Goal: Task Accomplishment & Management: Manage account settings

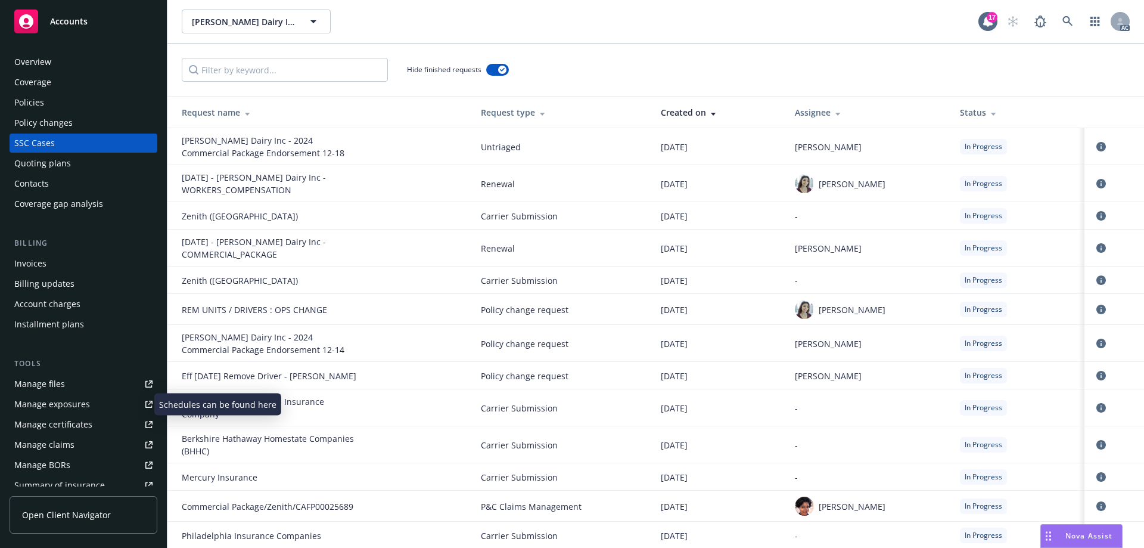
click at [83, 402] on div "Manage exposures" at bounding box center [52, 404] width 76 height 19
click at [1058, 536] on div "Nova Assist" at bounding box center [1089, 535] width 66 height 10
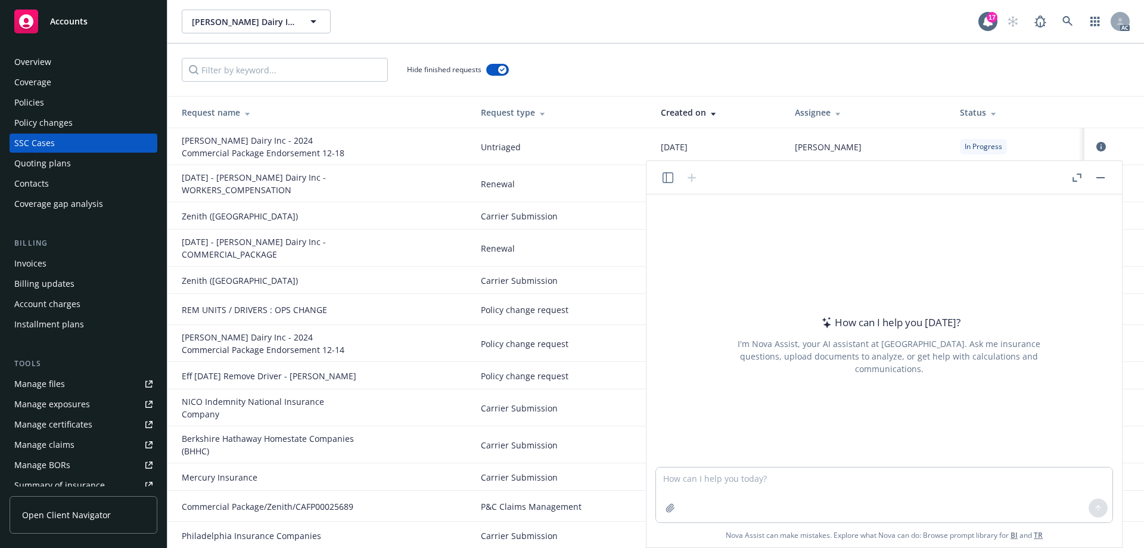
click at [668, 176] on icon "button" at bounding box center [668, 177] width 11 height 11
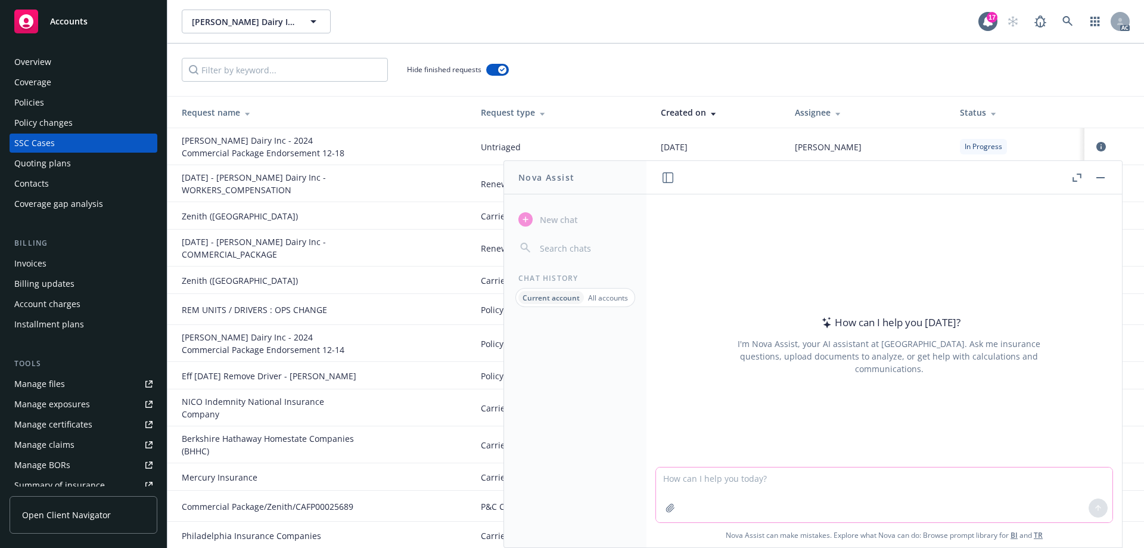
click at [713, 482] on textarea at bounding box center [884, 494] width 456 height 55
click at [665, 512] on button "button" at bounding box center [670, 507] width 19 height 19
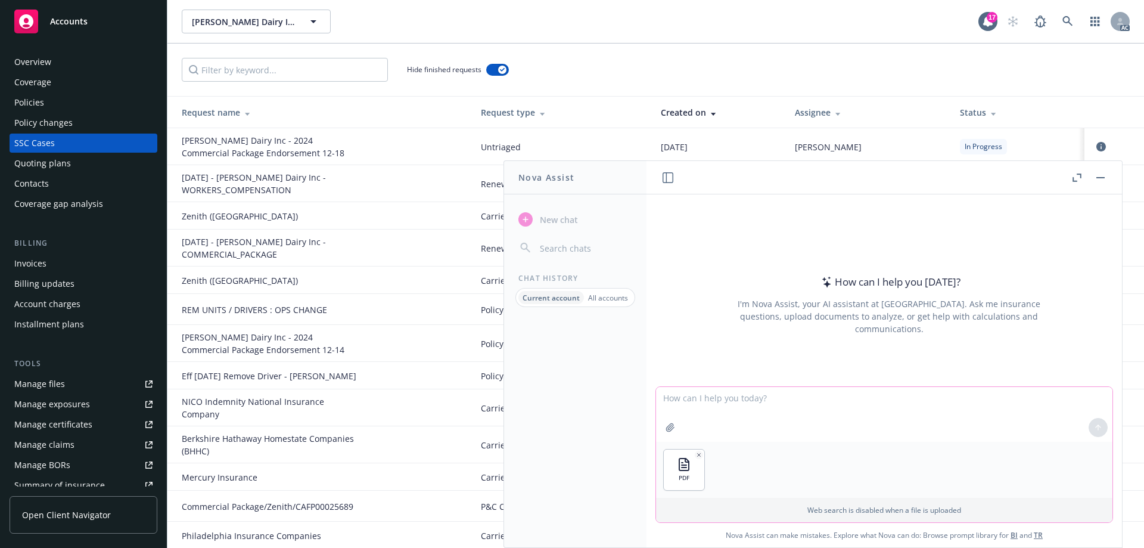
click at [747, 399] on textarea at bounding box center [884, 414] width 456 height 55
click at [1039, 398] on textarea "Hi [PERSON_NAME], can you please create a list of drivers from the attached pdf…" at bounding box center [884, 414] width 456 height 55
type textarea "Hi [PERSON_NAME], can you please create a list of drivers from the attached pdf…"
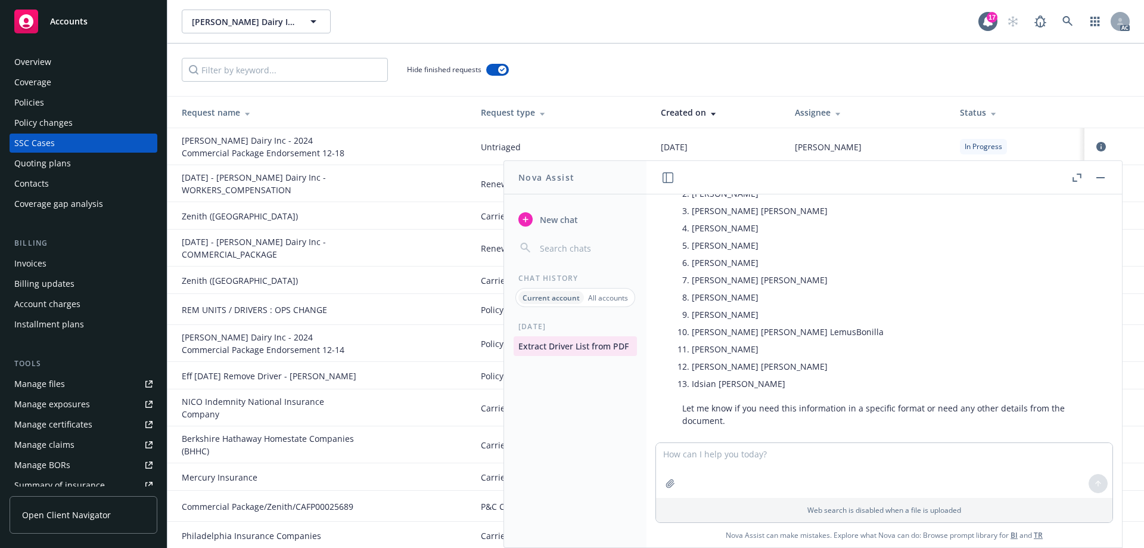
scroll to position [169, 0]
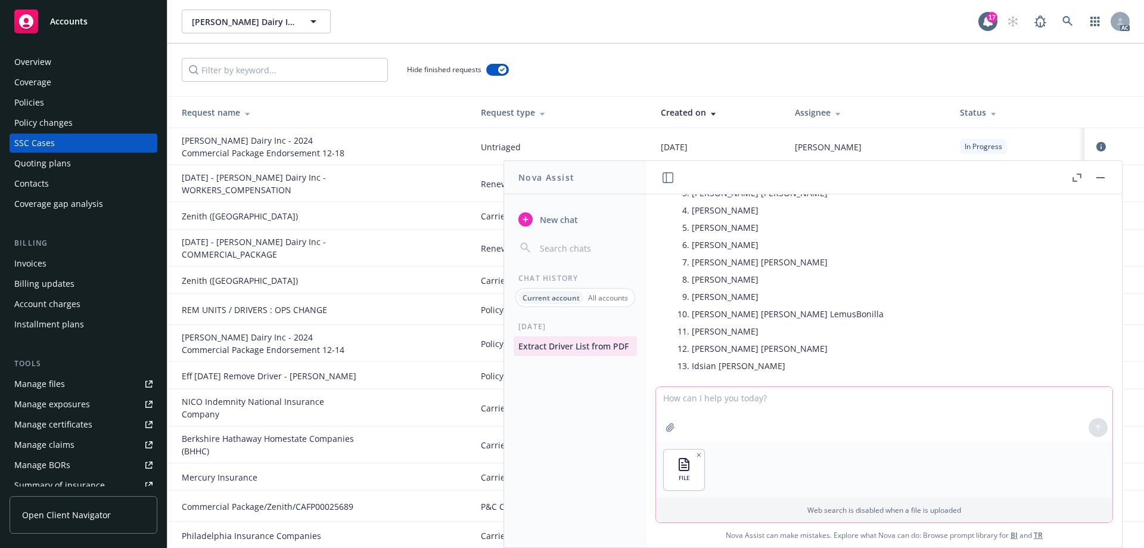
click at [720, 395] on textarea at bounding box center [884, 414] width 456 height 55
type textarea "Can you please compare the list to the attached spreadsheet and let me know if …"
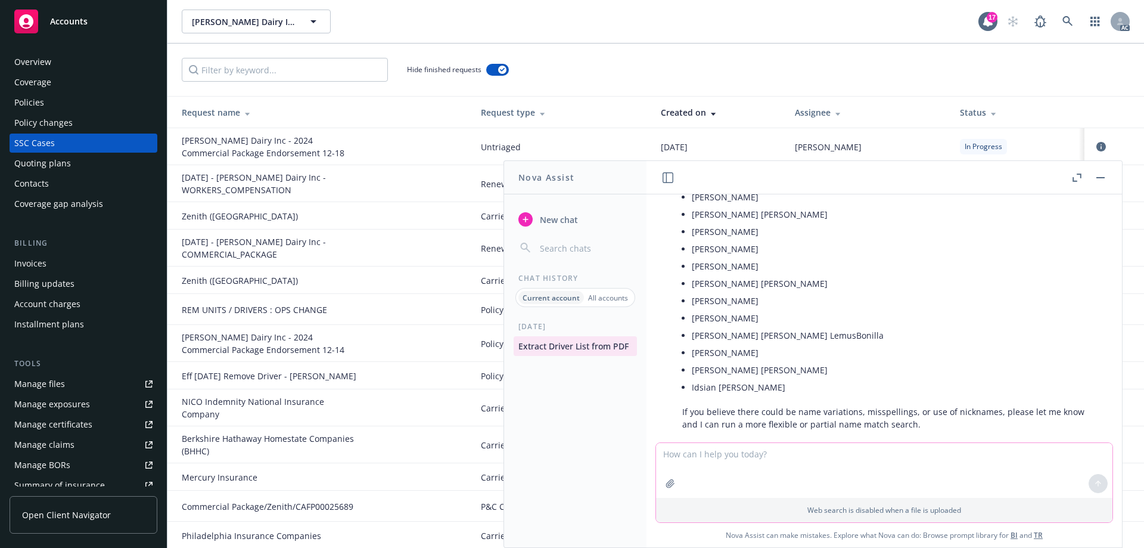
scroll to position [588, 0]
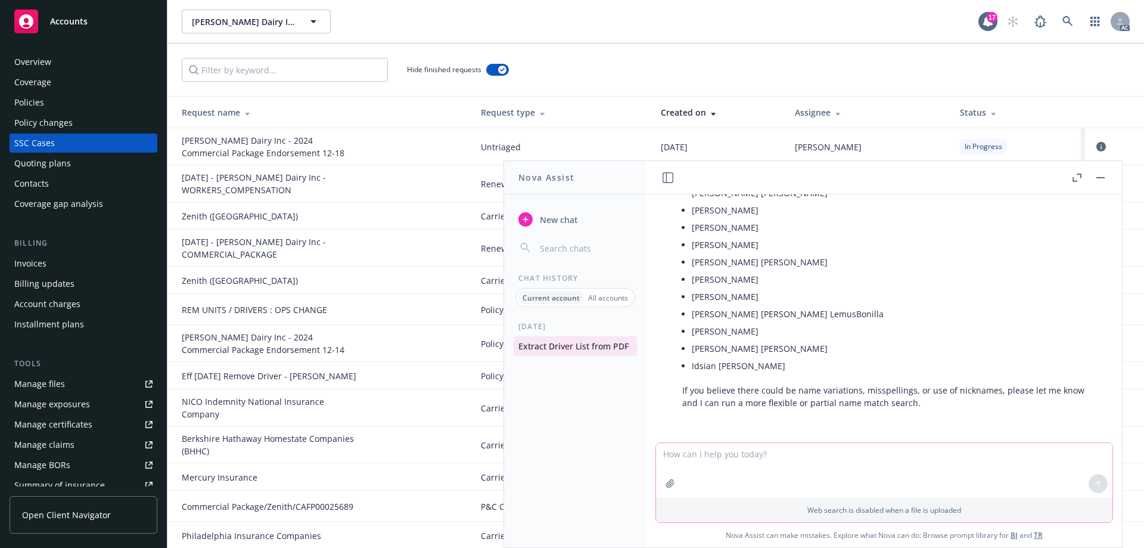
click at [673, 483] on icon "button" at bounding box center [671, 484] width 10 height 10
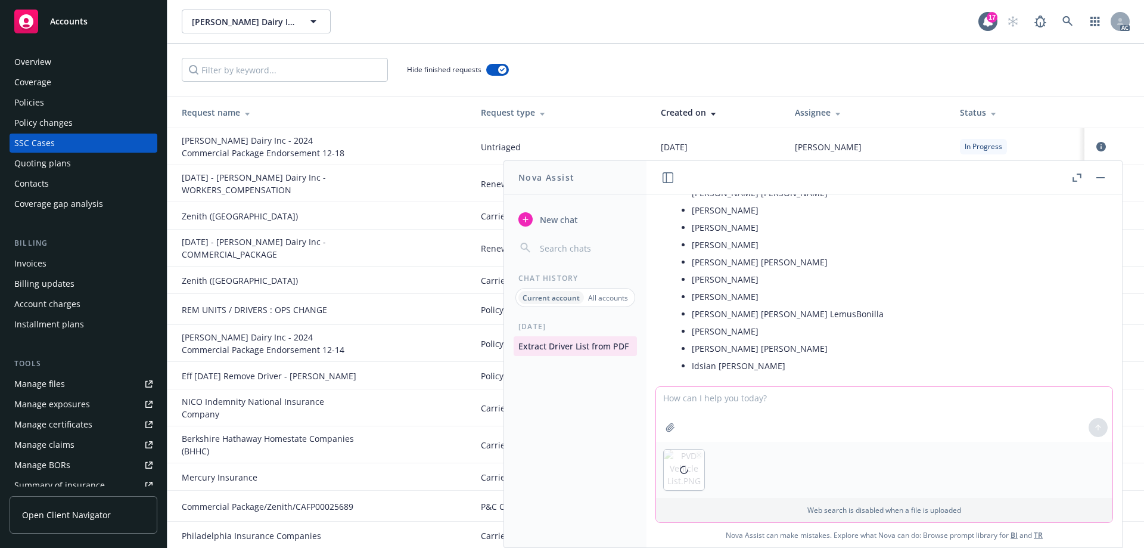
click at [712, 401] on textarea at bounding box center [884, 414] width 456 height 55
click at [905, 398] on textarea "Can you please create a table from the attached image?" at bounding box center [884, 414] width 456 height 55
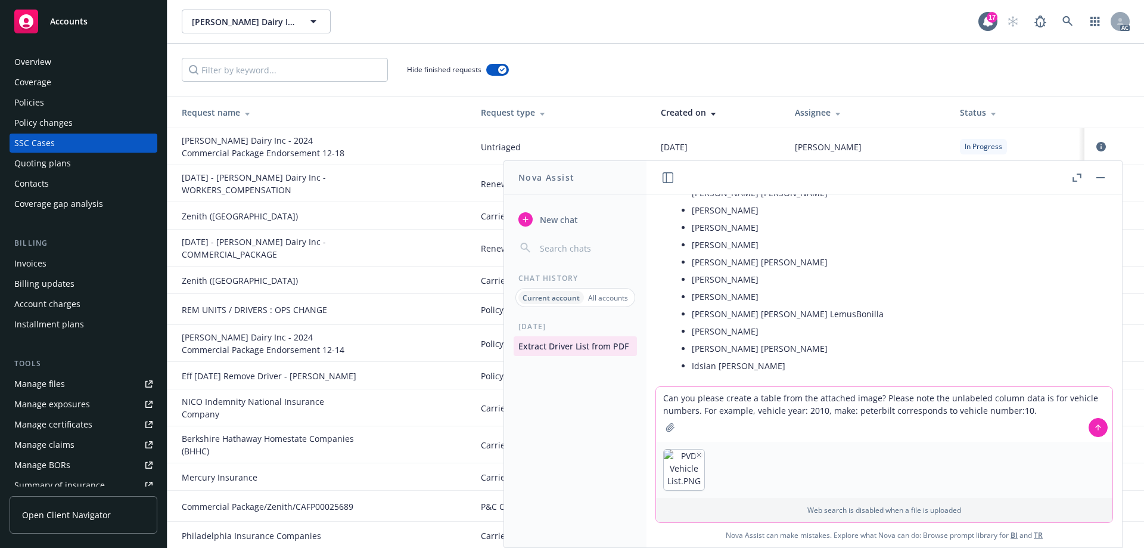
type textarea "Can you please create a table from the attached image? Please note the unlabele…"
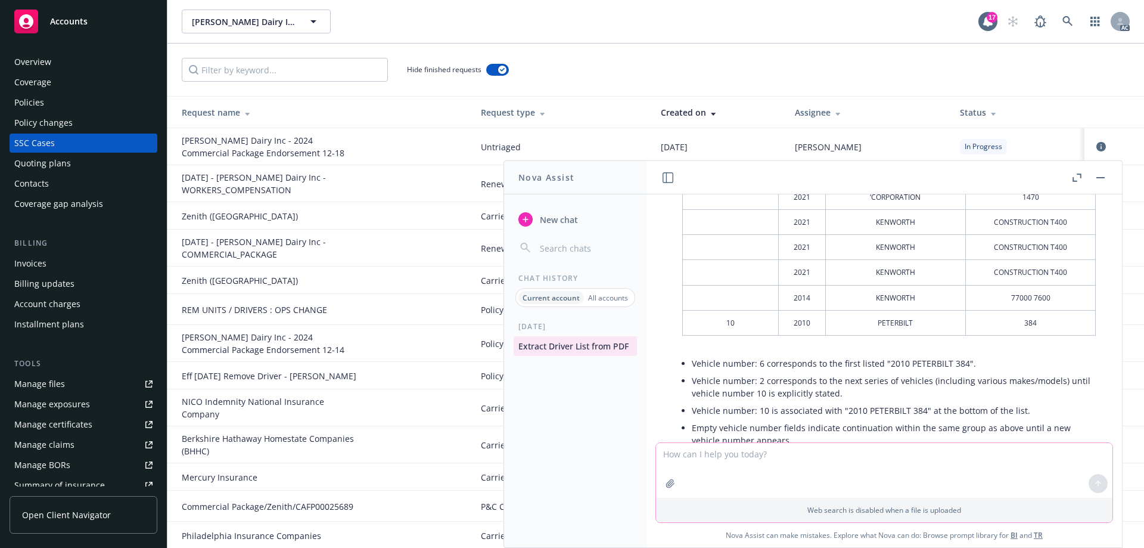
scroll to position [1191, 0]
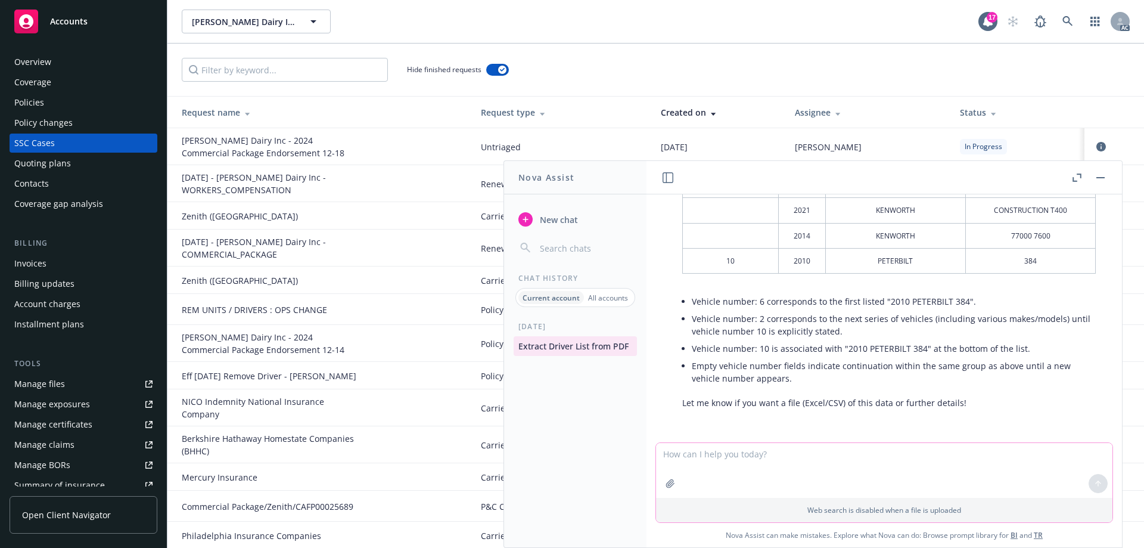
click at [800, 459] on textarea at bounding box center [884, 470] width 456 height 55
type textarea "Can you change the table to show the following columns: Year, Make, Model, VIN/…"
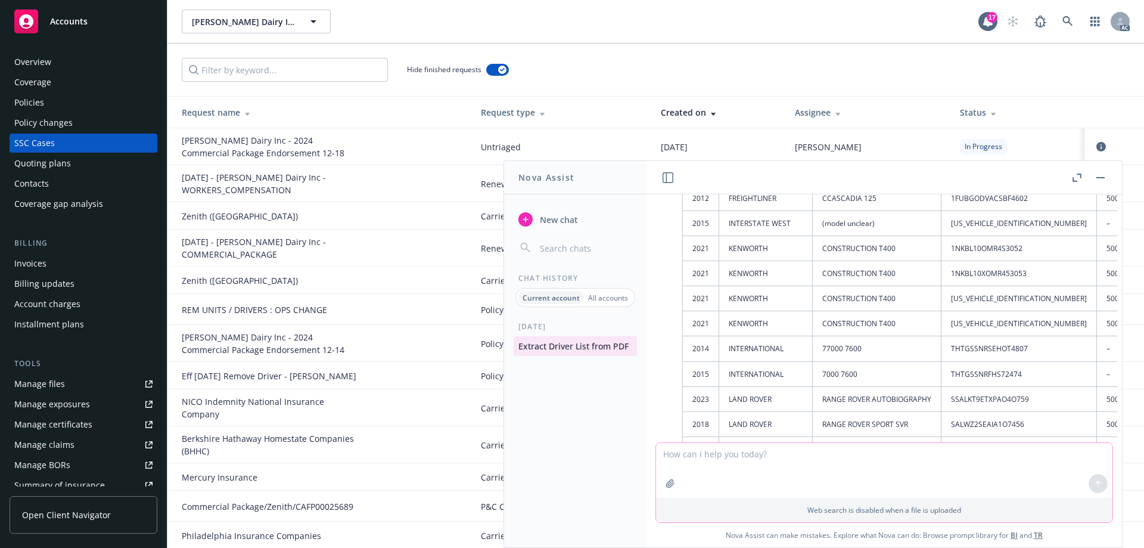
scroll to position [1805, 0]
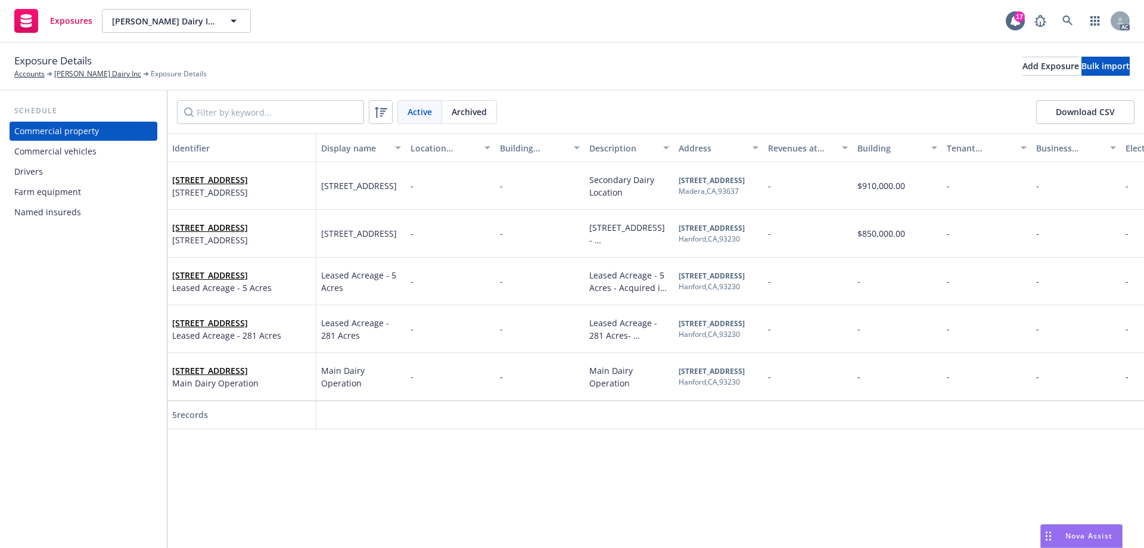
click at [52, 157] on div "Commercial vehicles" at bounding box center [55, 151] width 82 height 19
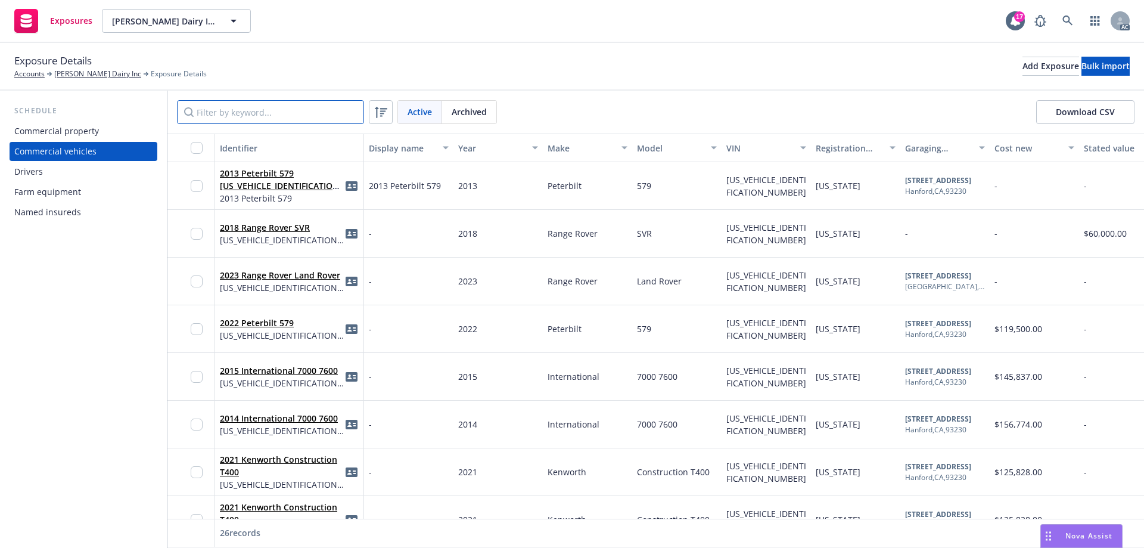
click at [300, 114] on input "Filter by keyword..." at bounding box center [270, 112] width 187 height 24
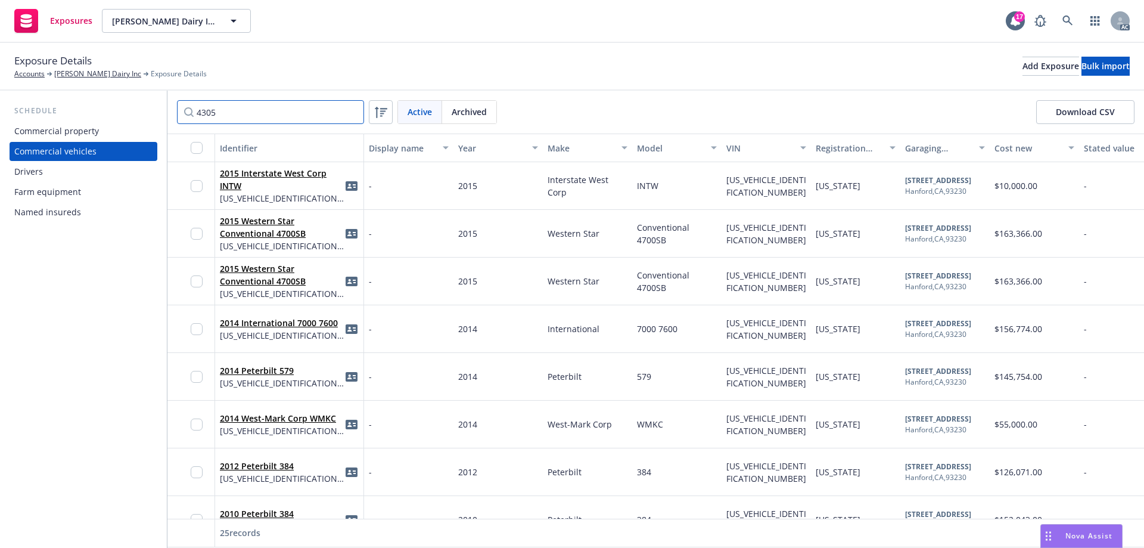
type input "43058"
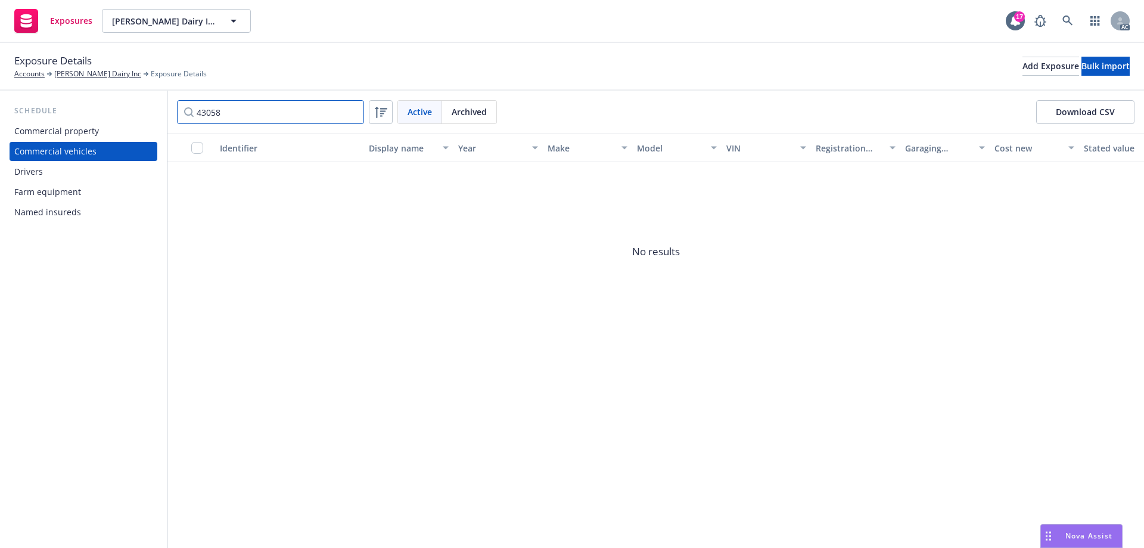
click at [350, 115] on input "43058" at bounding box center [270, 112] width 187 height 24
click at [352, 111] on input "43058" at bounding box center [270, 112] width 187 height 24
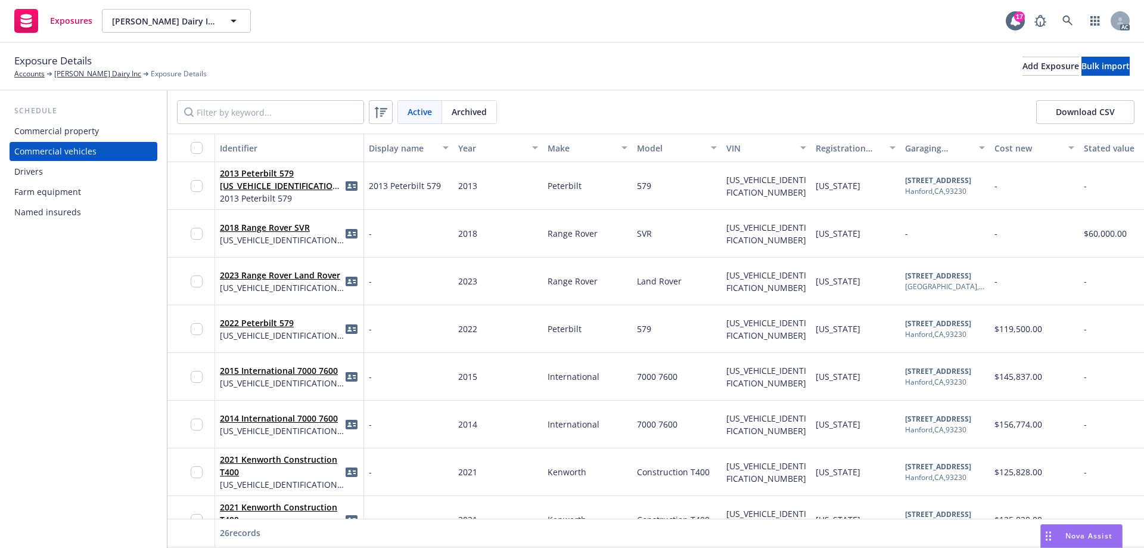
click at [1063, 116] on button "Download CSV" at bounding box center [1085, 112] width 98 height 24
click at [37, 172] on div "Drivers" at bounding box center [28, 171] width 29 height 19
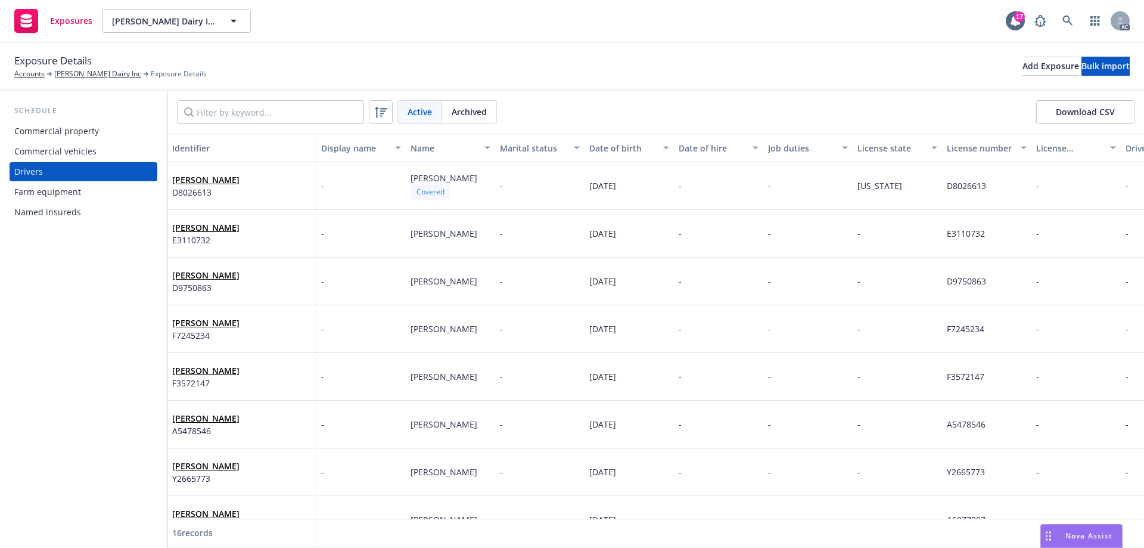
click at [1066, 113] on button "Download CSV" at bounding box center [1085, 112] width 98 height 24
click at [66, 128] on div "Commercial property" at bounding box center [56, 131] width 85 height 19
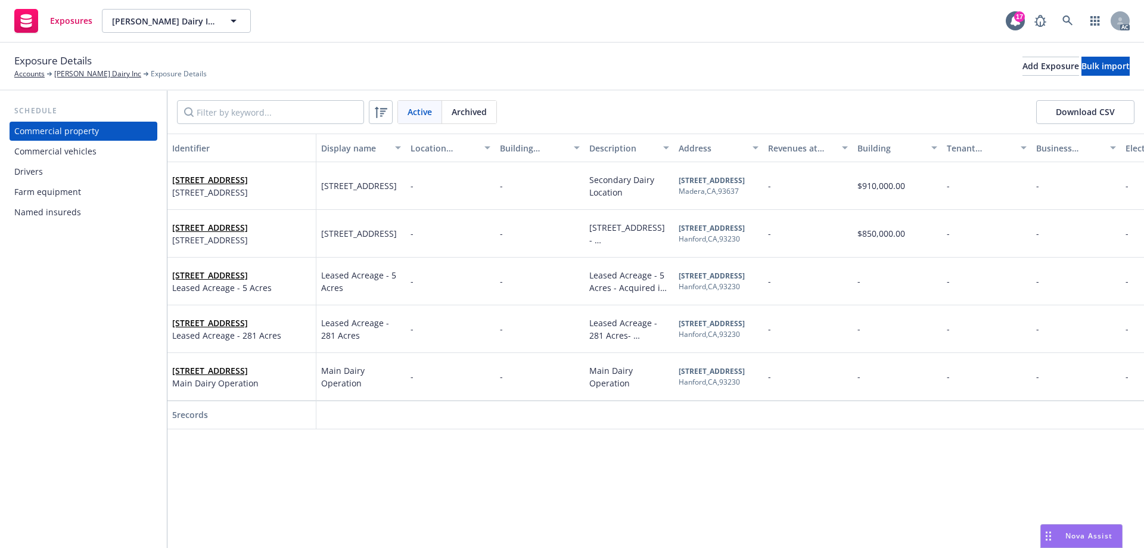
click at [1076, 110] on button "Download CSV" at bounding box center [1085, 112] width 98 height 24
click at [49, 193] on div "Farm equipment" at bounding box center [47, 191] width 67 height 19
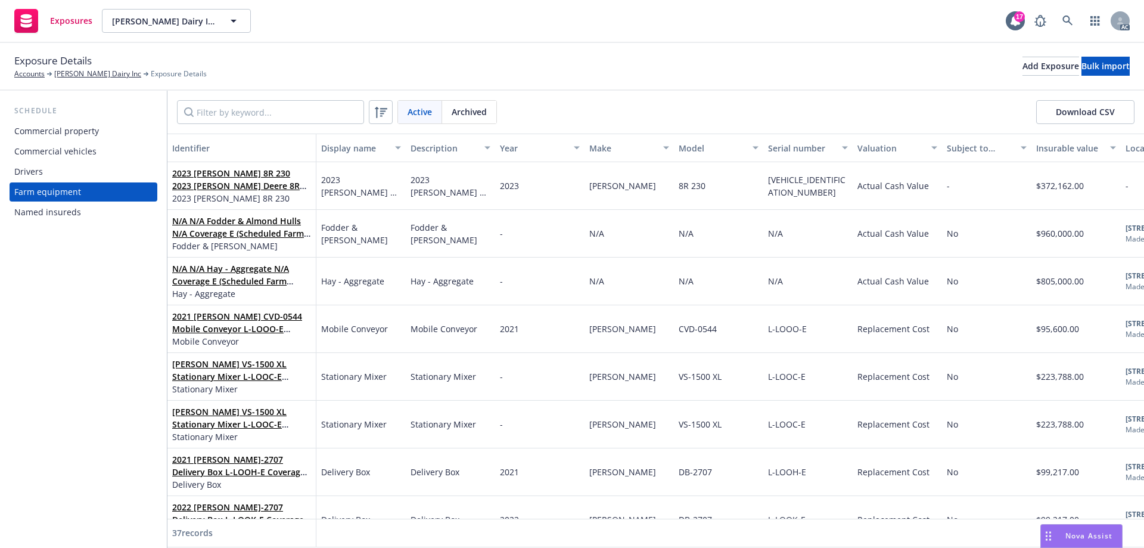
click at [1051, 116] on button "Download CSV" at bounding box center [1085, 112] width 98 height 24
click at [69, 145] on div "Commercial vehicles" at bounding box center [55, 151] width 82 height 19
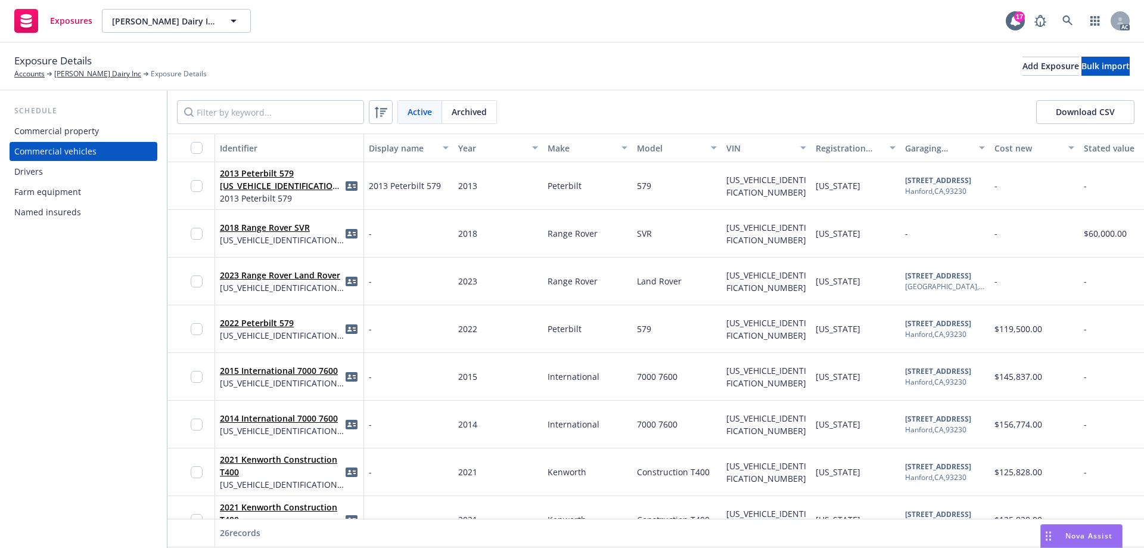
click at [101, 175] on div "Drivers" at bounding box center [83, 171] width 138 height 19
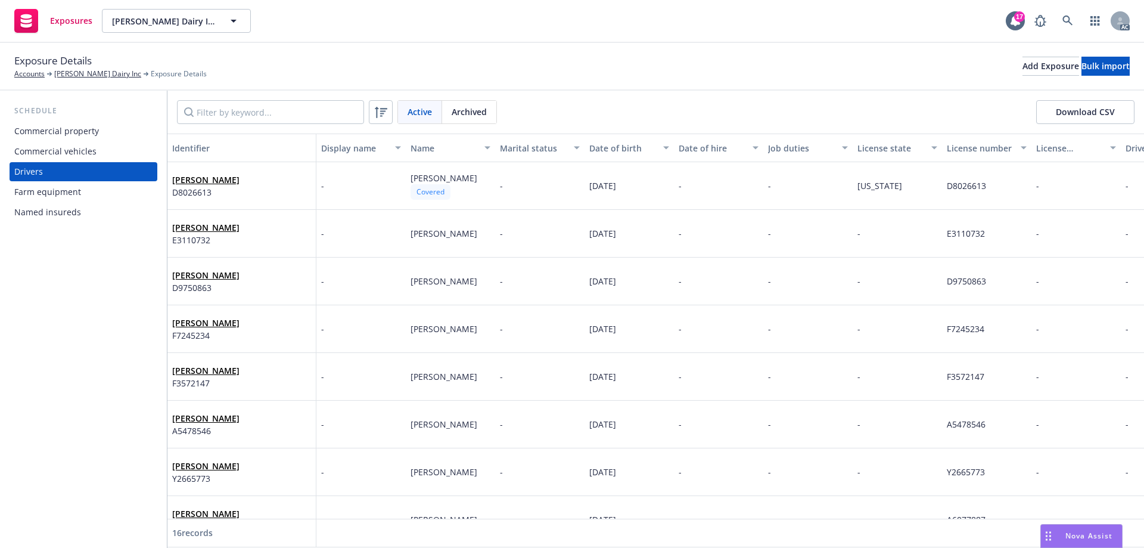
click at [468, 110] on span "Archived" at bounding box center [469, 111] width 35 height 13
click at [418, 118] on div "Active" at bounding box center [420, 112] width 44 height 23
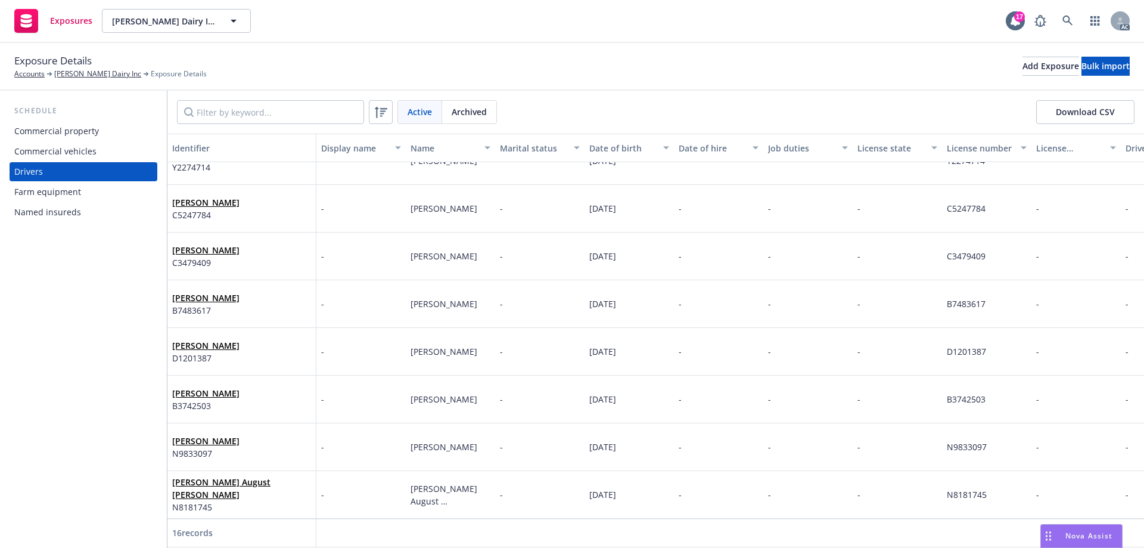
scroll to position [415, 0]
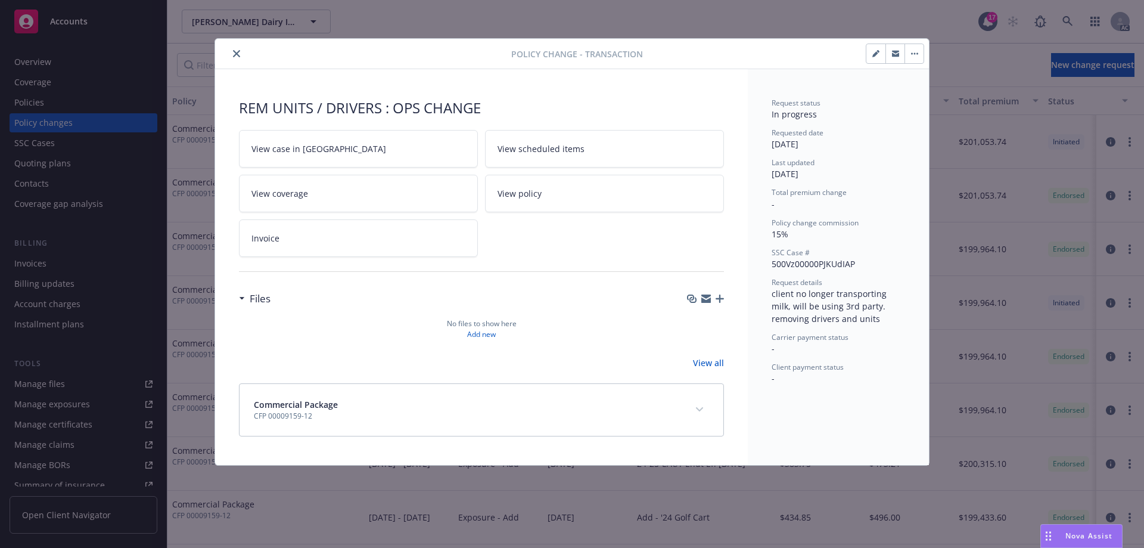
click at [236, 58] on button "close" at bounding box center [236, 53] width 14 height 14
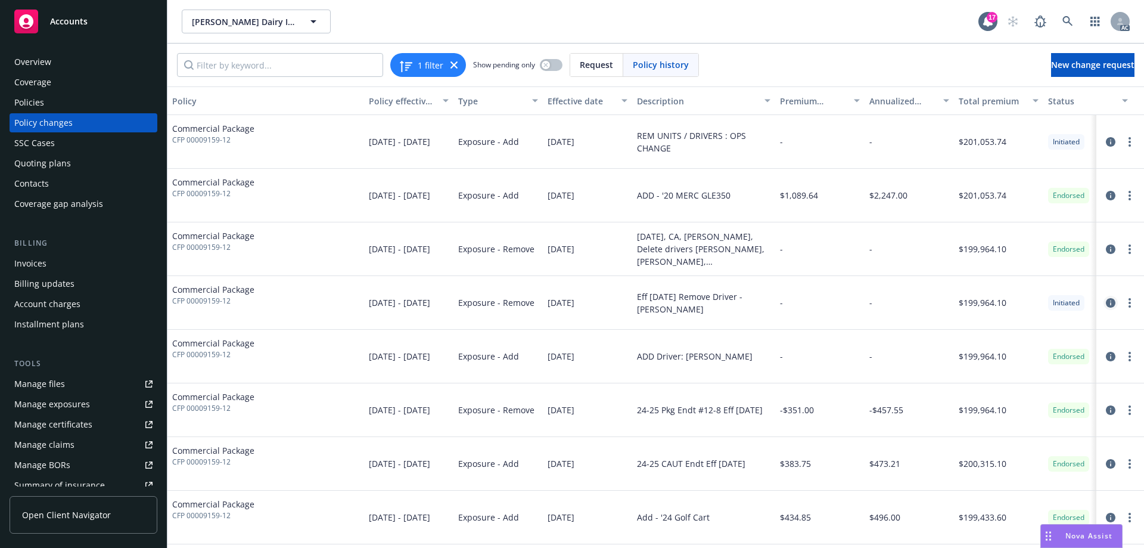
click at [1106, 304] on icon "circleInformation" at bounding box center [1111, 303] width 10 height 10
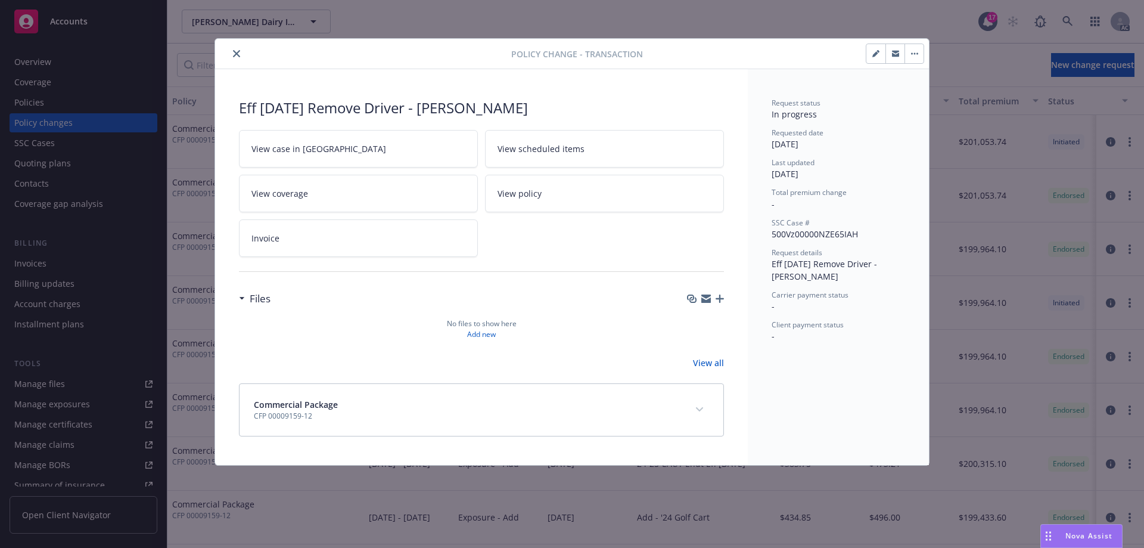
click at [235, 55] on icon "close" at bounding box center [236, 53] width 7 height 7
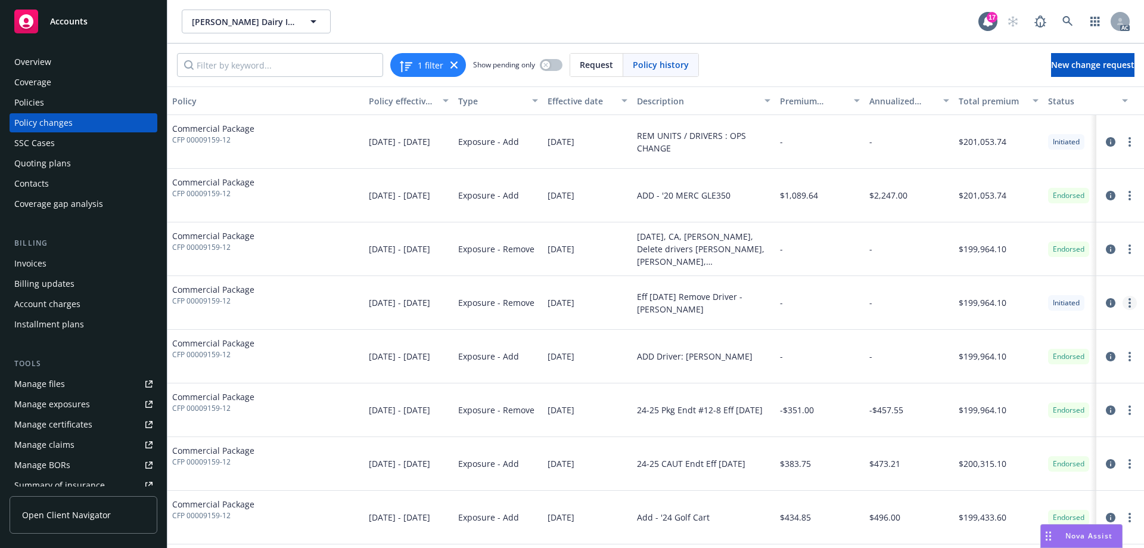
click at [1123, 304] on link "more" at bounding box center [1130, 303] width 14 height 14
click at [983, 350] on link "Resume workflow" at bounding box center [1025, 351] width 204 height 24
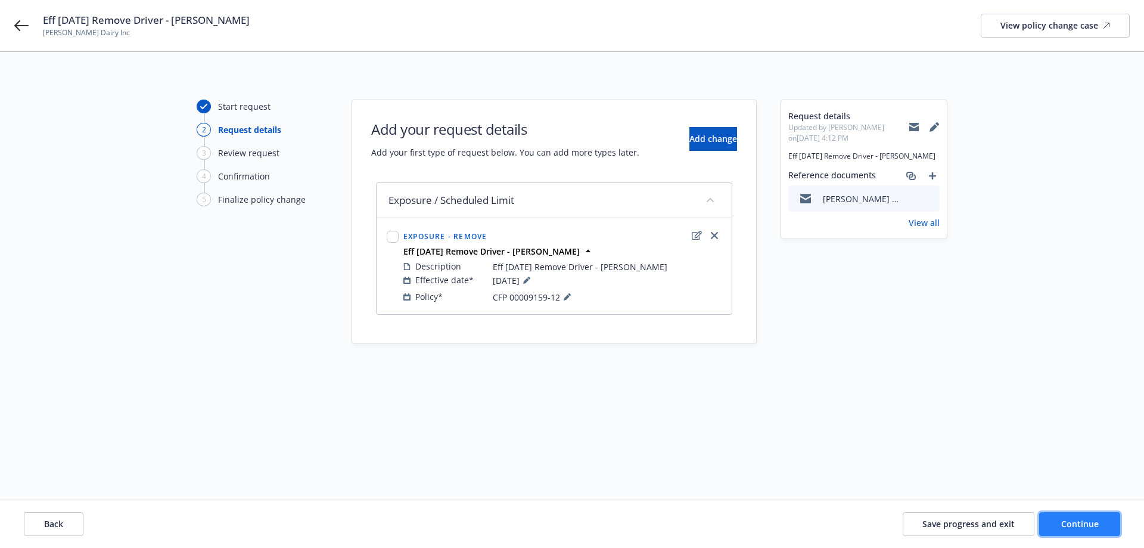
click at [1080, 521] on span "Continue" at bounding box center [1080, 523] width 38 height 11
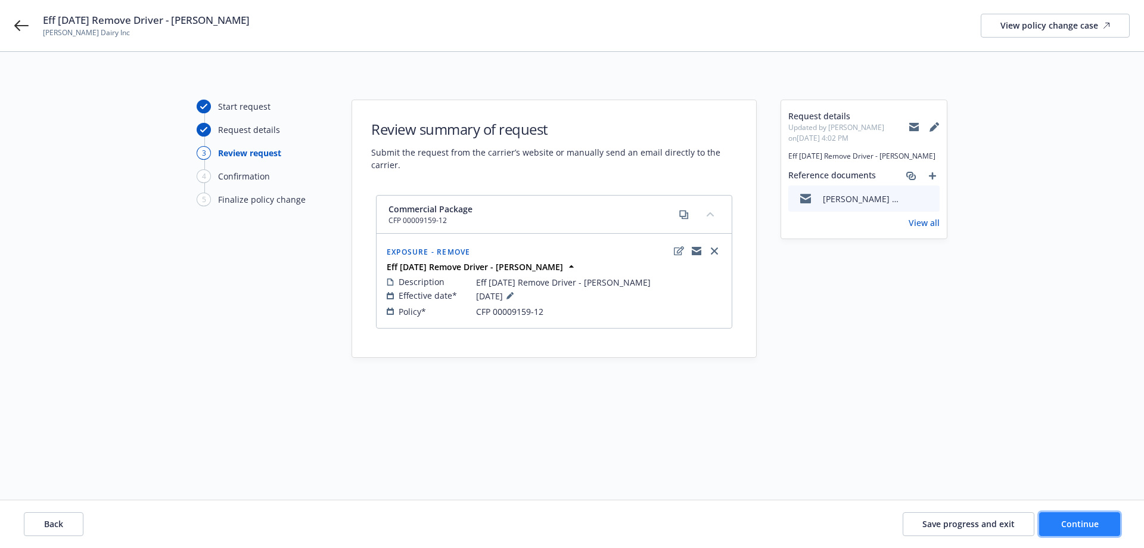
click at [1074, 529] on span "Continue" at bounding box center [1080, 523] width 38 height 11
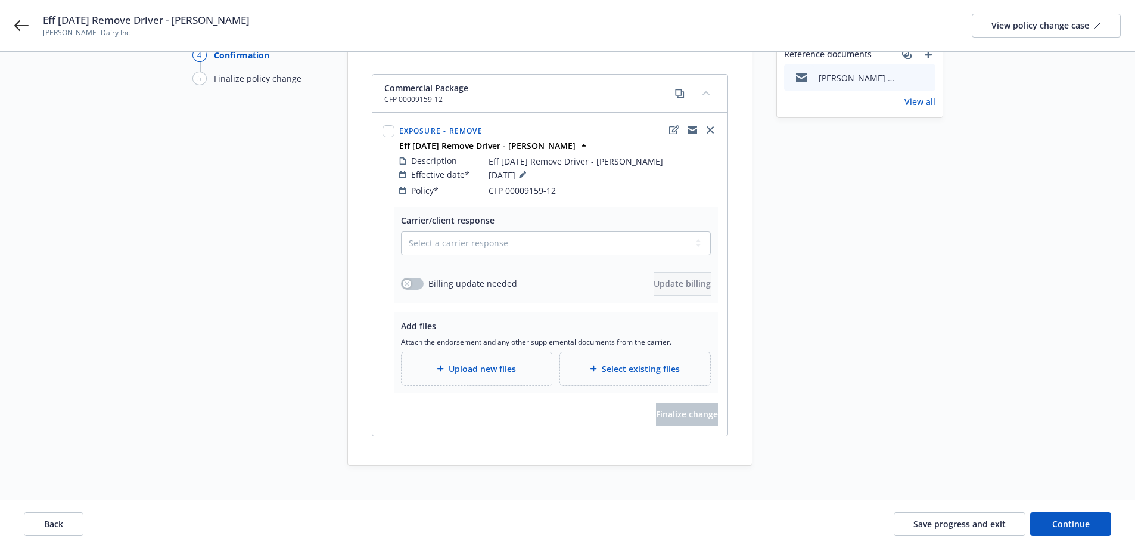
scroll to position [122, 0]
click at [512, 230] on select "Select a carrier response Accepted Accepted with revision No endorsement needed…" at bounding box center [556, 242] width 310 height 24
select select "ACCEPTED"
click at [401, 230] on select "Select a carrier response Accepted Accepted with revision No endorsement needed…" at bounding box center [556, 242] width 310 height 24
click at [605, 361] on span "Select existing files" at bounding box center [641, 367] width 78 height 13
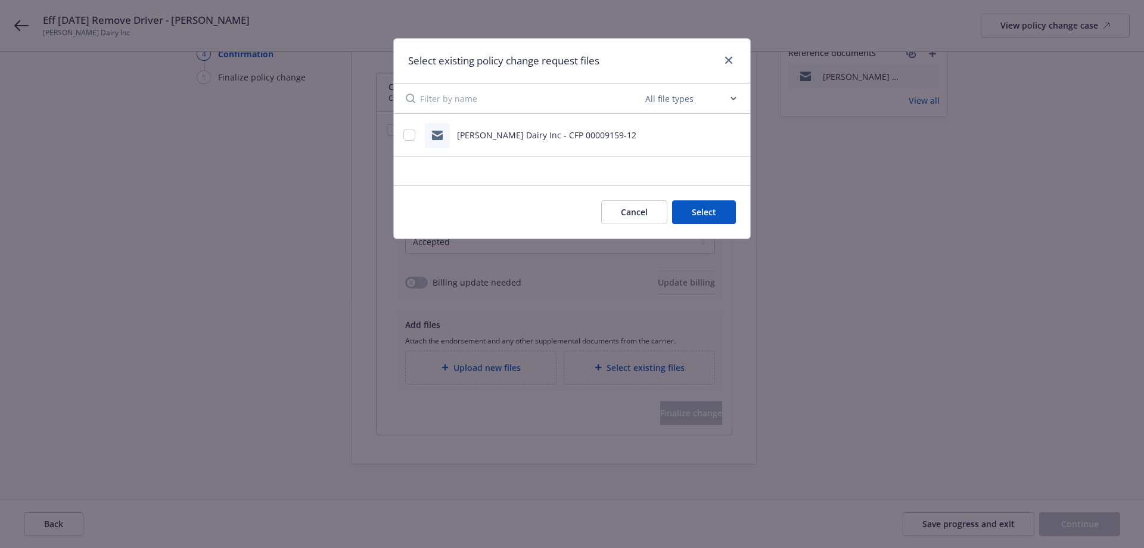
click at [623, 208] on button "Cancel" at bounding box center [634, 212] width 66 height 24
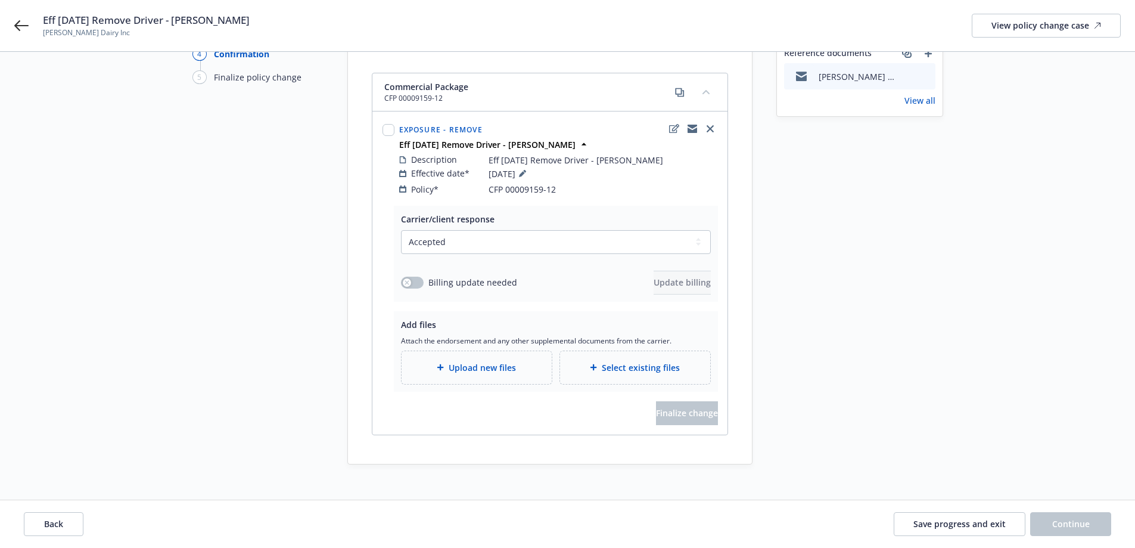
click at [480, 361] on span "Upload new files" at bounding box center [482, 367] width 67 height 13
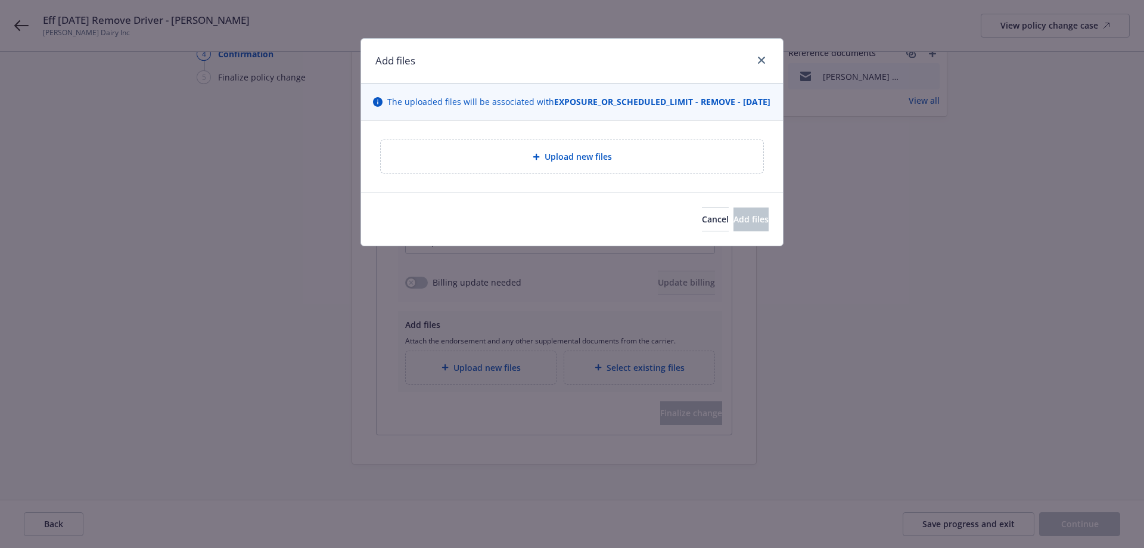
click at [590, 163] on span "Upload new files" at bounding box center [578, 156] width 67 height 13
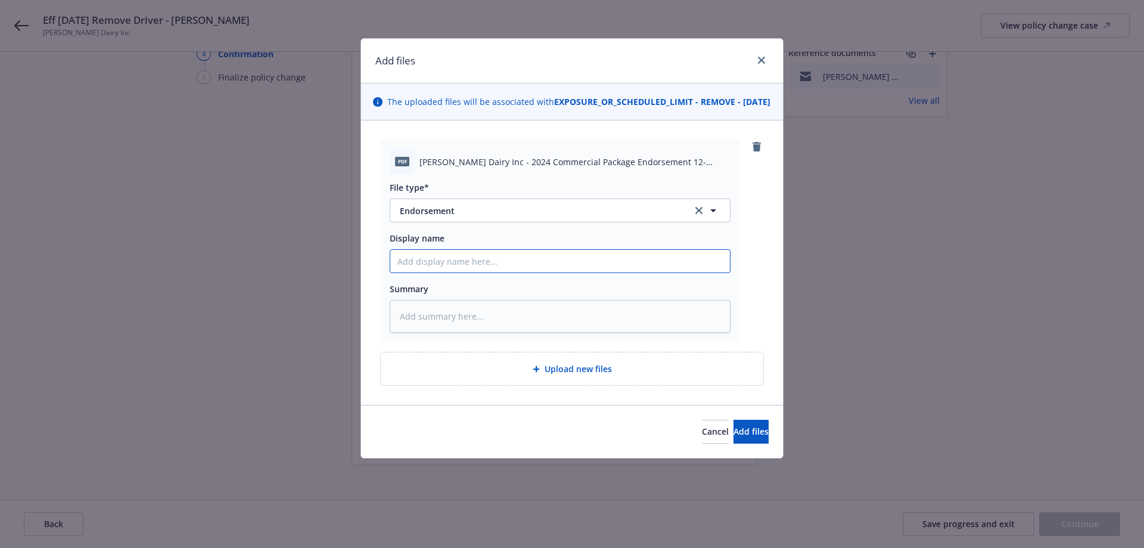
click at [514, 272] on input "Display name" at bounding box center [560, 261] width 340 height 23
type textarea "x"
type input "2"
type textarea "x"
type input "24"
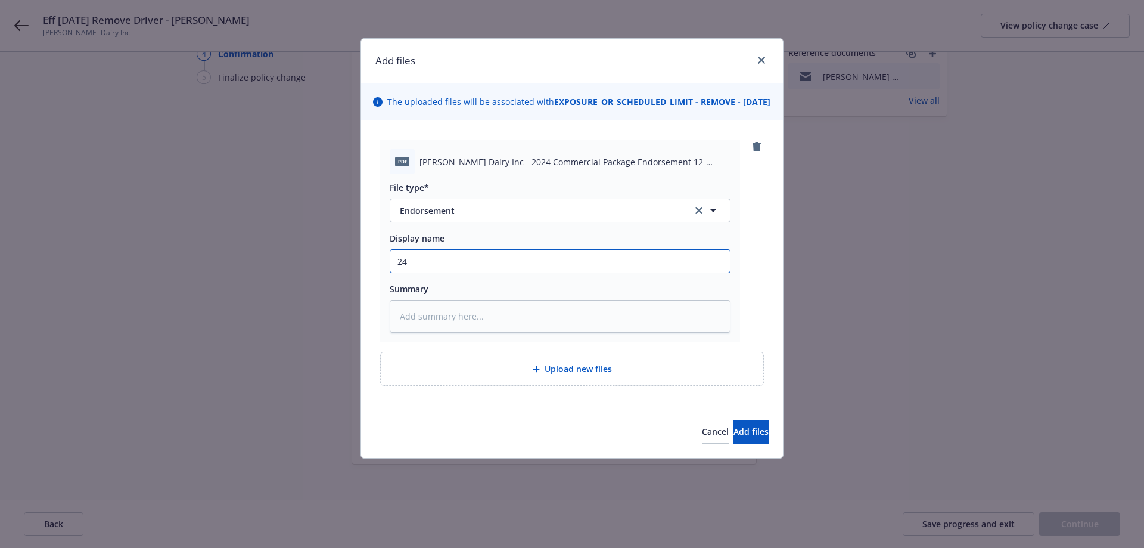
type textarea "x"
type input "24"
type textarea "x"
type input "24 2"
type textarea "x"
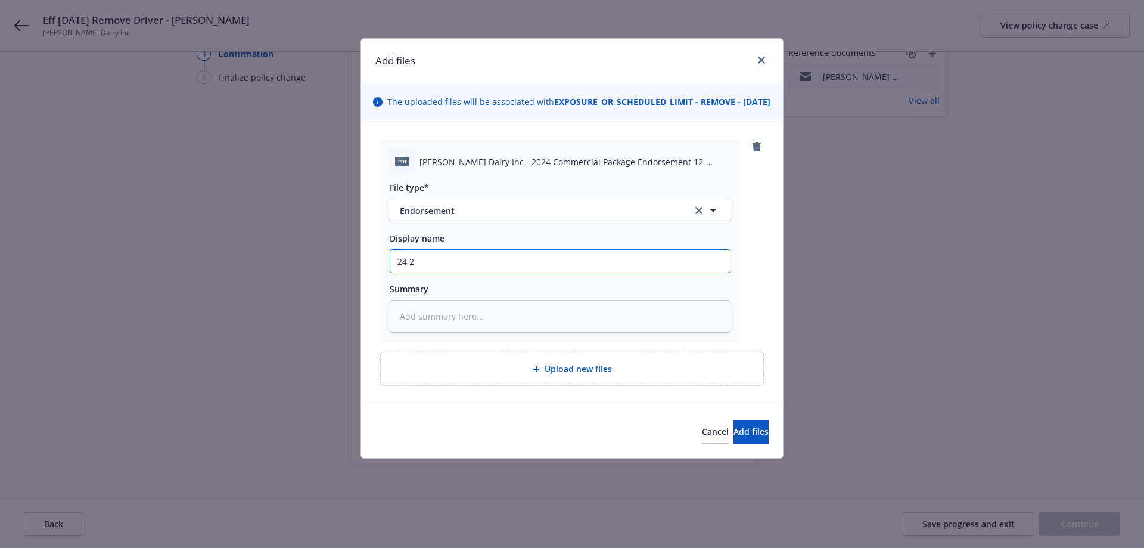
type input "24 25"
type textarea "x"
type input "24 25"
type textarea "x"
type input "24 25 P"
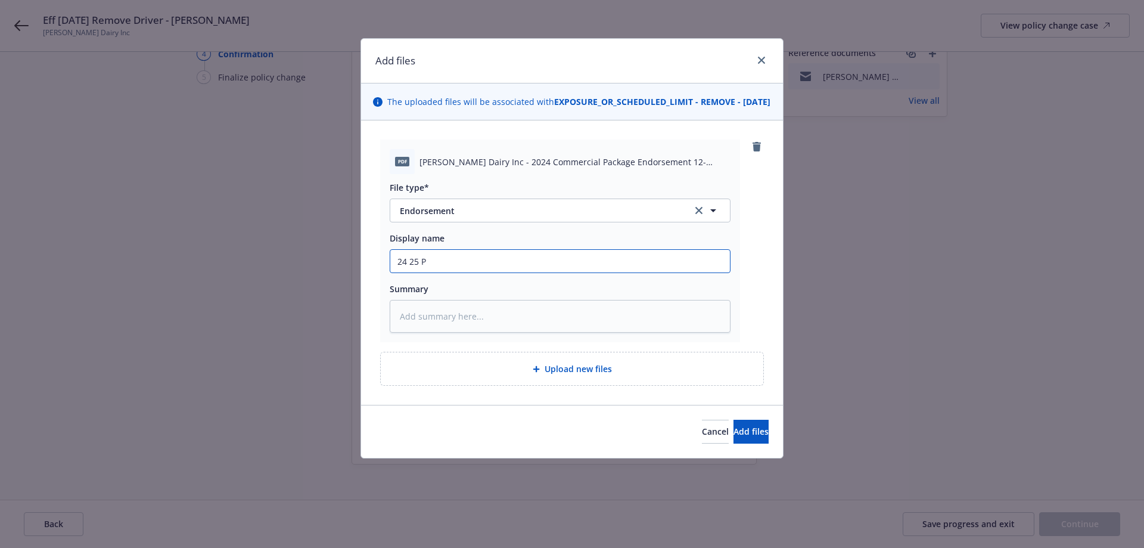
type textarea "x"
type input "24 25 PK"
type textarea "x"
type input "24 25 PKG"
type textarea "x"
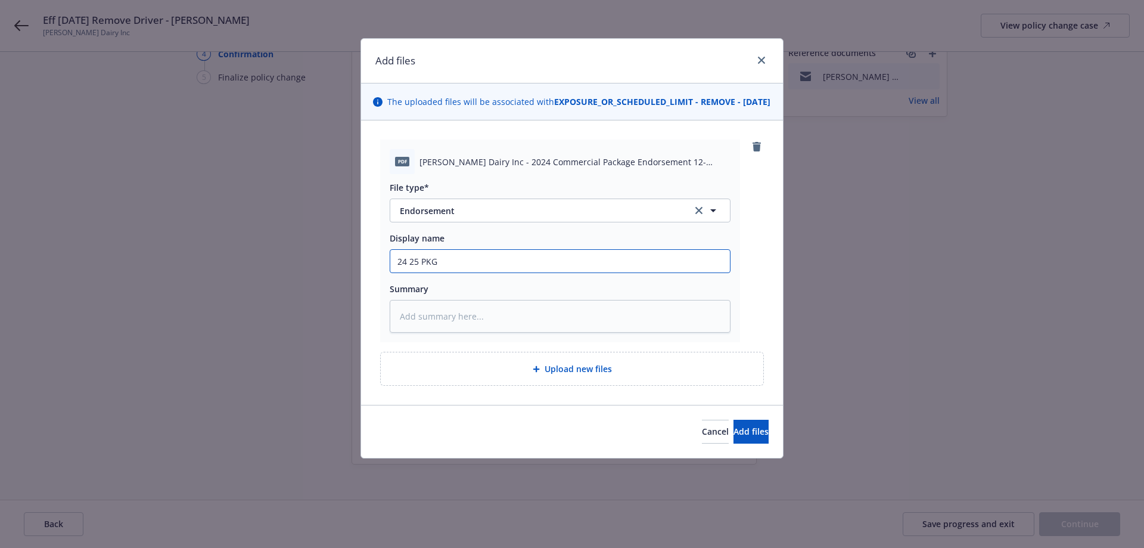
type input "24 25 PKG"
type textarea "x"
type input "24 25 PKG E"
type textarea "x"
type input "24 25 PKG EN"
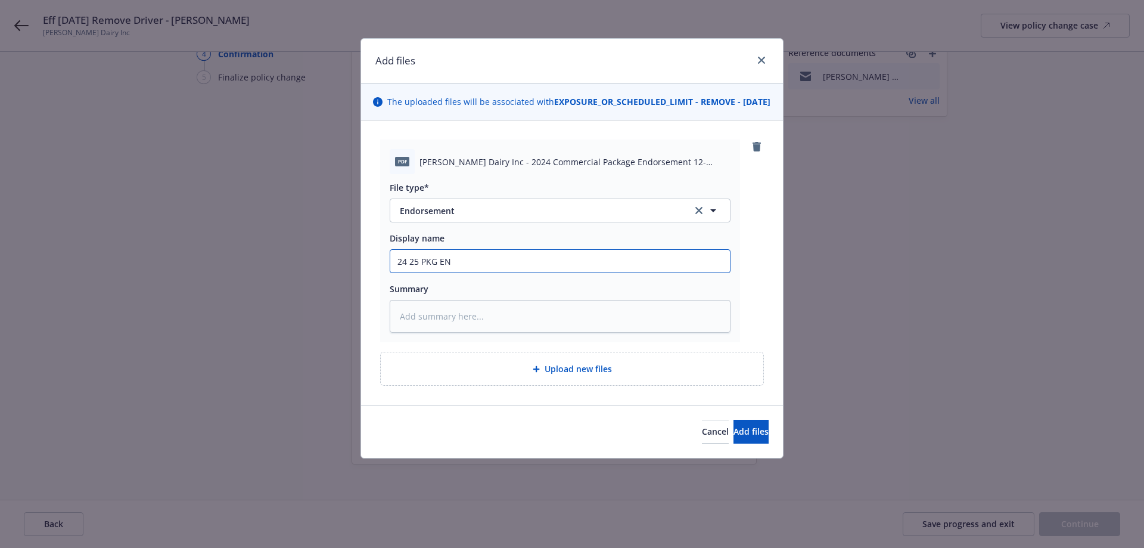
type textarea "x"
type input "24 25 PKG END"
type textarea "x"
type input "24 25 PKG ENDT"
type textarea "x"
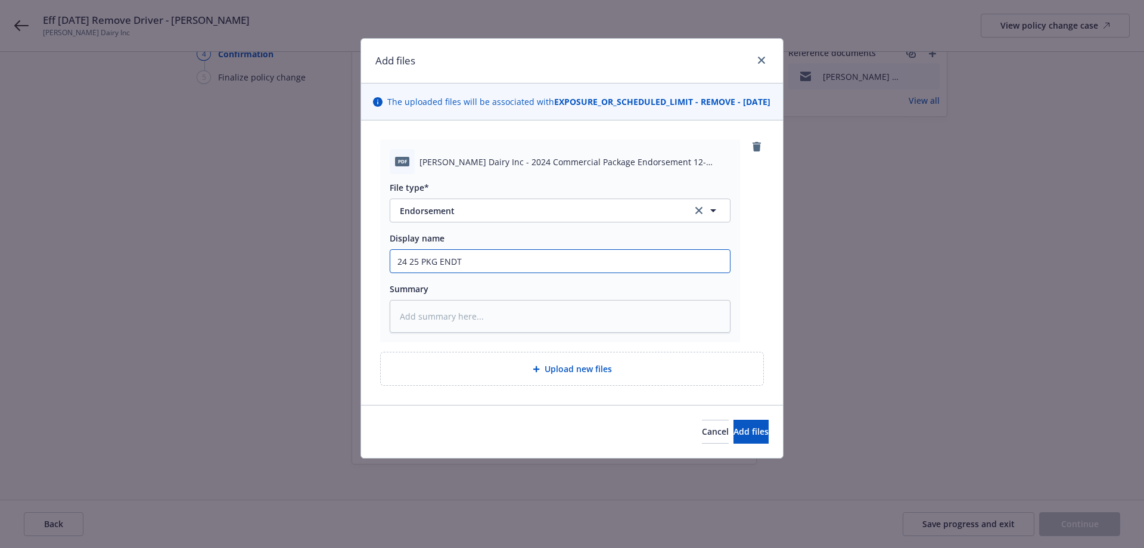
type input "24 25 PKG ENDT"
type textarea "x"
type input "24 25 PKG ENDT 1"
type textarea "x"
type input "24 25 PKG ENDT 12"
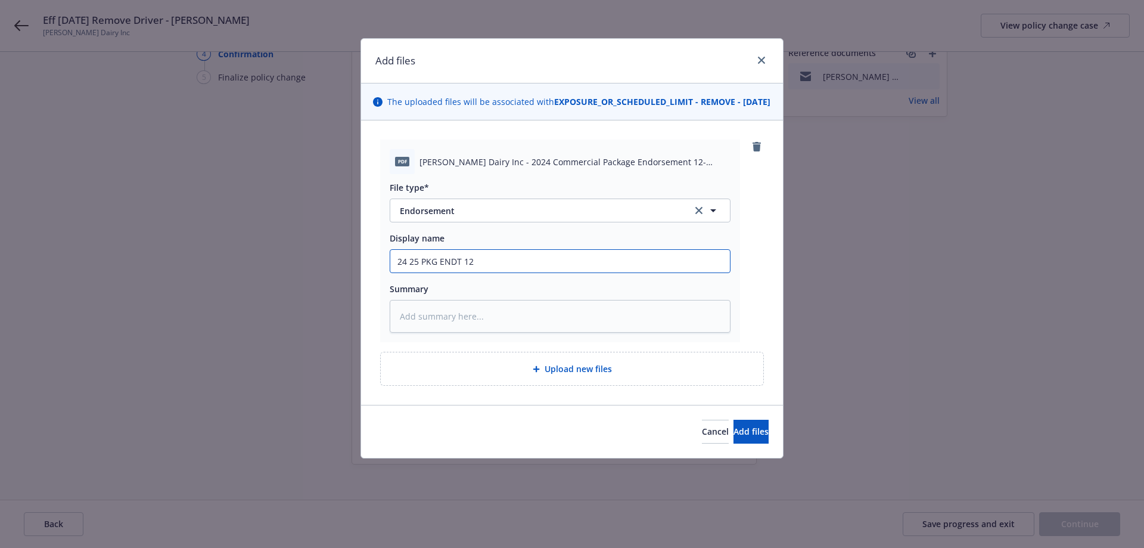
type textarea "x"
type input "24 25 PKG ENDT 12-"
type textarea "x"
type input "24 25 PKG ENDT 12-1"
type textarea "x"
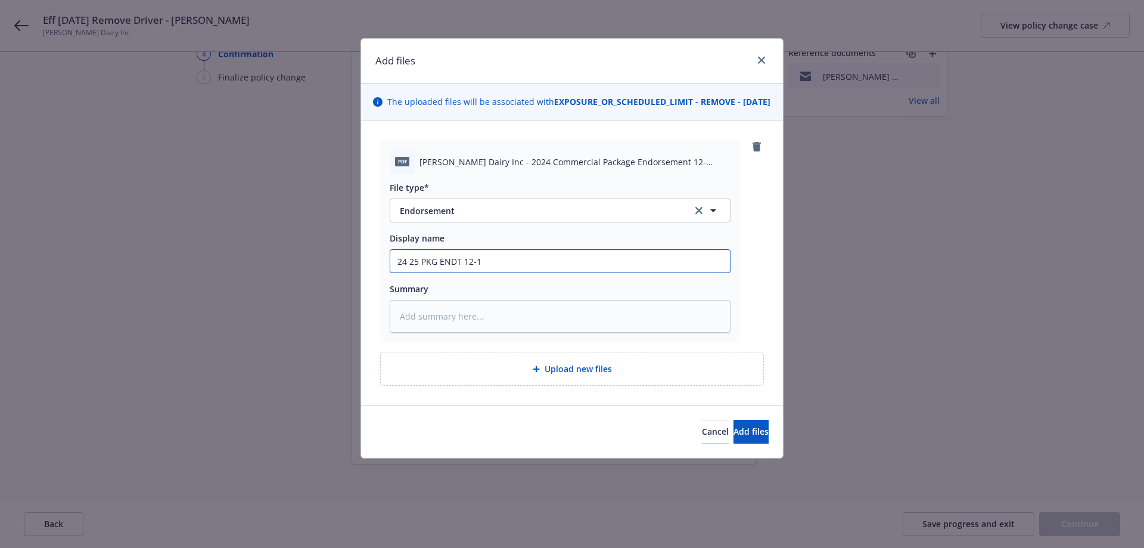
type input "24 25 PKG ENDT 12-13"
type textarea "x"
type input "24 25 PKG ENDT 12-13"
type textarea "x"
type input "24 25 PKG ENDT 12-13 e"
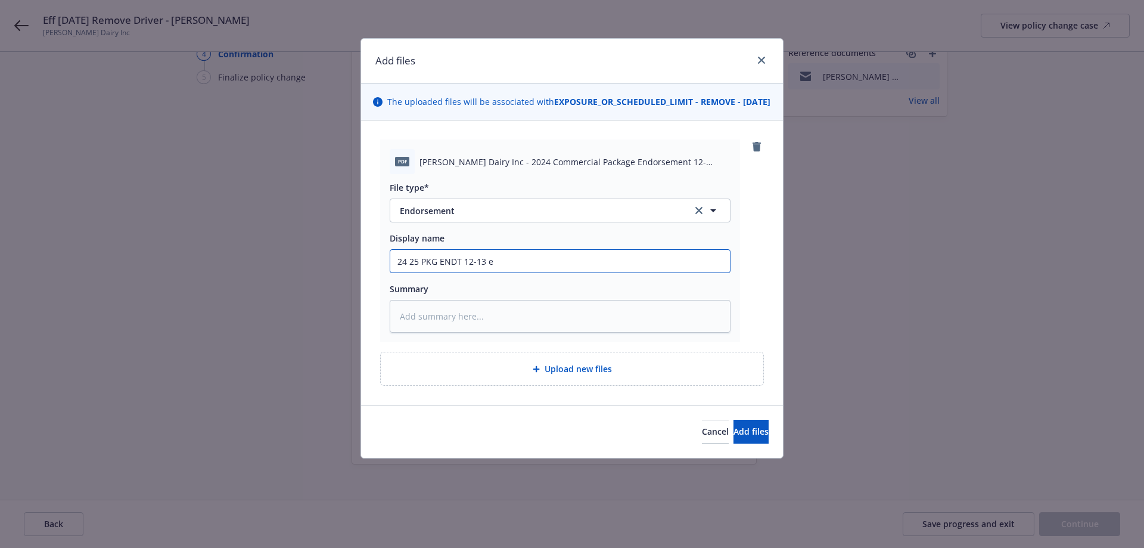
type textarea "x"
type input "24 25 PKG ENDT 12-13 ef"
type textarea "x"
type input "24 25 PKG ENDT 12-13 eff"
type textarea "x"
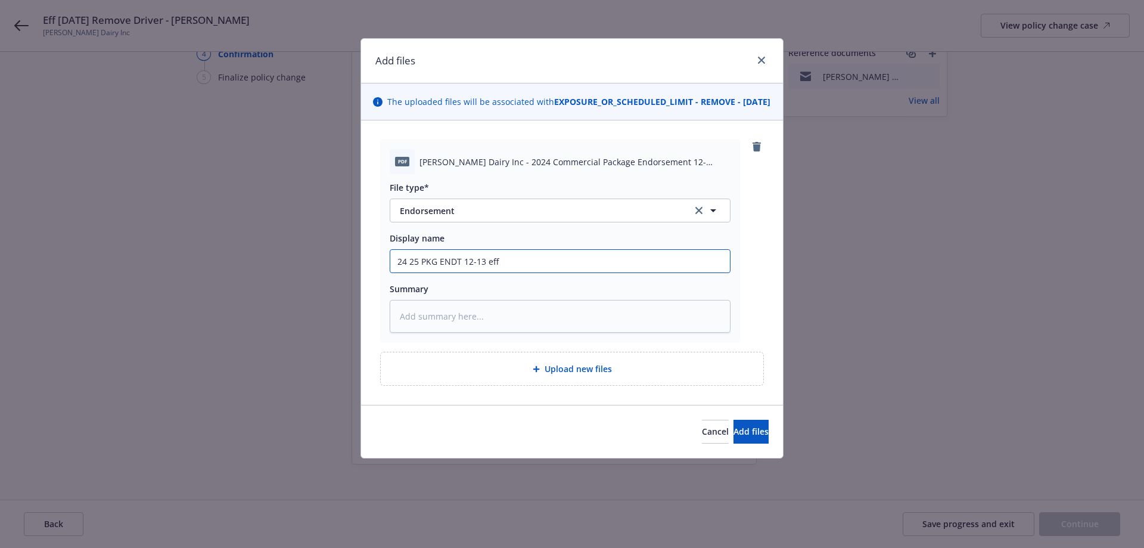
type input "24 25 PKG ENDT 12-13 eff"
type textarea "x"
type input "24 25 PKG ENDT 12-13 eff 0"
type textarea "x"
type input "24 25 PKG ENDT 12-13 eff 06"
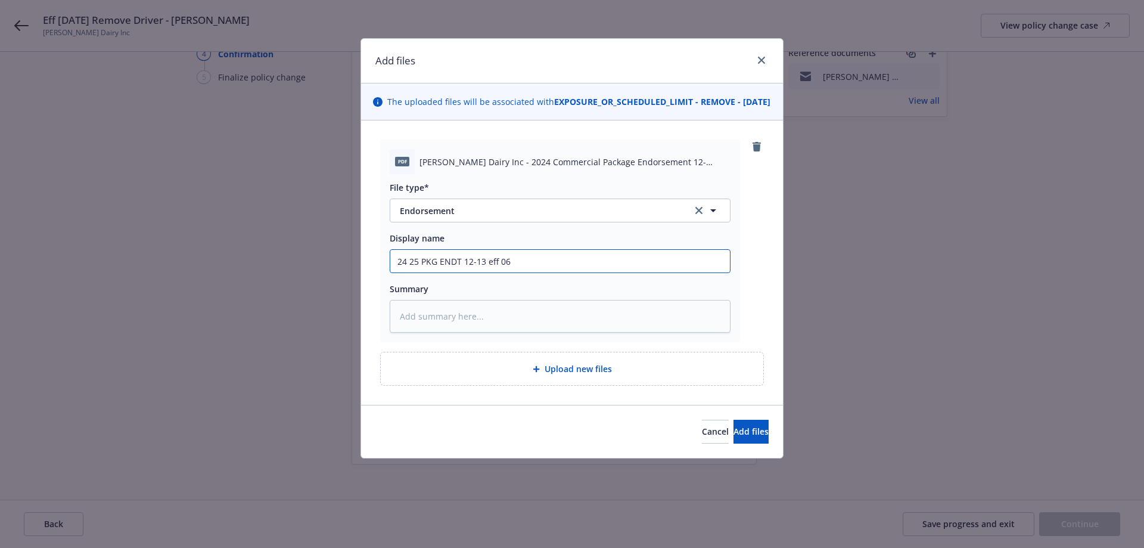
type textarea "x"
type input "24 25 PKG ENDT 12-13 eff 06-"
type textarea "x"
type input "24 25 PKG ENDT 12-13 eff 06-0"
type textarea "x"
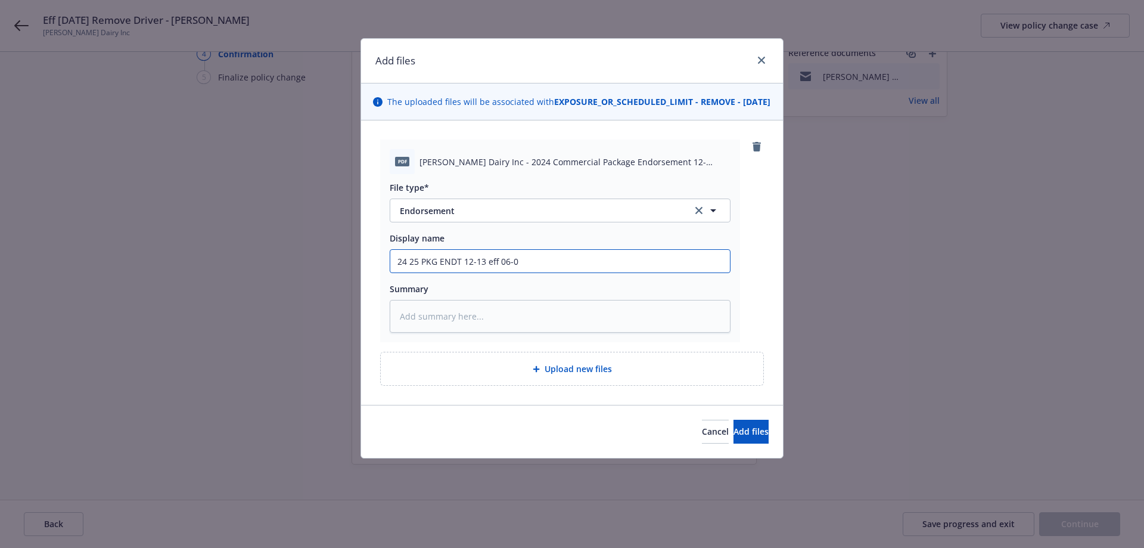
type input "24 25 PKG ENDT 12-13 eff 06-05"
type textarea "x"
type input "24 25 PKG ENDT 12-13 eff 06-05-"
type textarea "x"
type input "24 25 PKG ENDT 12-13 eff 06-05-2"
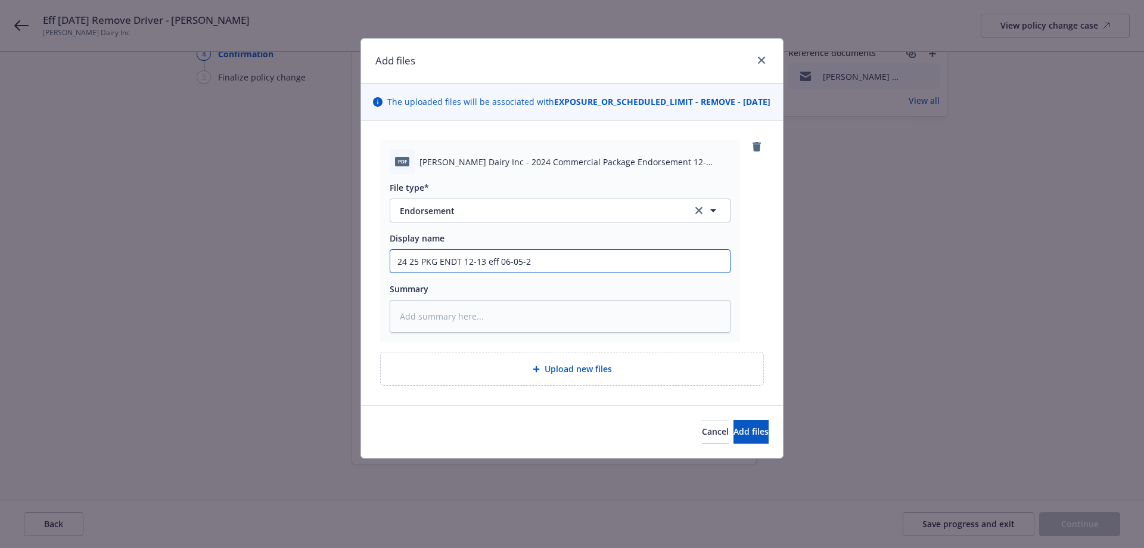
type textarea "x"
type input "24 25 PKG ENDT 12-13 eff 06-05-25"
type textarea "x"
type input "24 25 PKG ENDT 12-13 eff 06-05-25"
type textarea "x"
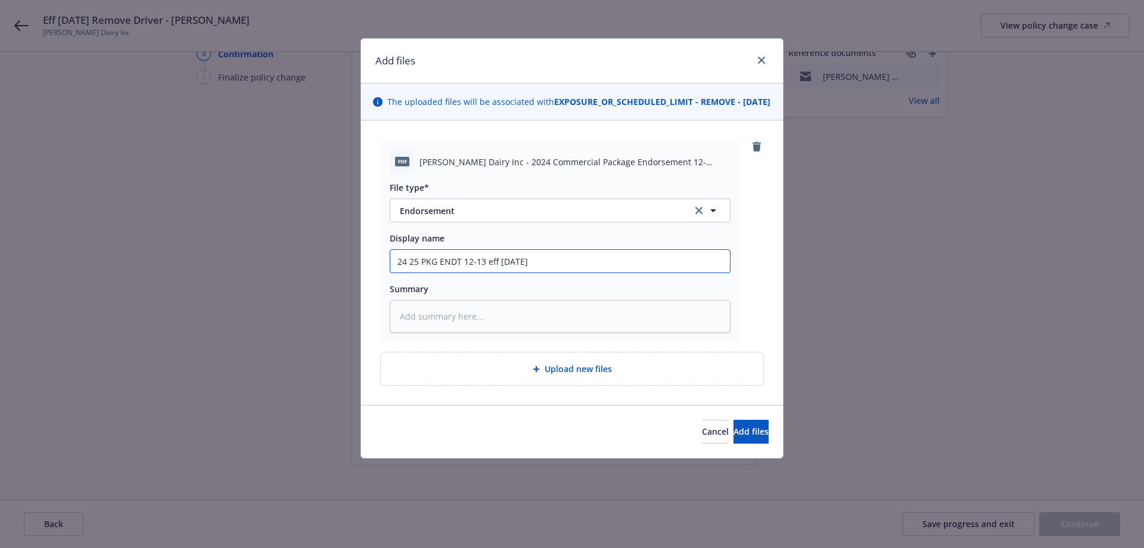
type input "24 25 PKG ENDT 12-13 eff 06-05-25 r"
type textarea "x"
type input "24 25 PKG ENDT 12-13 eff 06-05-25 re"
type textarea "x"
type input "24 25 PKG ENDT 12-13 eff 06-05-25 rem"
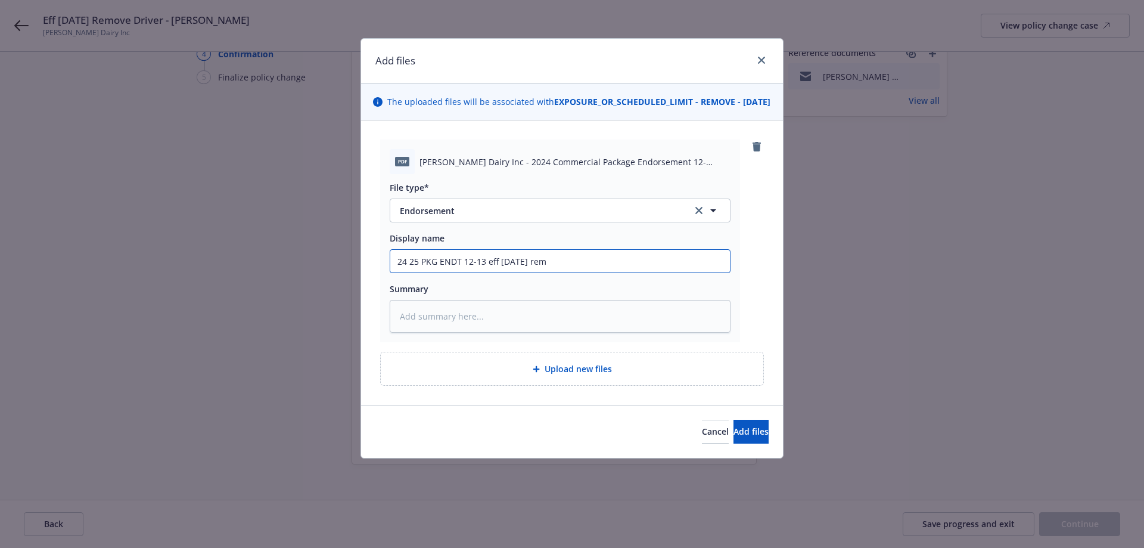
type textarea "x"
type input "24 25 PKG ENDT 12-13 eff 06-05-25 remo"
type textarea "x"
type input "24 25 PKG ENDT 12-13 eff 06-05-25 remov"
type textarea "x"
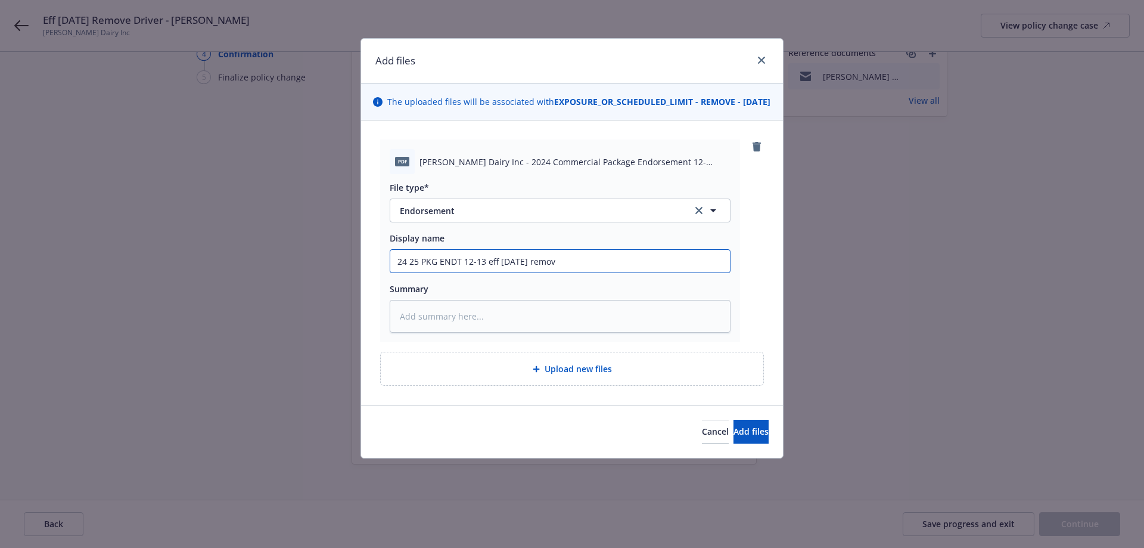
type input "24 25 PKG ENDT 12-13 eff 06-05-25 remove"
type textarea "x"
type input "24 25 PKG ENDT 12-13 eff 06-05-25 remove"
type textarea "x"
type input "24 25 PKG ENDT 12-13 eff 06-05-25 remove d"
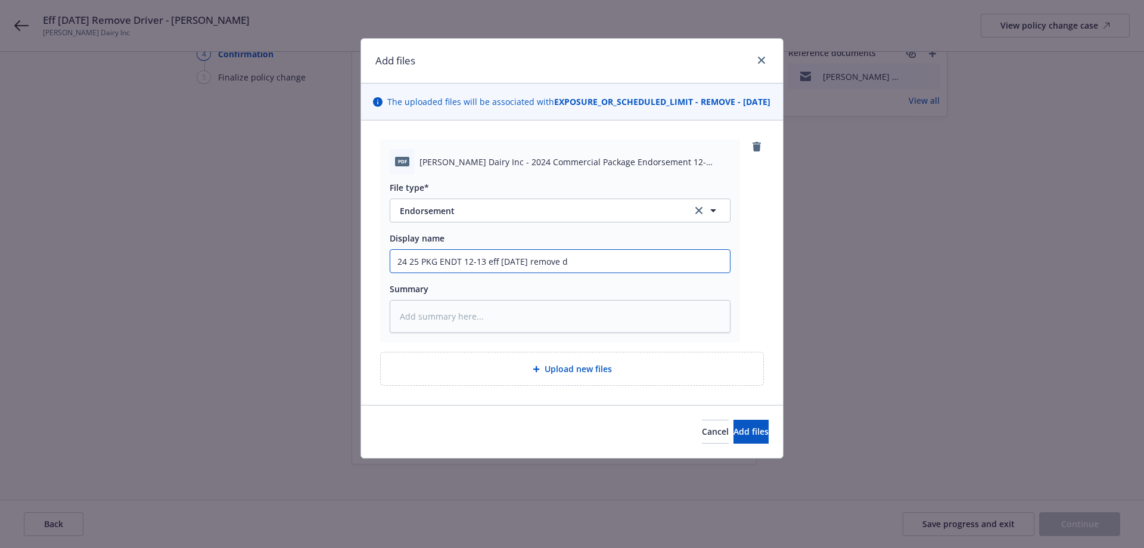
type textarea "x"
type input "24 25 PKG ENDT 12-13 eff 06-05-25 remove dr"
type textarea "x"
type input "24 25 PKG ENDT 12-13 eff 06-05-25 remove dri"
type textarea "x"
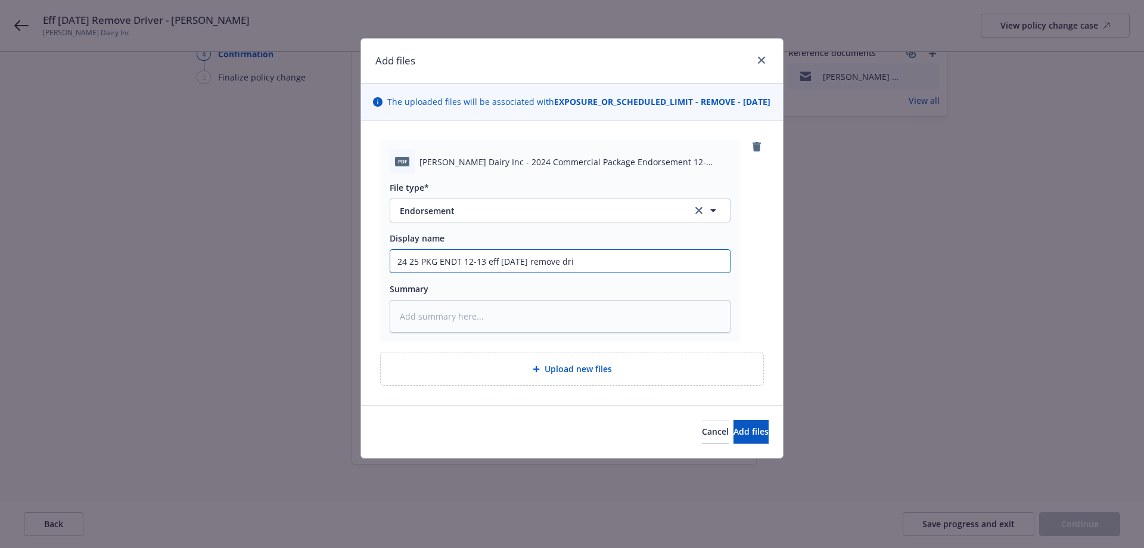
type input "24 25 PKG ENDT 12-13 eff 06-05-25 remove dr"
type textarea "x"
type input "24 25 PKG ENDT 12-13 eff 06-05-25 remove d"
type textarea "x"
type input "24 25 PKG ENDT 12-13 eff 06-05-25 remove"
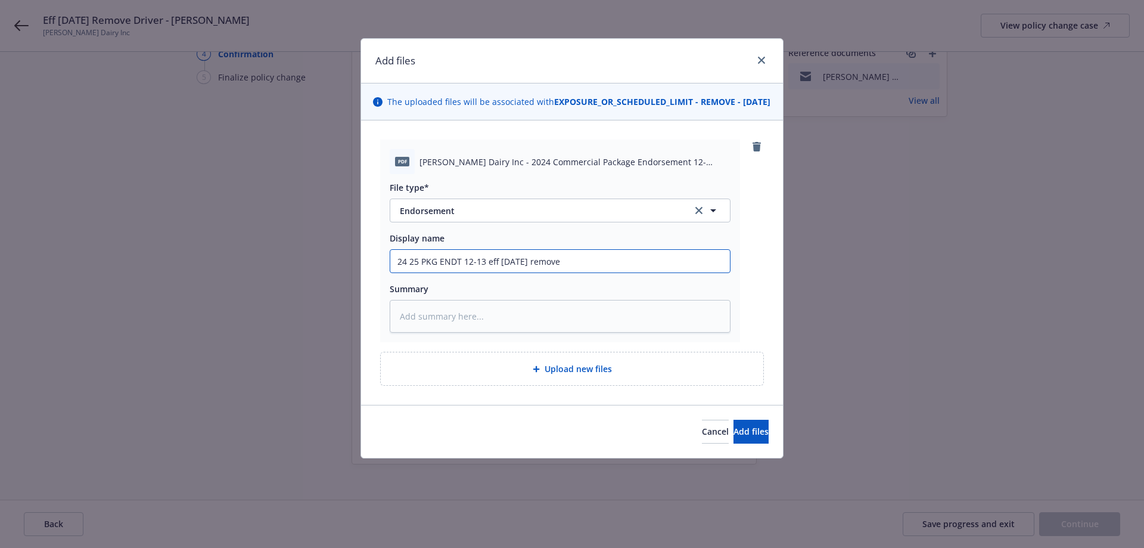
type textarea "x"
type input "24 25 PKG ENDT 12-13 eff 06-05-25 remove A"
type textarea "x"
type input "24 25 PKG ENDT 12-13 eff 06-05-25 remove Al"
type textarea "x"
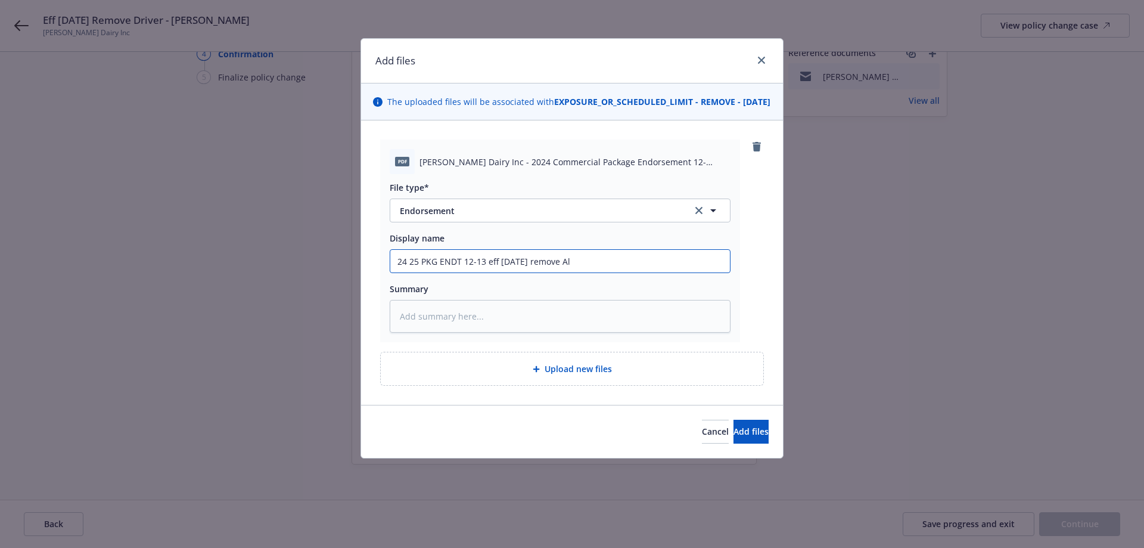
type input "24 25 PKG ENDT 12-13 eff 06-05-25 remove Alv"
type textarea "x"
type input "24 25 PKG ENDT 12-13 eff 06-05-25 remove Alva"
type textarea "x"
type input "24 25 PKG ENDT 12-13 eff 06-05-25 remove Alvar"
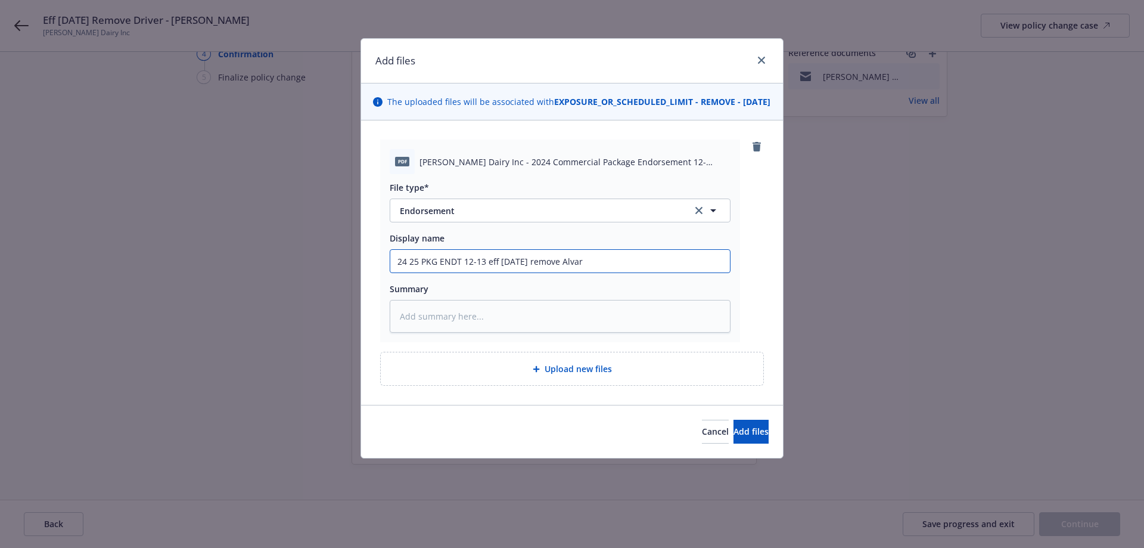
type textarea "x"
type input "24 25 PKG ENDT 12-13 eff 06-05-25 remove Alvaro"
type textarea "x"
type input "24 25 PKG ENDT 12-13 eff 06-05-25 remove Alvaro"
type textarea "x"
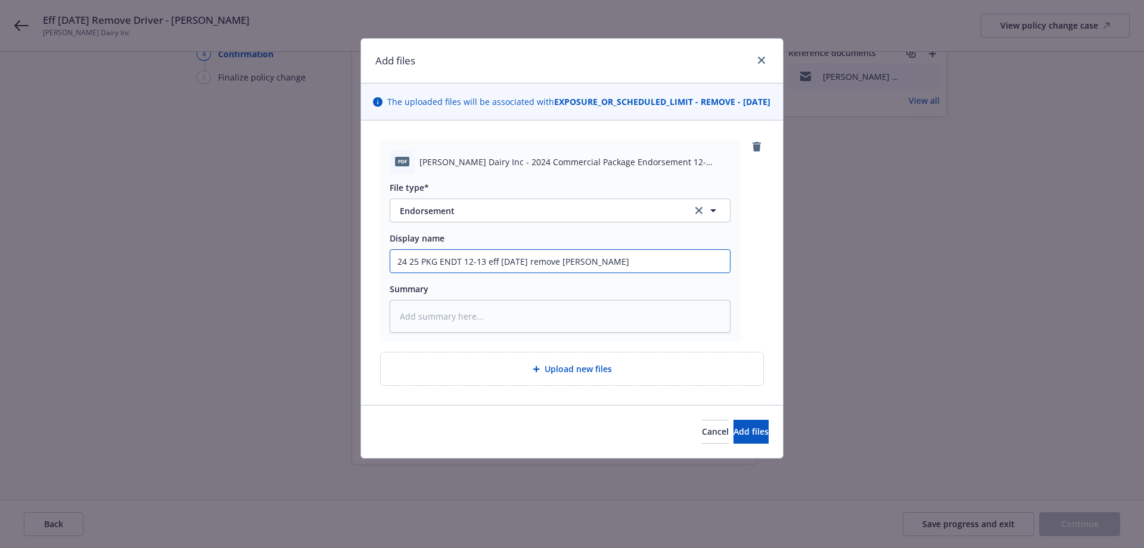
type input "24 25 PKG ENDT 12-13 eff 06-05-25 remove Alvaro"
type textarea "x"
type input "24 25 PKG ENDT 12-13 eff 06-05-25 remove Alvar"
type textarea "x"
type input "24 25 PKG ENDT 12-13 eff 06-05-25 remove Alva"
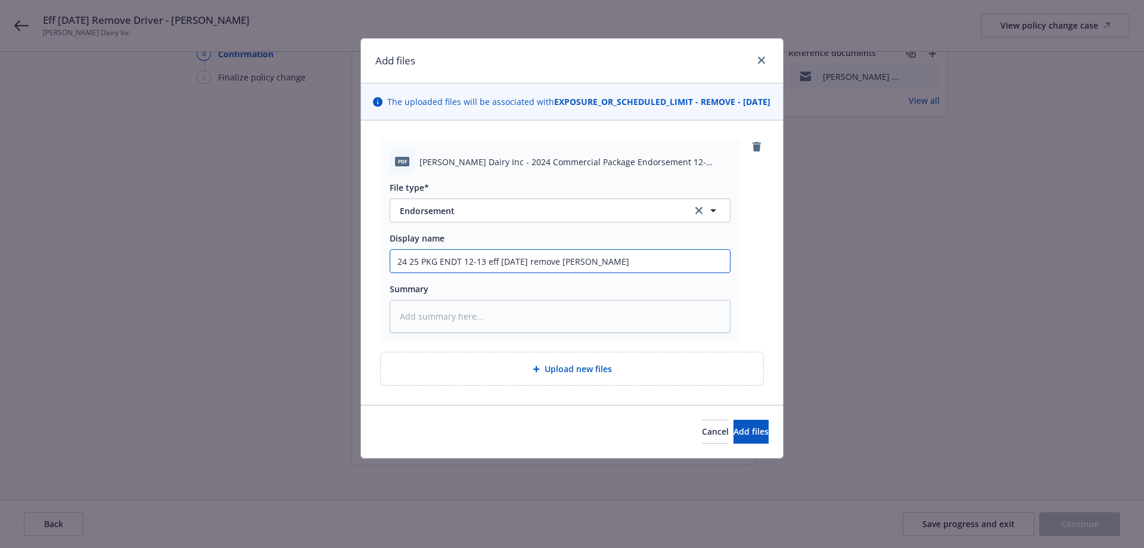
type textarea "x"
type input "24 25 PKG ENDT 12-13 eff 06-05-25 remove Alv"
type textarea "x"
type input "24 25 PKG ENDT 12-13 eff 06-05-25 remove Al"
type textarea "x"
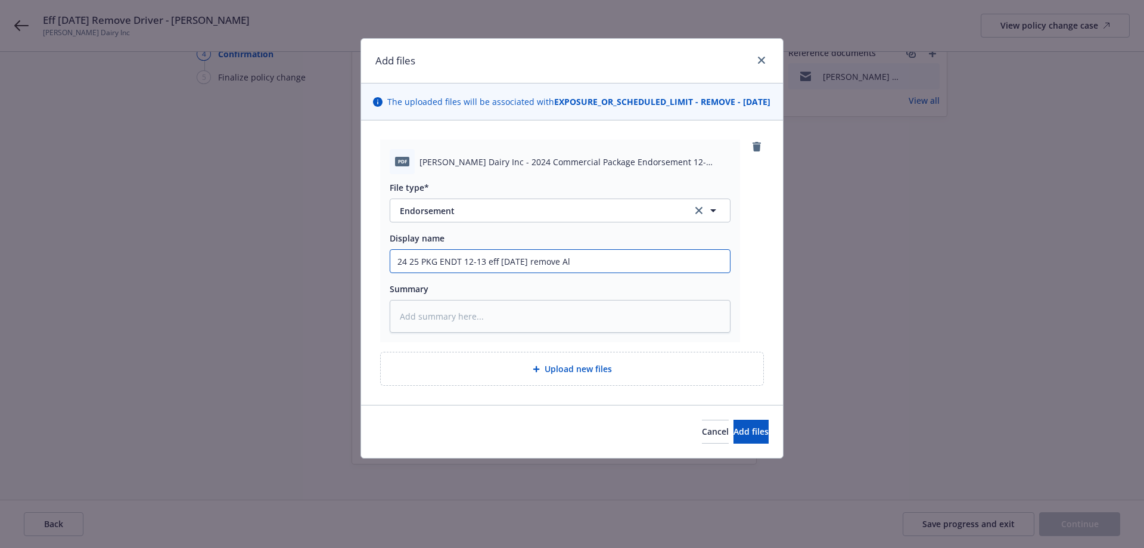
type input "24 25 PKG ENDT 12-13 eff 06-05-25 remove A"
type textarea "x"
type input "24 25 PKG ENDT 12-13 eff 06-05-25 remove"
type textarea "x"
type input "24 25 PKG ENDT 12-13 eff 06-05-25 remove d"
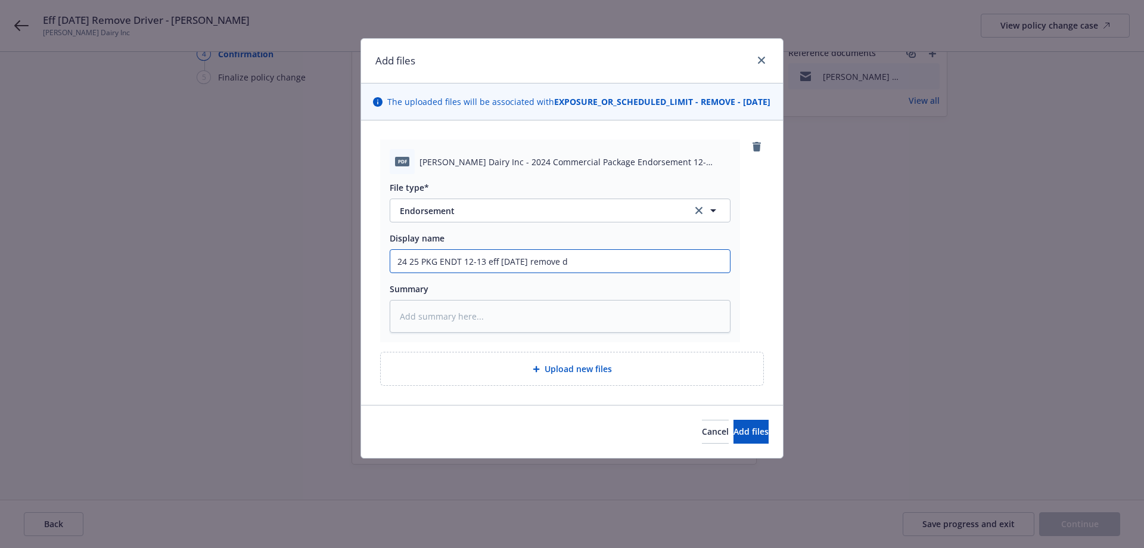
type textarea "x"
type input "24 25 PKG ENDT 12-13 eff 06-05-25 remove dr"
type textarea "x"
type input "24 25 PKG ENDT 12-13 eff 06-05-25 remove dri"
type textarea "x"
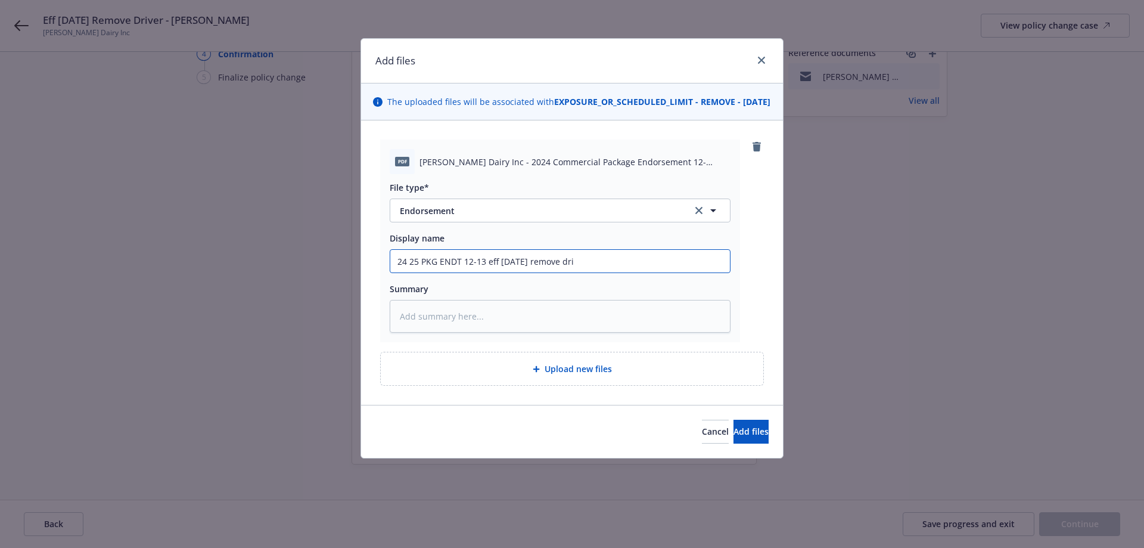
type input "24 25 PKG ENDT 12-13 eff 06-05-25 remove driv"
type textarea "x"
type input "24 25 PKG ENDT 12-13 eff 06-05-25 remove drive"
type textarea "x"
type input "24 25 PKG ENDT 12-13 eff 06-05-25 remove driver"
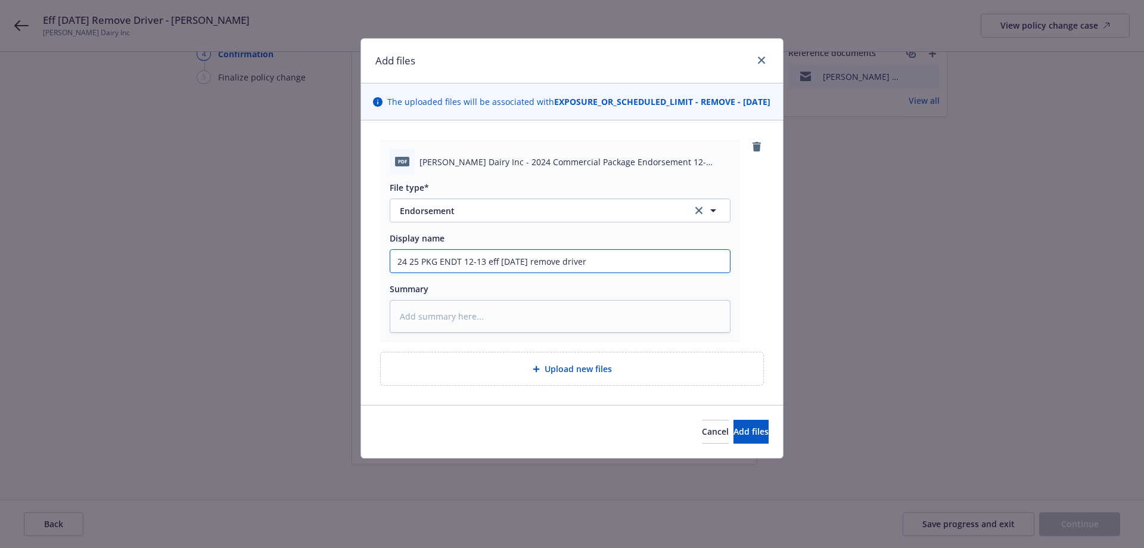
type textarea "x"
type input "24 25 PKG ENDT 12-13 eff 06-05-25 remove driver"
type textarea "x"
type input "24 25 PKG ENDT 12-13 eff 06-05-25 remove driver A"
type textarea "x"
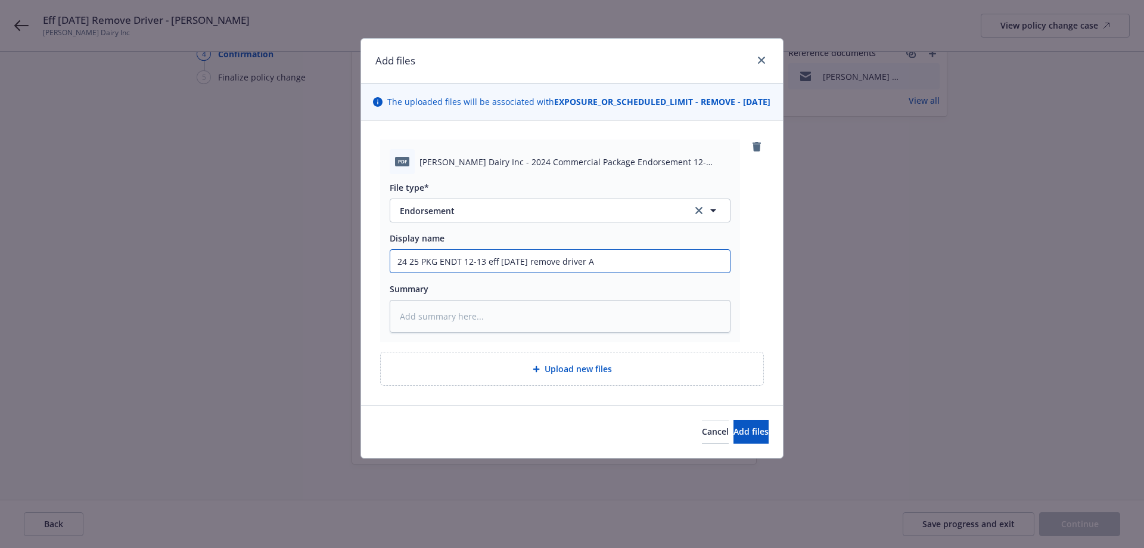
type input "24 25 PKG ENDT 12-13 eff 06-05-25 remove driver Al"
type textarea "x"
type input "24 25 PKG ENDT 12-13 eff 06-05-25 remove driver Alv"
type textarea "x"
type input "24 25 PKG ENDT 12-13 eff 06-05-25 remove driver Alva"
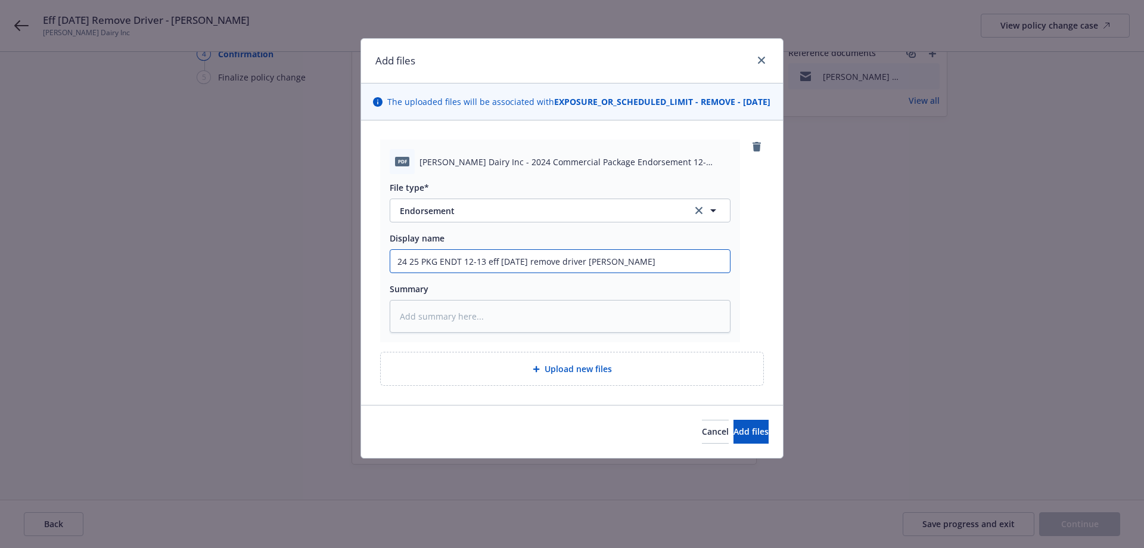
type textarea "x"
type input "24 25 PKG ENDT 12-13 eff 06-05-25 remove driver Alvar"
type textarea "x"
type input "24 25 PKG ENDT 12-13 eff 06-05-25 remove driver Alvaro"
type textarea "x"
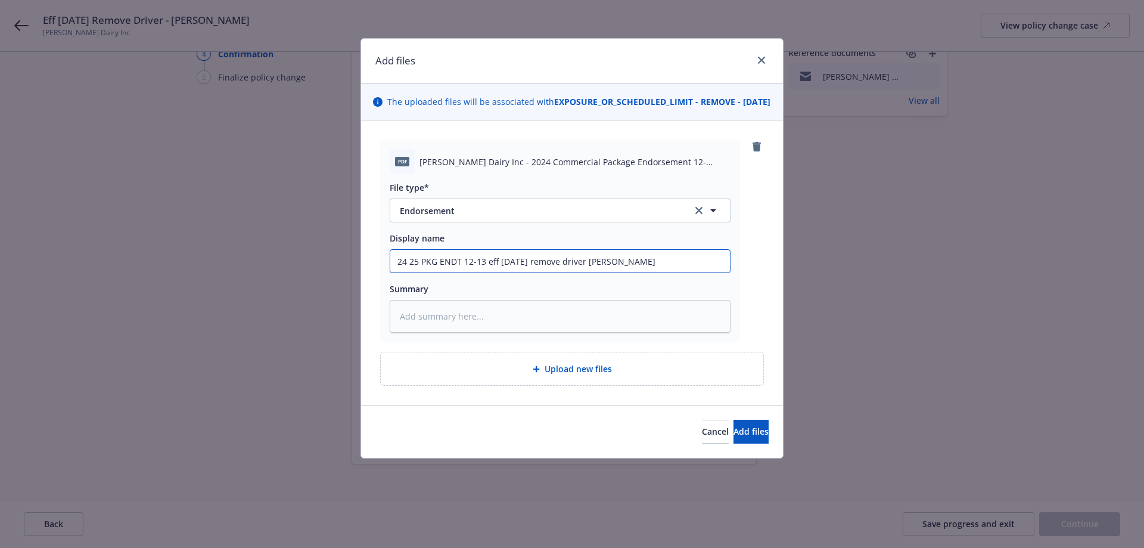
type input "24 25 PKG ENDT 12-13 eff 06-05-25 remove driver Alvaro"
type textarea "x"
type input "24 25 PKG ENDT 12-13 eff 06-05-25 remove driver Alvaro T"
type textarea "x"
type input "24 25 PKG ENDT 12-13 eff 06-05-25 remove driver Alvaro Tr"
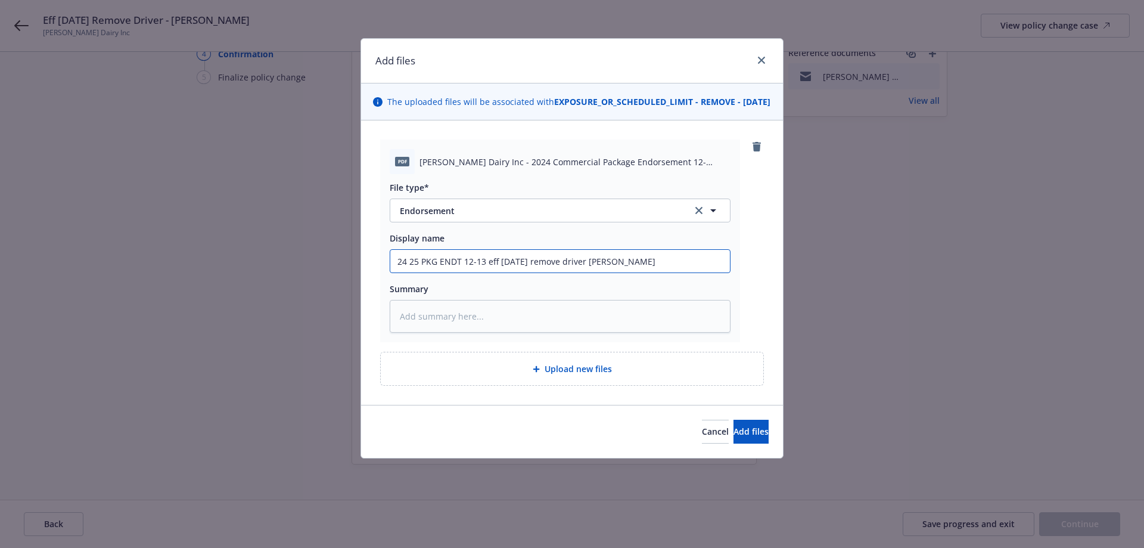
type textarea "x"
type input "24 25 PKG ENDT 12-13 eff 06-05-25 remove driver Alvaro Tru"
type textarea "x"
type input "24 25 PKG ENDT 12-13 eff 06-05-25 remove driver Alvaro Truj"
type textarea "x"
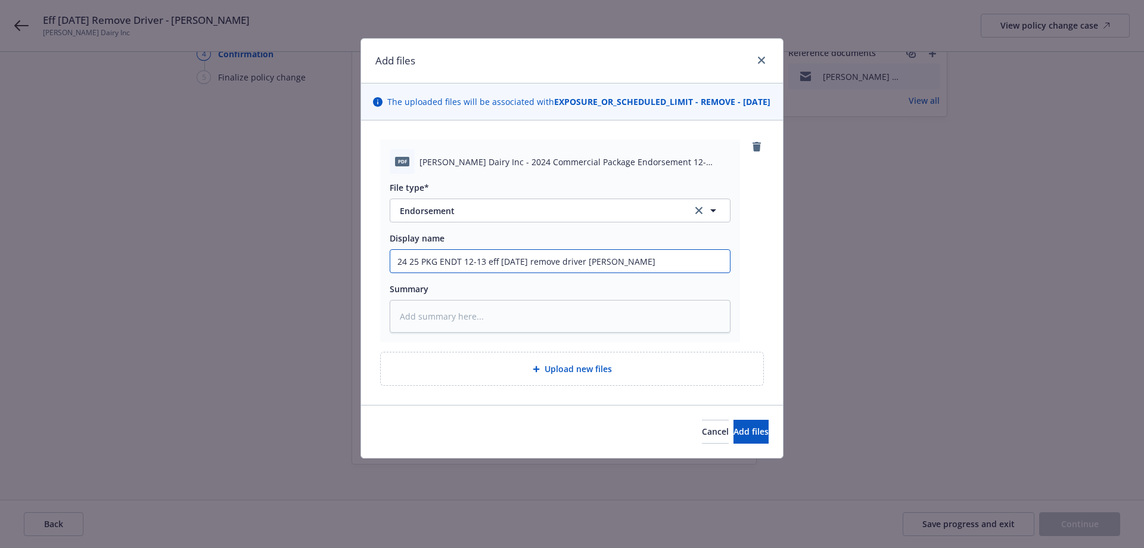
type input "24 25 PKG ENDT 12-13 eff 06-05-25 remove driver Alvaro Truji"
type textarea "x"
type input "24 25 PKG ENDT 12-13 eff 06-05-25 remove driver Alvaro Trujil"
type textarea "x"
type input "24 25 PKG ENDT 12-13 eff 06-05-25 remove driver Alvaro Trujill"
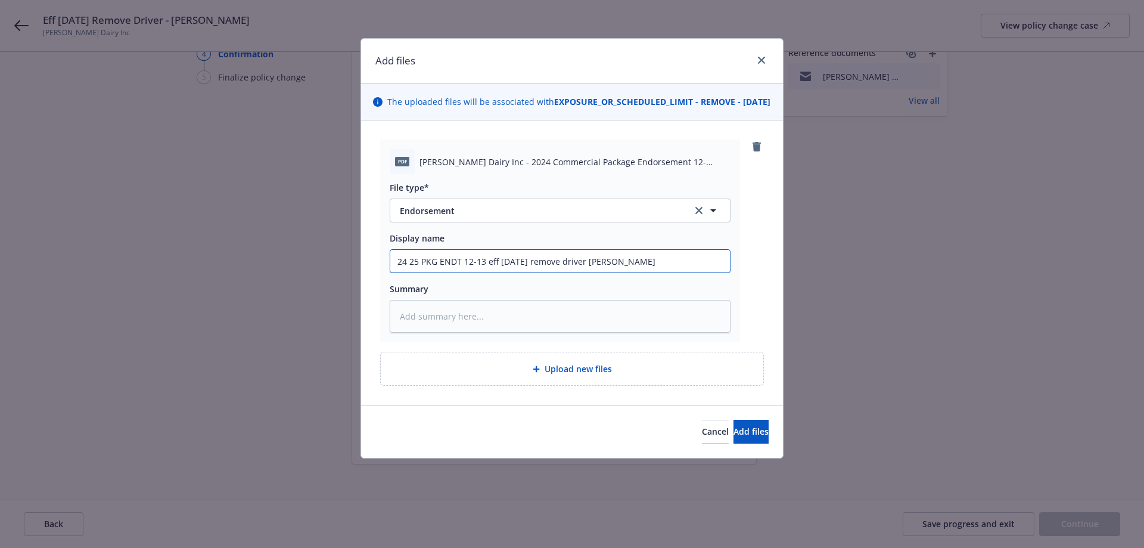
type textarea "x"
type input "24 25 PKG ENDT 12-13 eff 06-05-25 remove driver Alvaro Trujillo"
click at [734, 435] on button "Add files" at bounding box center [751, 432] width 35 height 24
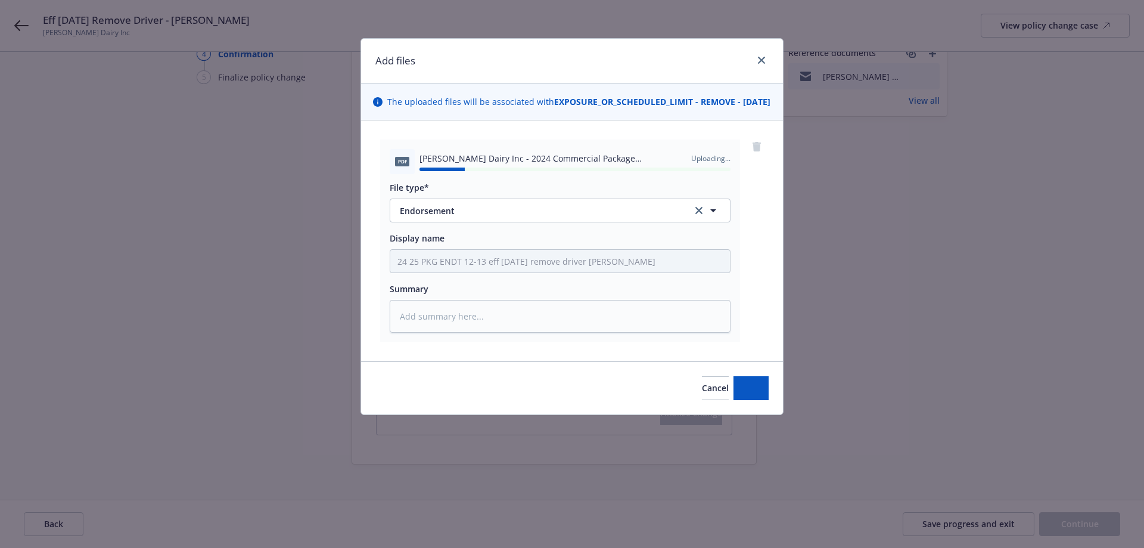
type textarea "x"
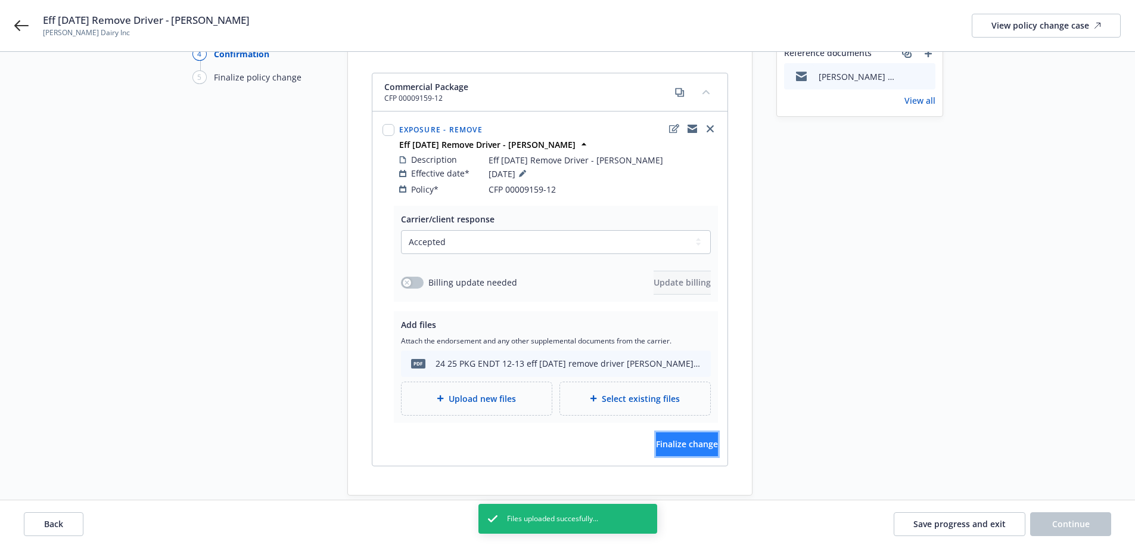
click at [656, 438] on span "Finalize change" at bounding box center [687, 443] width 62 height 11
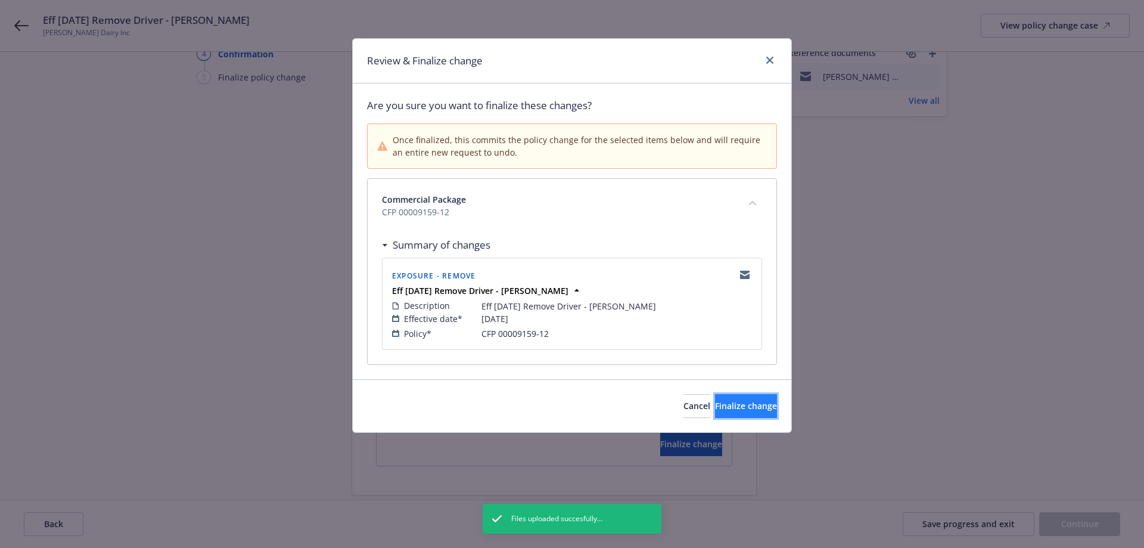
click at [715, 406] on span "Finalize change" at bounding box center [746, 405] width 62 height 11
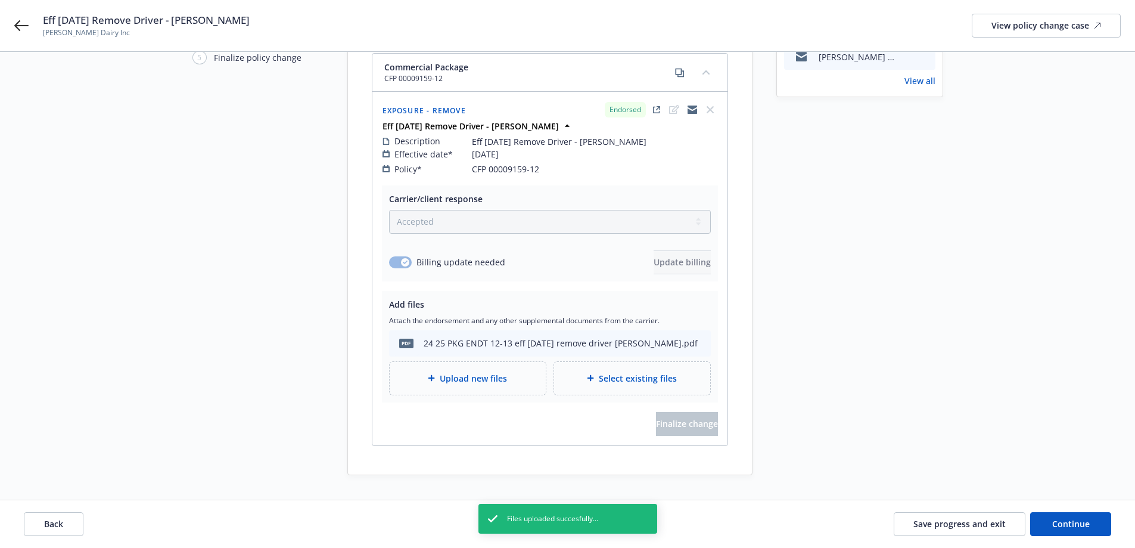
scroll to position [153, 0]
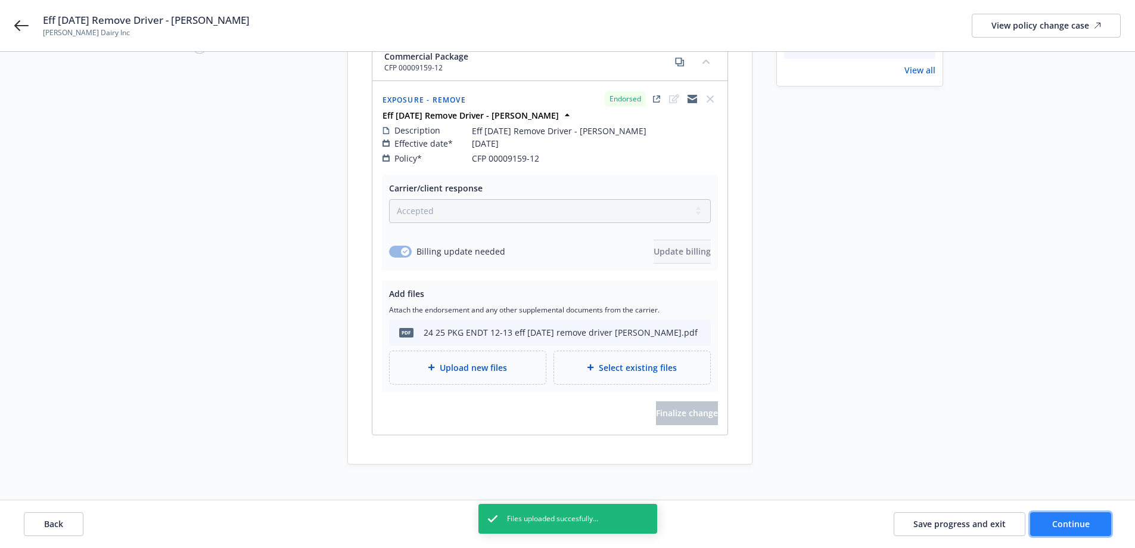
click at [1061, 529] on button "Continue" at bounding box center [1070, 524] width 81 height 24
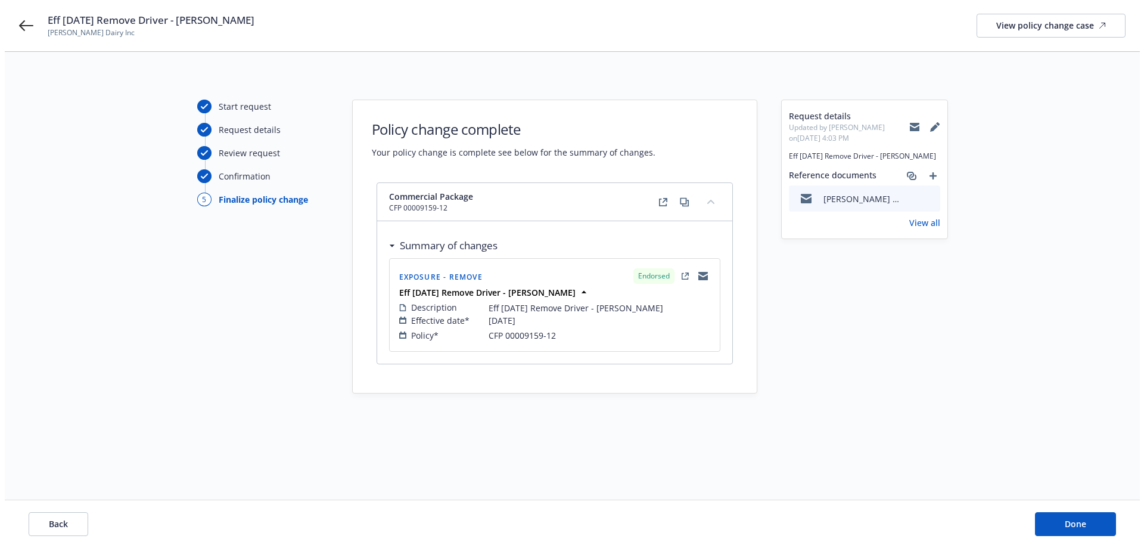
scroll to position [0, 0]
click at [1057, 517] on button "Done" at bounding box center [1079, 524] width 81 height 24
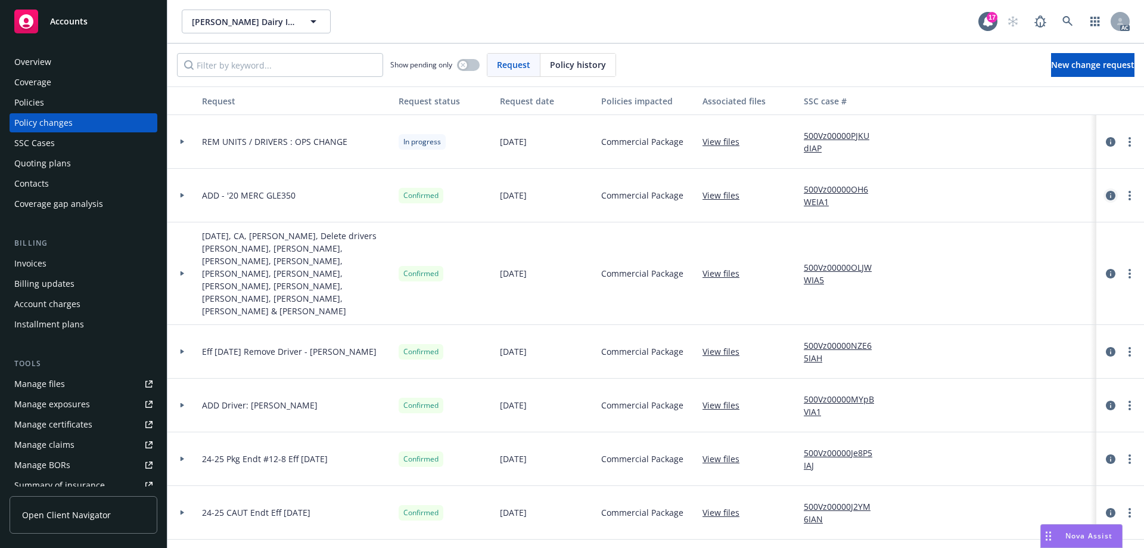
click at [1106, 194] on icon "circleInformation" at bounding box center [1111, 196] width 10 height 10
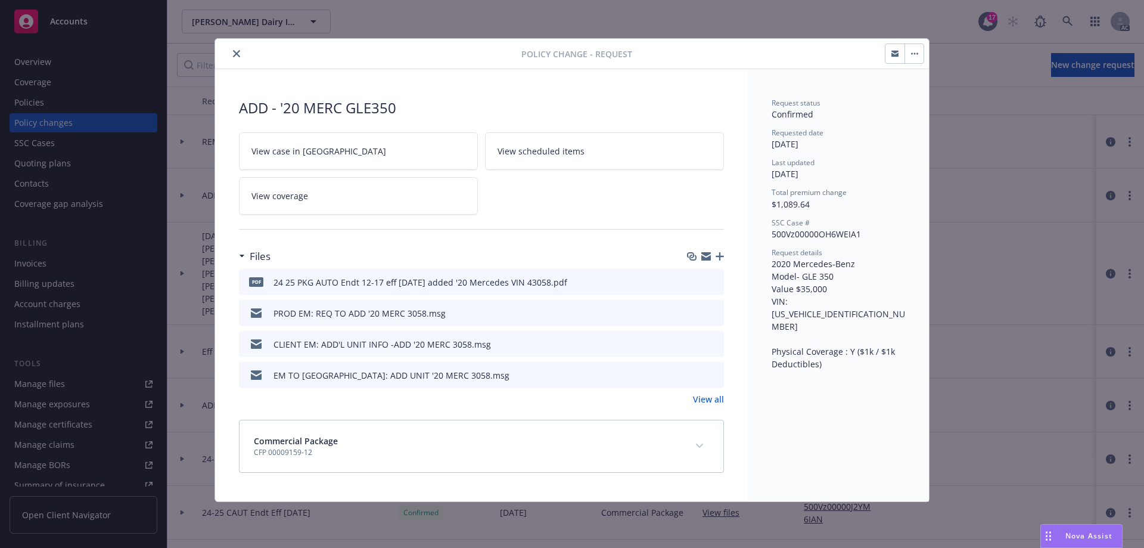
click at [717, 279] on icon "preview file" at bounding box center [712, 281] width 11 height 8
click at [712, 280] on icon "preview file" at bounding box center [712, 281] width 11 height 8
drag, startPoint x: 791, startPoint y: 303, endPoint x: 871, endPoint y: 299, distance: 80.6
click at [871, 299] on div "Request details 2020 Mercedes-Benz Model- GLE 350 Value $35,000 VIN: 4JGFB4JB8L…" at bounding box center [838, 308] width 133 height 123
copy span "4JGFB4JB8LA243058"
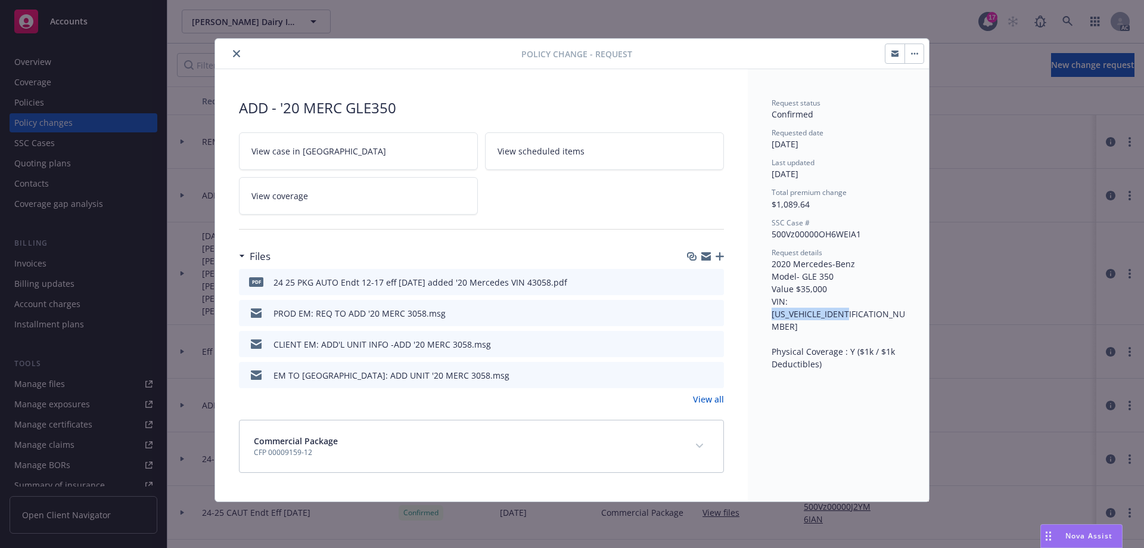
click at [716, 315] on icon "preview file" at bounding box center [712, 312] width 11 height 8
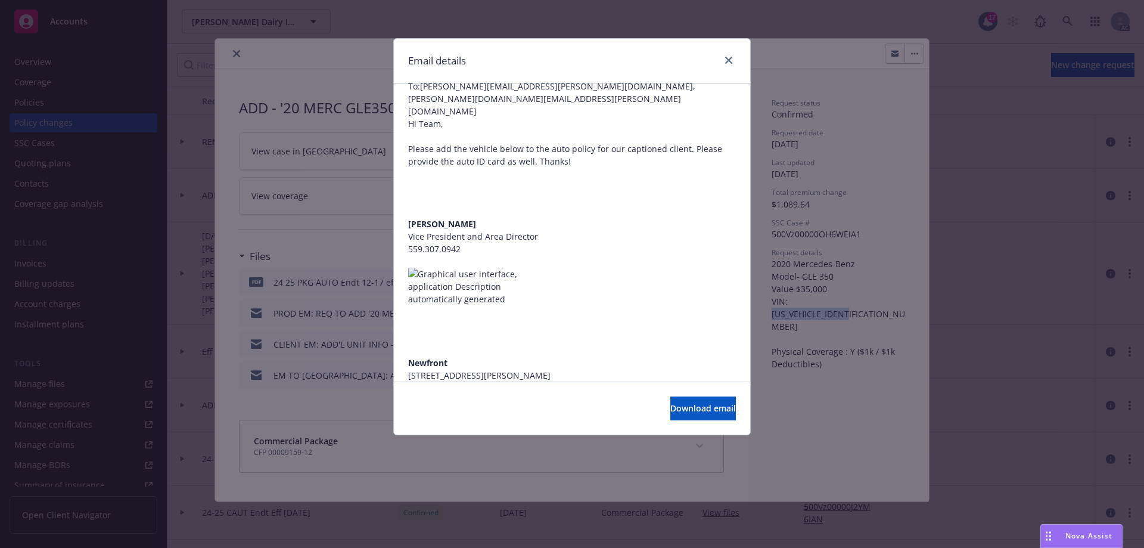
scroll to position [100, 0]
click at [729, 58] on icon "close" at bounding box center [728, 60] width 7 height 7
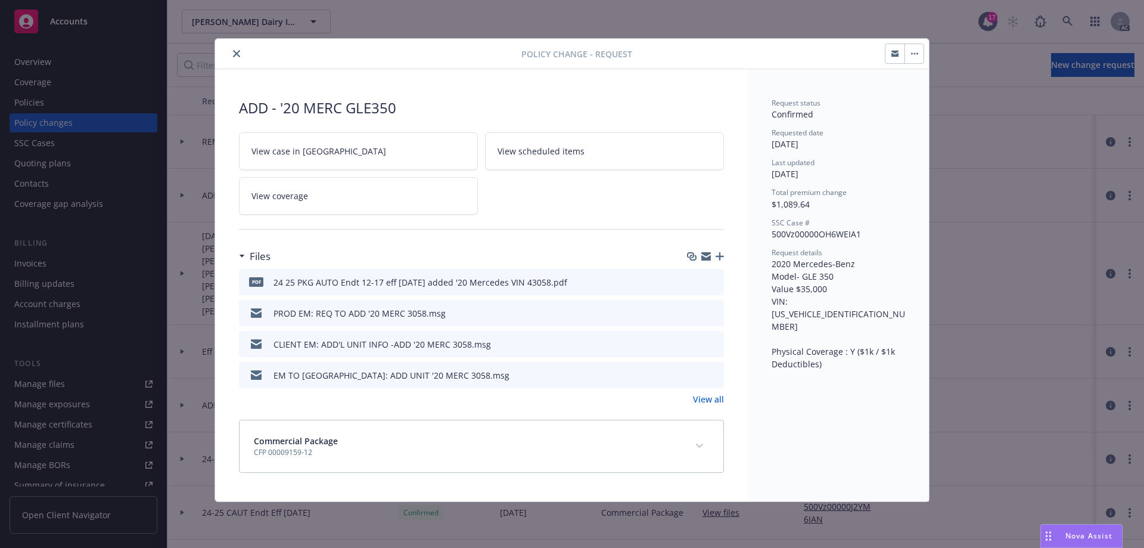
click at [712, 340] on icon "preview file" at bounding box center [712, 343] width 11 height 8
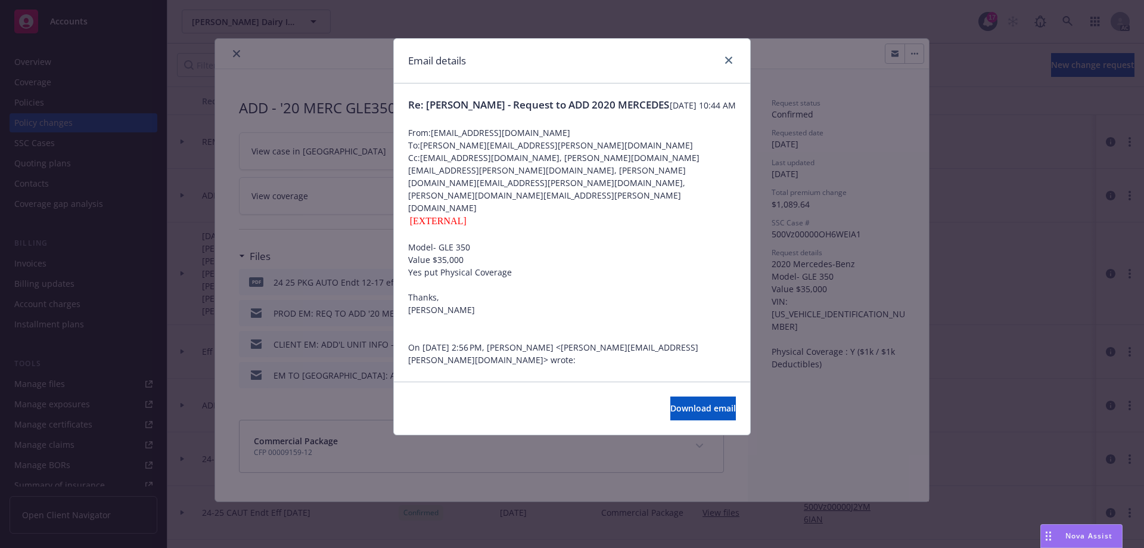
scroll to position [60, 0]
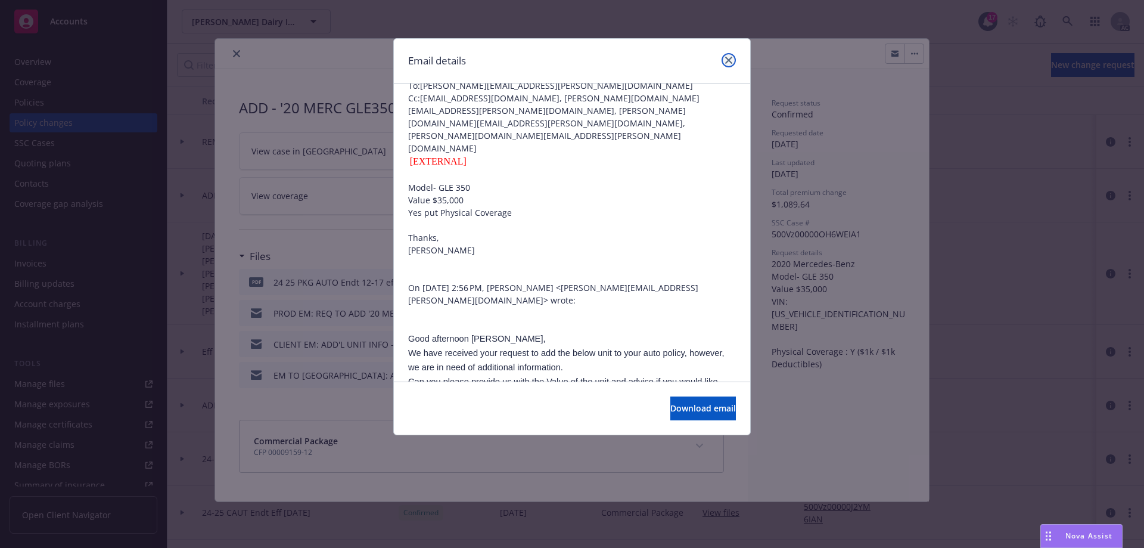
click at [731, 67] on link "close" at bounding box center [729, 60] width 14 height 14
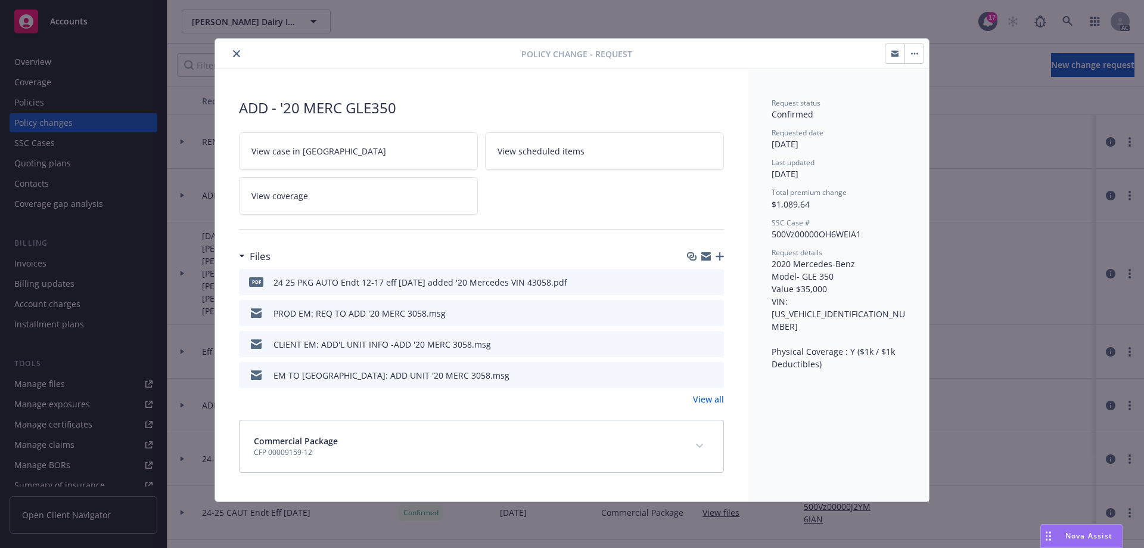
click at [712, 372] on icon "preview file" at bounding box center [712, 374] width 11 height 8
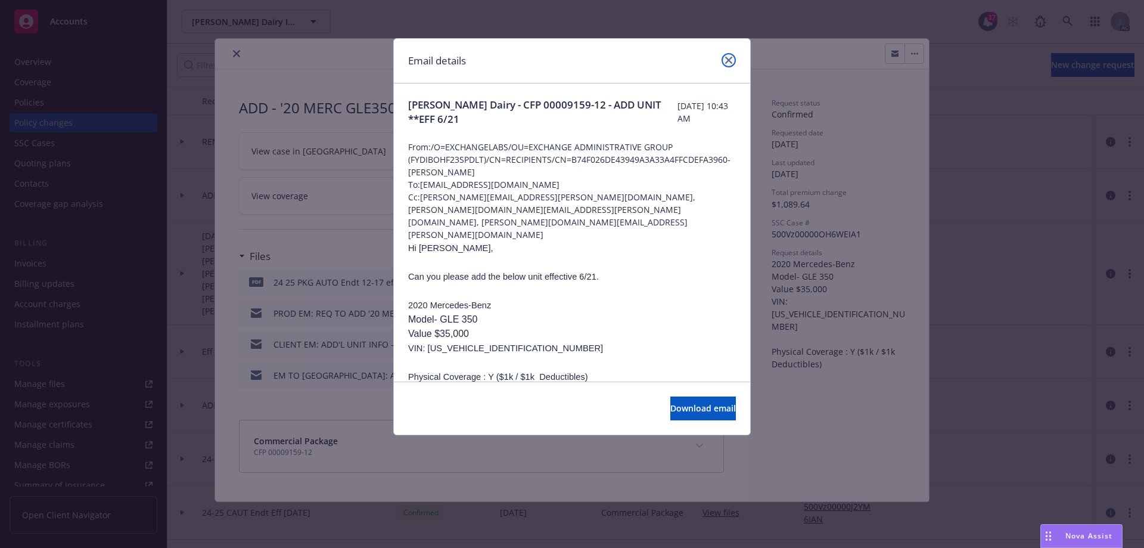
click at [726, 60] on icon "close" at bounding box center [728, 60] width 7 height 7
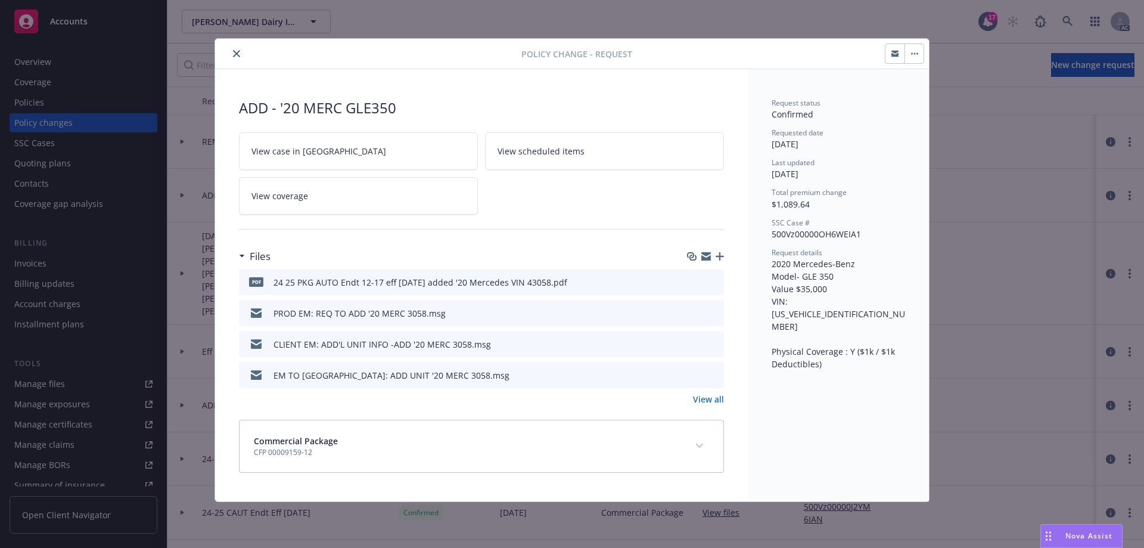
click at [235, 52] on icon "close" at bounding box center [236, 53] width 7 height 7
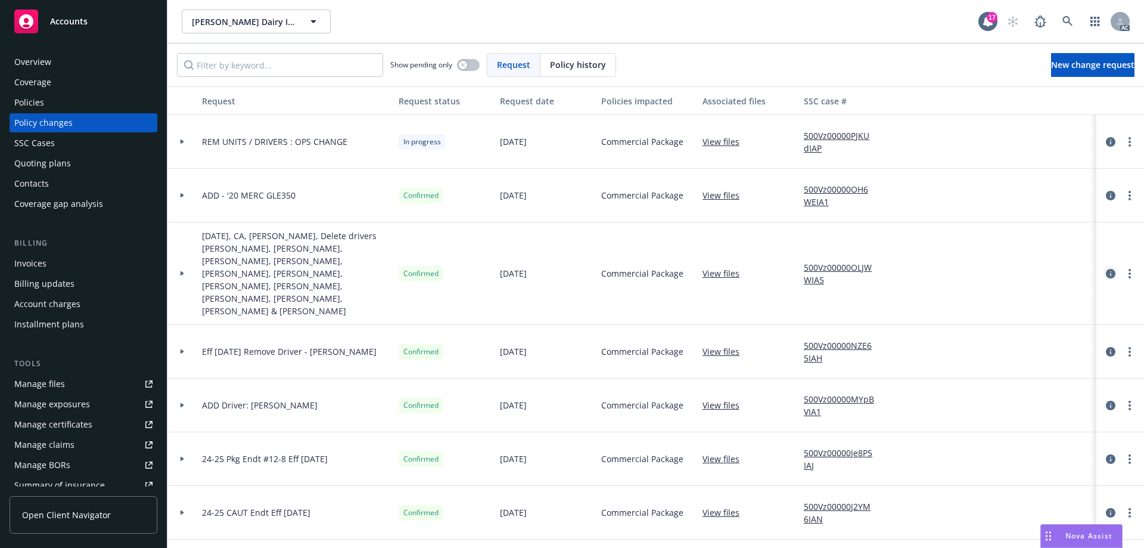
click at [1106, 269] on icon "circleInformation" at bounding box center [1111, 274] width 10 height 10
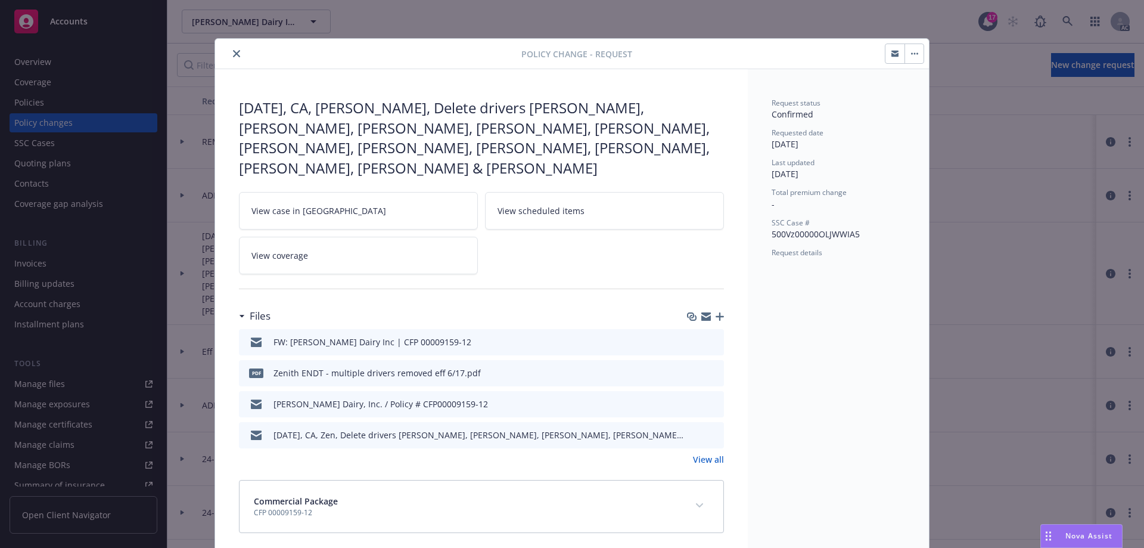
click at [711, 368] on icon "preview file" at bounding box center [712, 372] width 11 height 8
drag, startPoint x: 232, startPoint y: 51, endPoint x: 237, endPoint y: 57, distance: 6.8
click at [233, 52] on icon "close" at bounding box center [236, 53] width 7 height 7
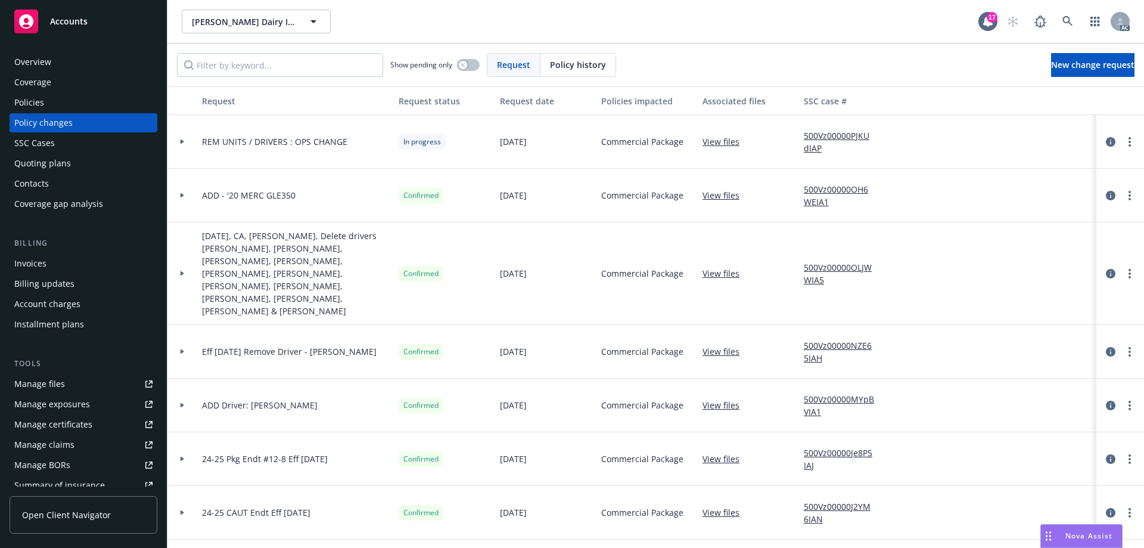
click at [178, 139] on div at bounding box center [182, 141] width 20 height 4
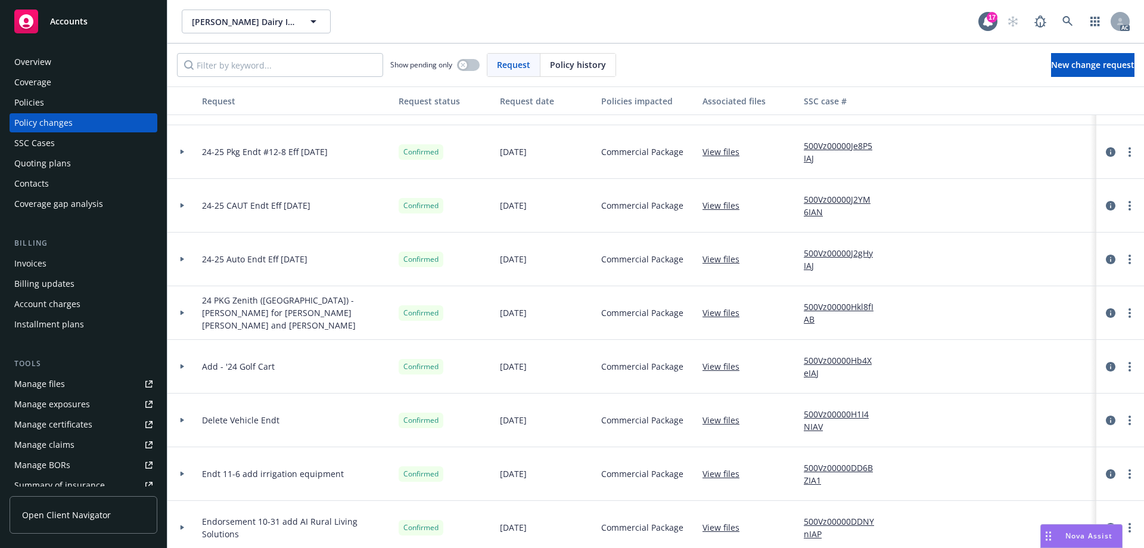
scroll to position [298, 0]
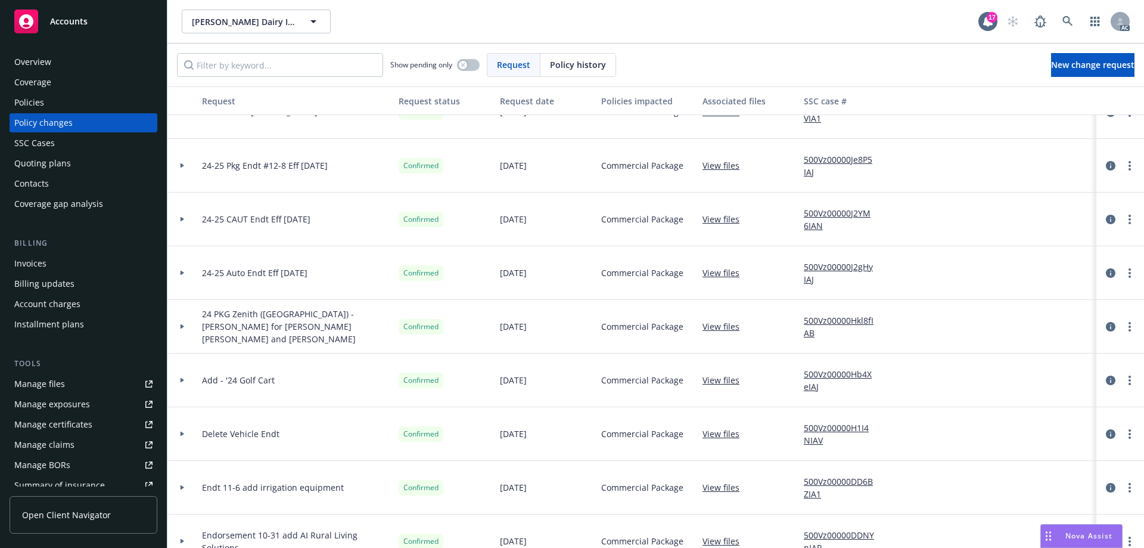
click at [179, 166] on div at bounding box center [182, 165] width 20 height 4
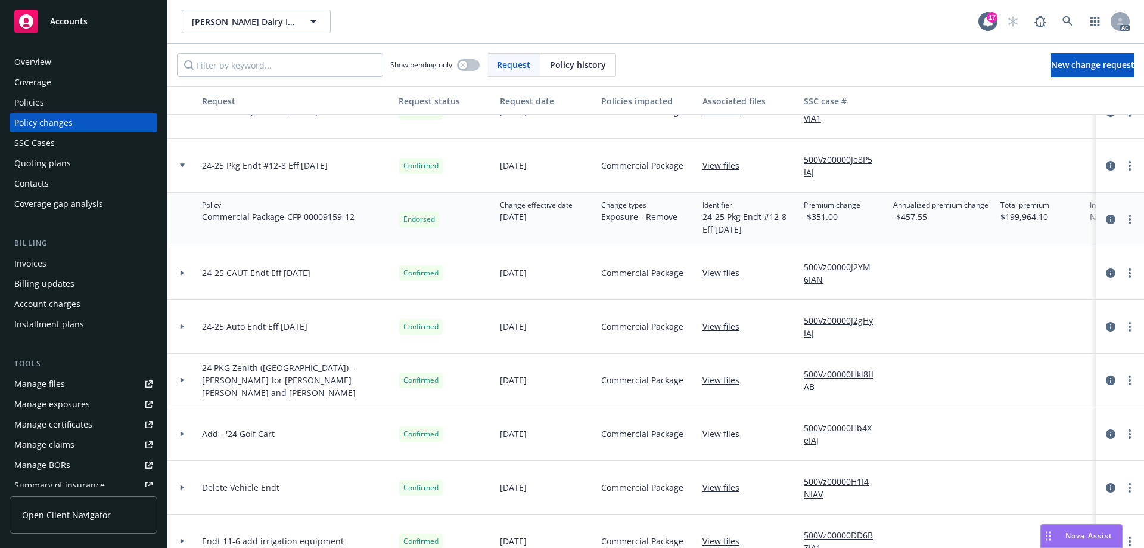
click at [820, 159] on link "500Vz00000Je8P5IAJ" at bounding box center [844, 165] width 80 height 25
click at [1106, 165] on icon "circleInformation" at bounding box center [1111, 166] width 10 height 10
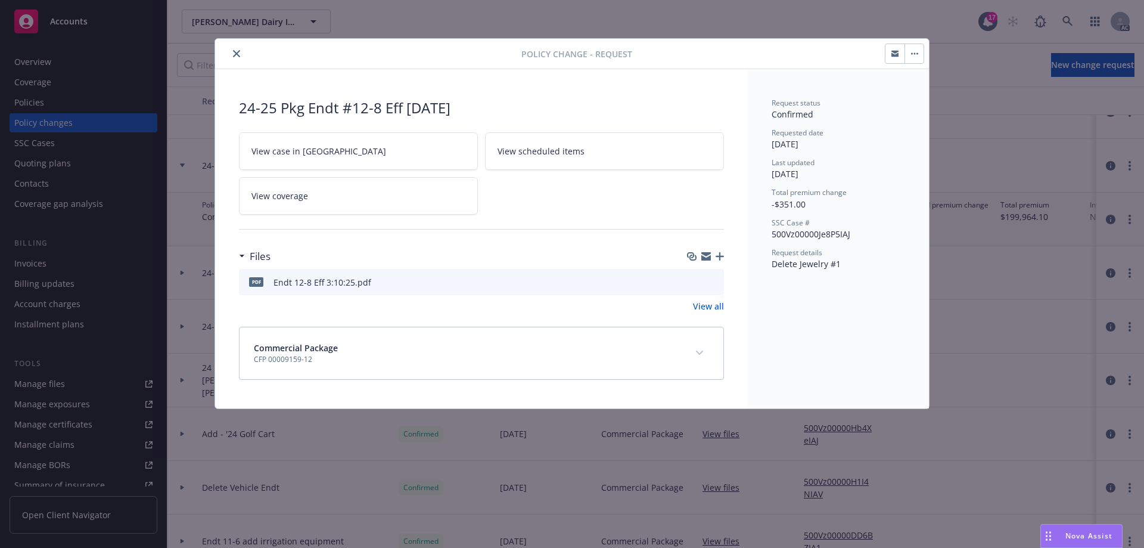
click at [712, 282] on icon "preview file" at bounding box center [712, 281] width 11 height 8
click at [237, 53] on icon "close" at bounding box center [236, 53] width 7 height 7
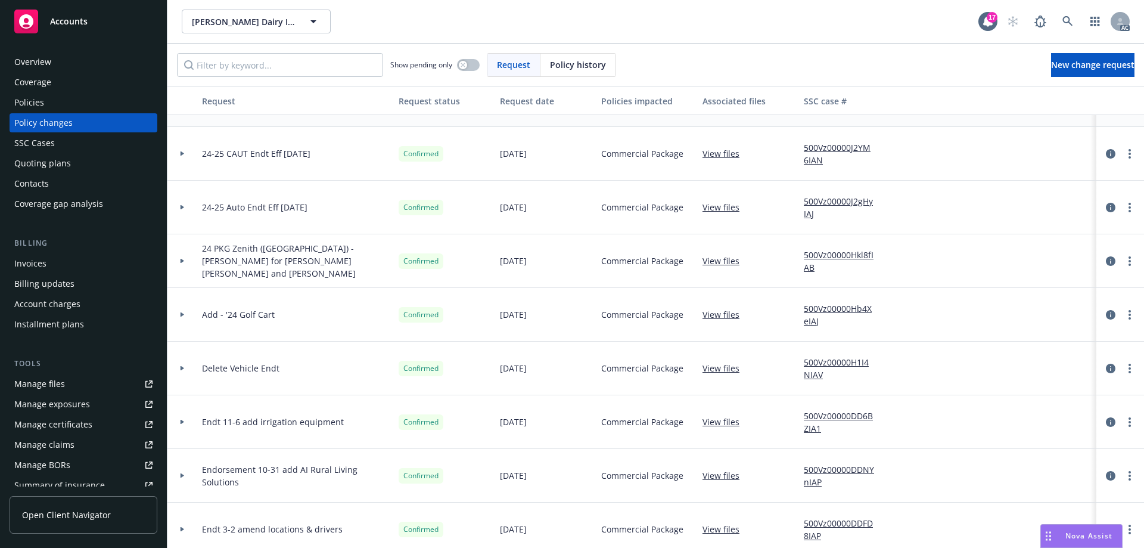
scroll to position [477, 0]
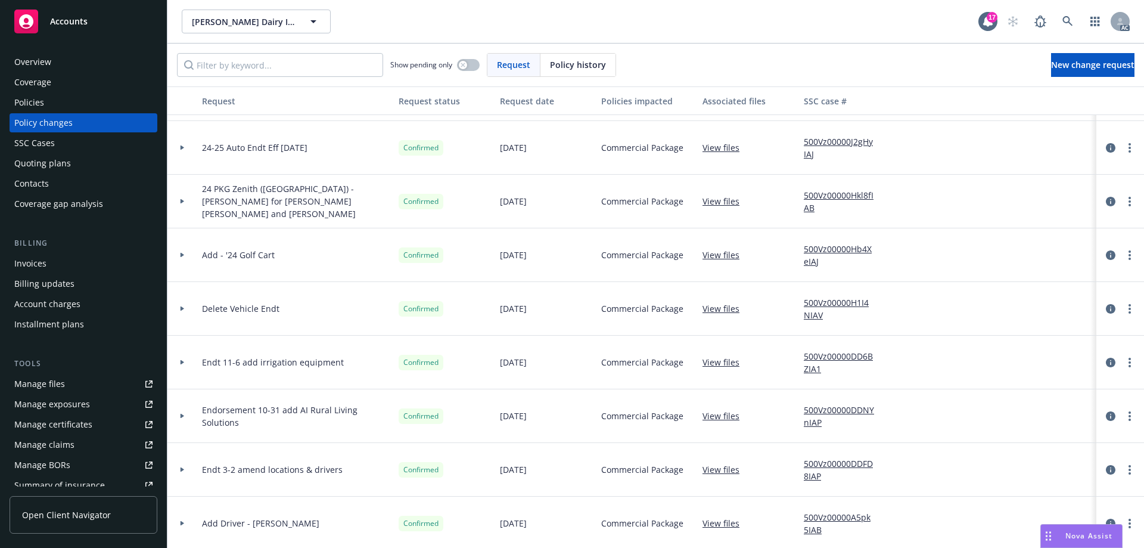
click at [180, 305] on div at bounding box center [182, 309] width 30 height 54
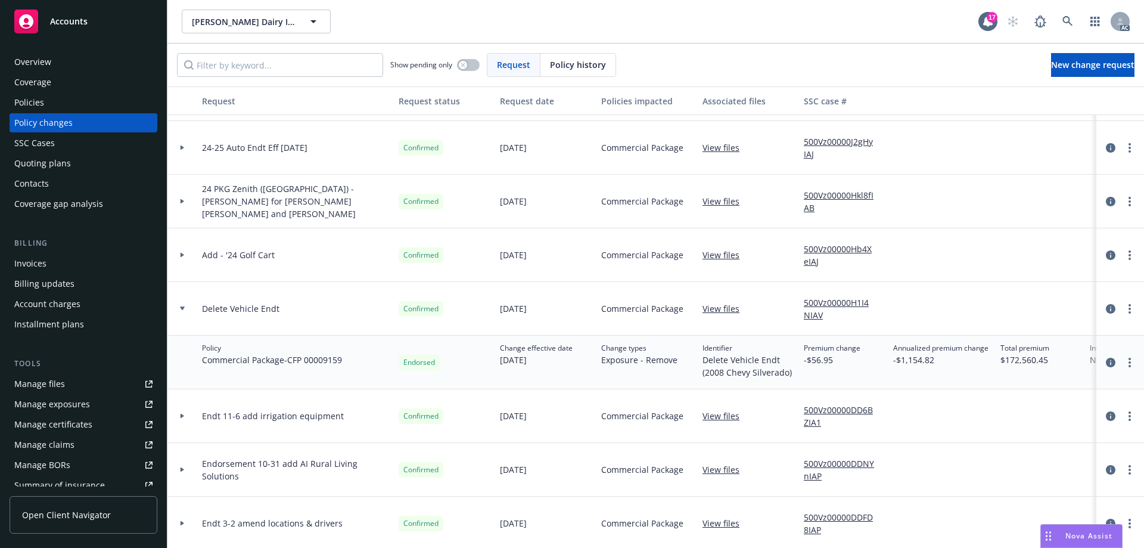
click at [181, 253] on icon at bounding box center [182, 255] width 5 height 4
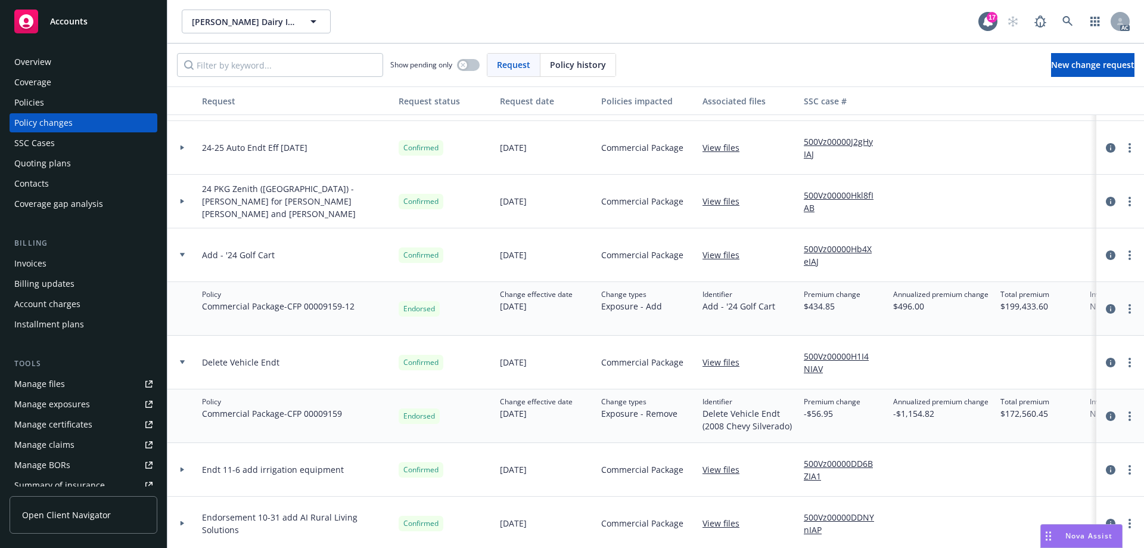
click at [180, 201] on icon at bounding box center [182, 201] width 5 height 4
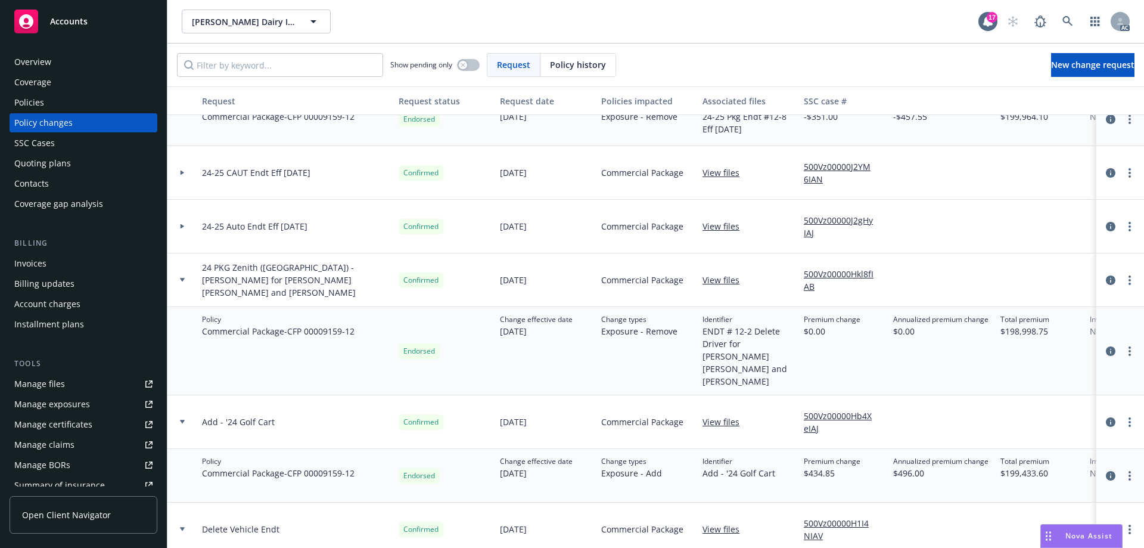
scroll to position [358, 0]
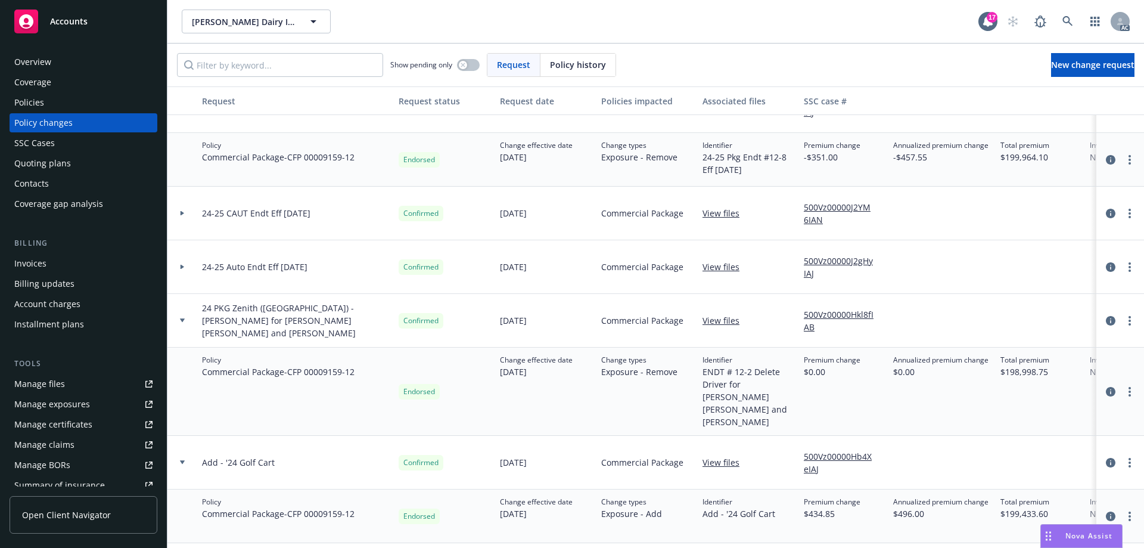
click at [181, 265] on icon at bounding box center [183, 267] width 4 height 5
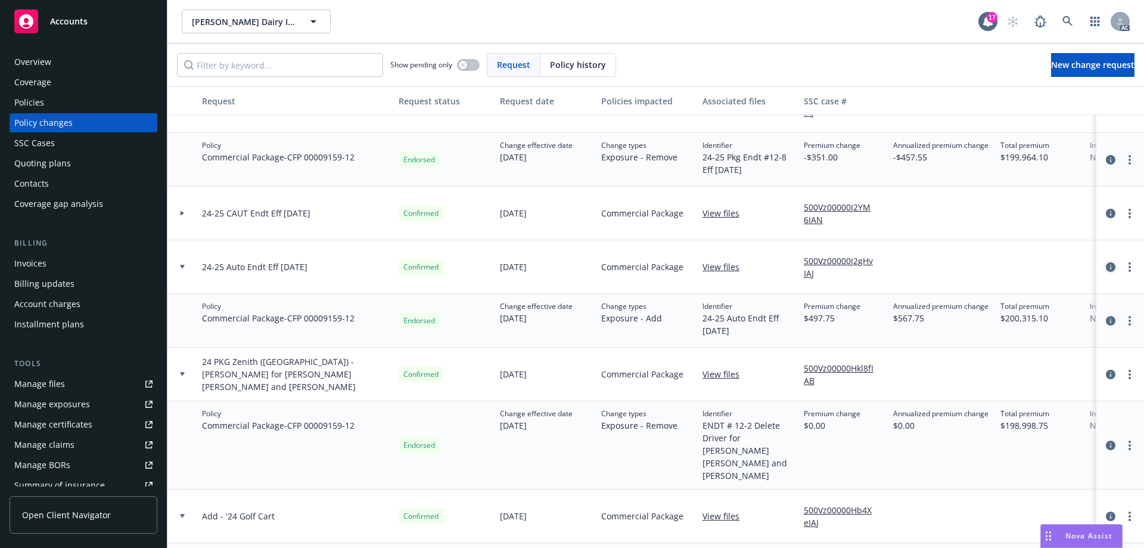
click at [1106, 269] on icon "circleInformation" at bounding box center [1111, 267] width 10 height 10
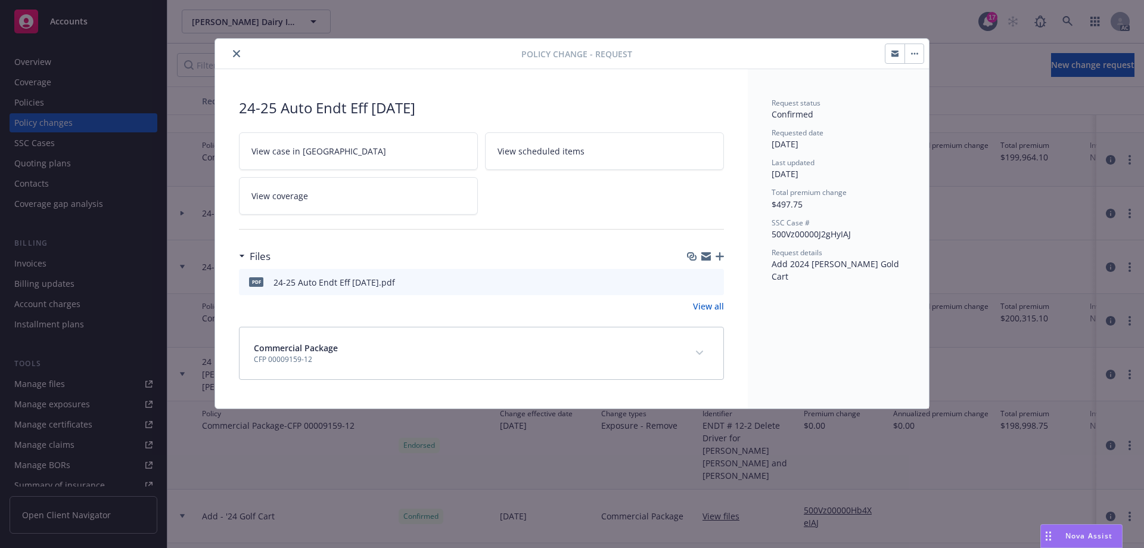
click at [709, 281] on icon "preview file" at bounding box center [712, 281] width 11 height 8
click at [241, 50] on button "close" at bounding box center [236, 53] width 14 height 14
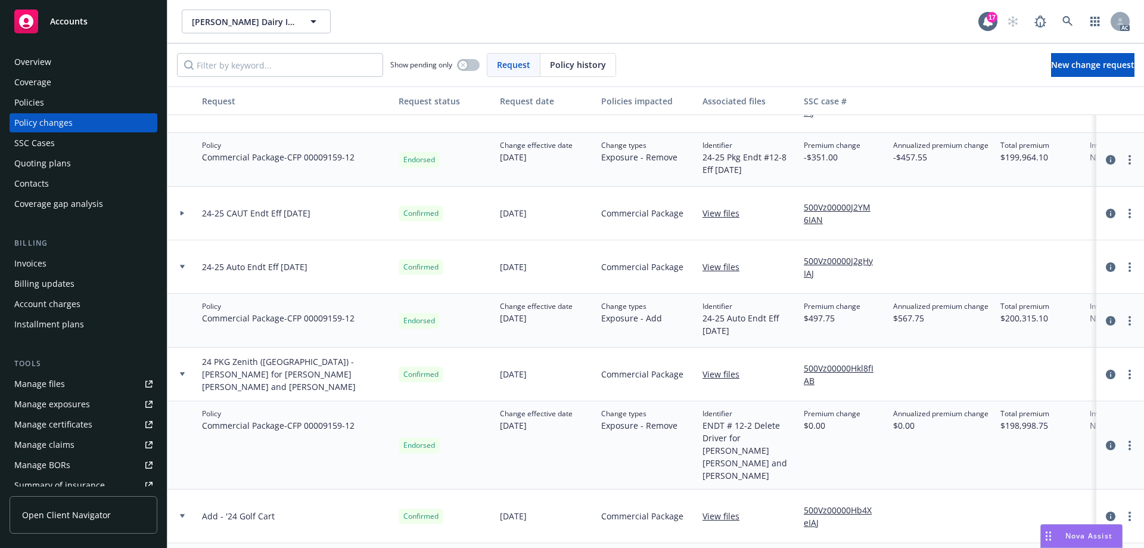
click at [185, 215] on div at bounding box center [182, 213] width 20 height 4
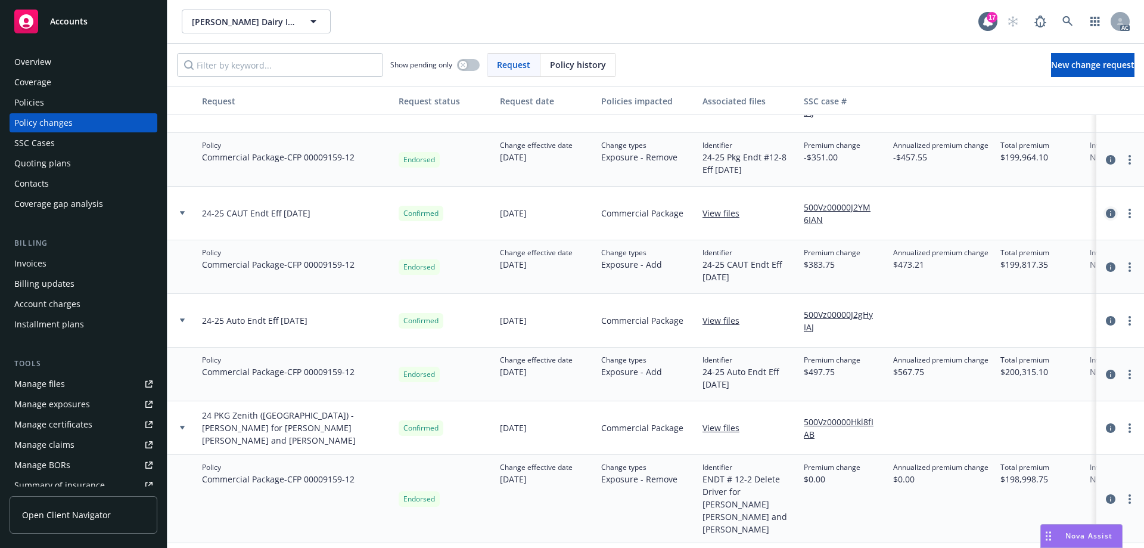
click at [1106, 210] on icon "circleInformation" at bounding box center [1111, 214] width 10 height 10
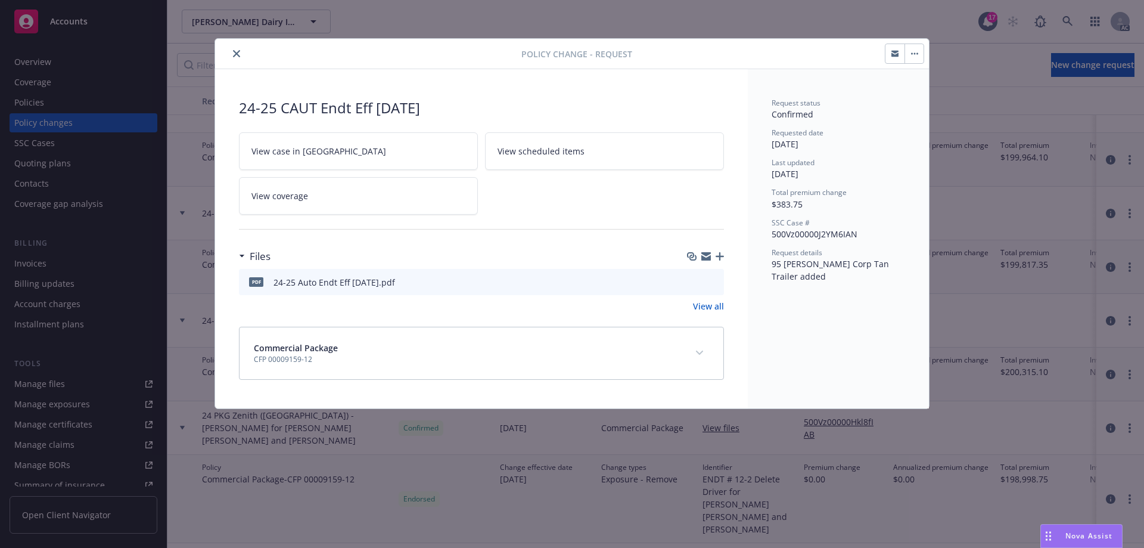
click at [710, 284] on icon "preview file" at bounding box center [712, 281] width 11 height 8
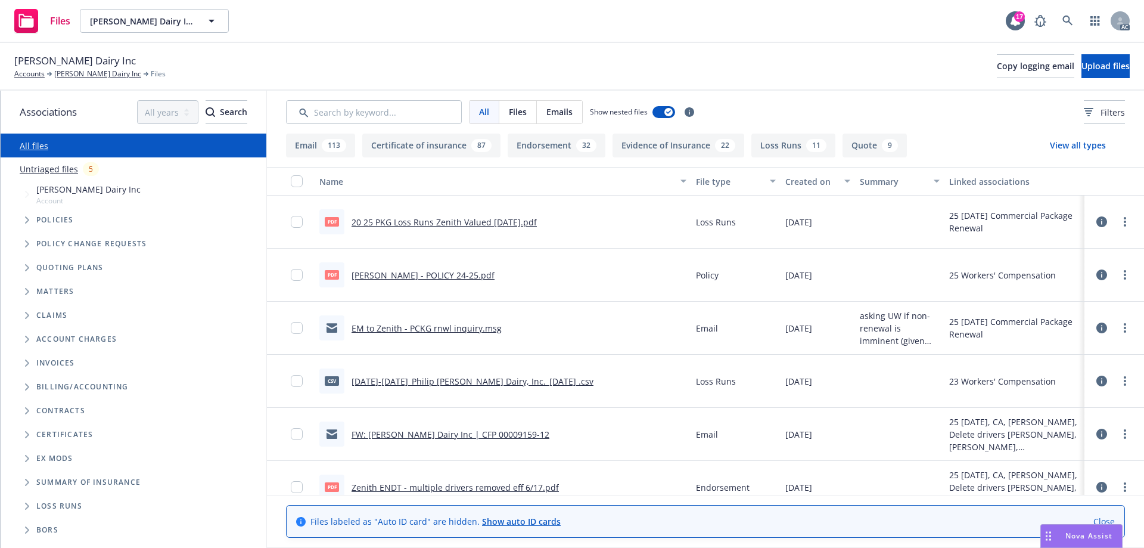
click at [72, 171] on link "Untriaged files" at bounding box center [49, 169] width 58 height 13
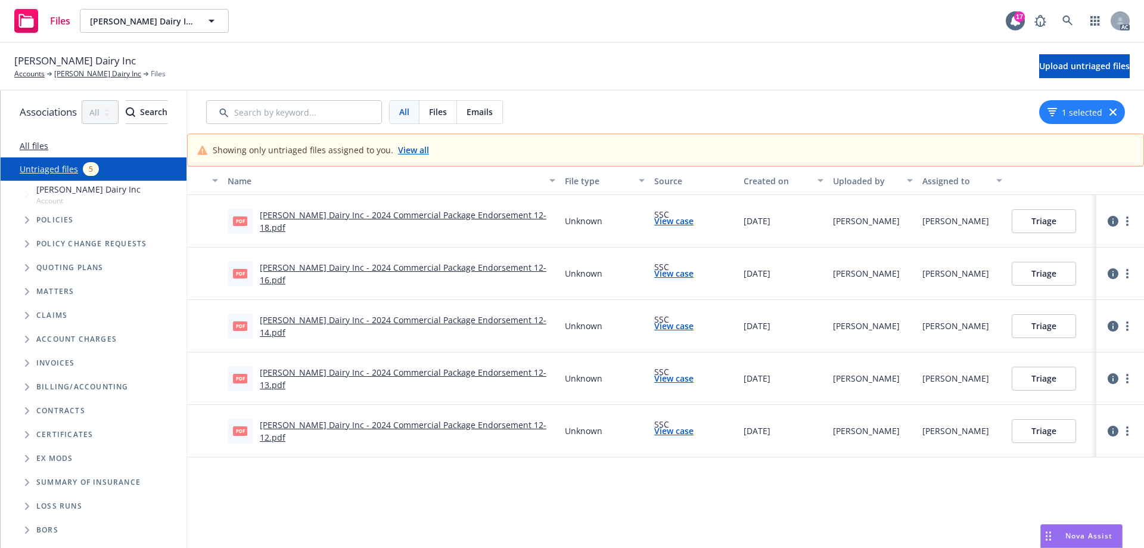
click at [519, 433] on link "Philip Verwey Dairy Inc - 2024 Commercial Package Endorsement 12-12.pdf" at bounding box center [403, 431] width 287 height 24
click at [516, 430] on link "Philip Verwey Dairy Inc - 2024 Commercial Package Endorsement 12-12.pdf" at bounding box center [403, 431] width 287 height 24
click at [1076, 425] on button "Triage" at bounding box center [1044, 431] width 64 height 24
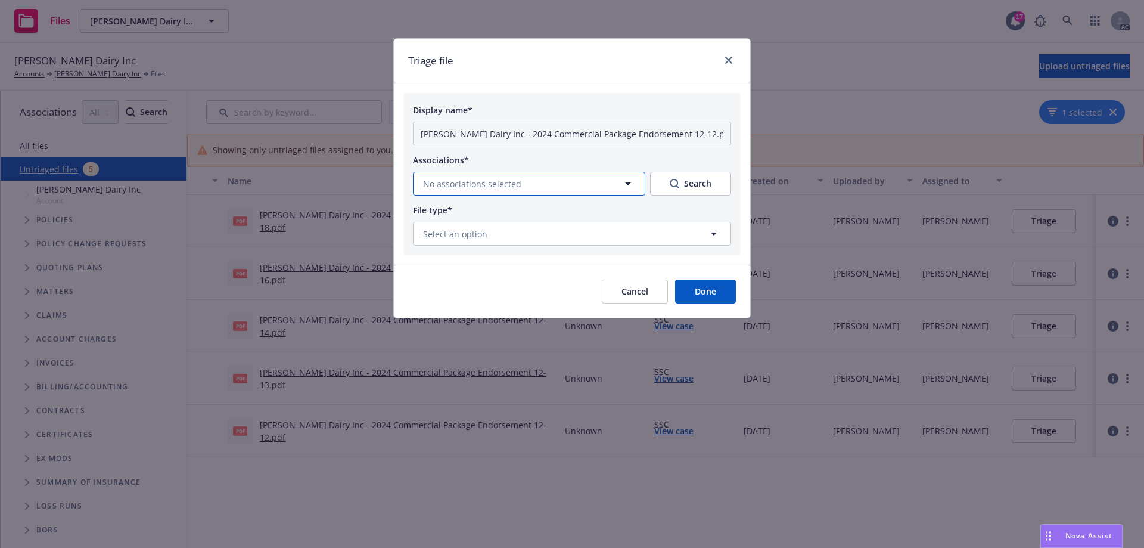
click at [516, 178] on span "No associations selected" at bounding box center [472, 184] width 98 height 13
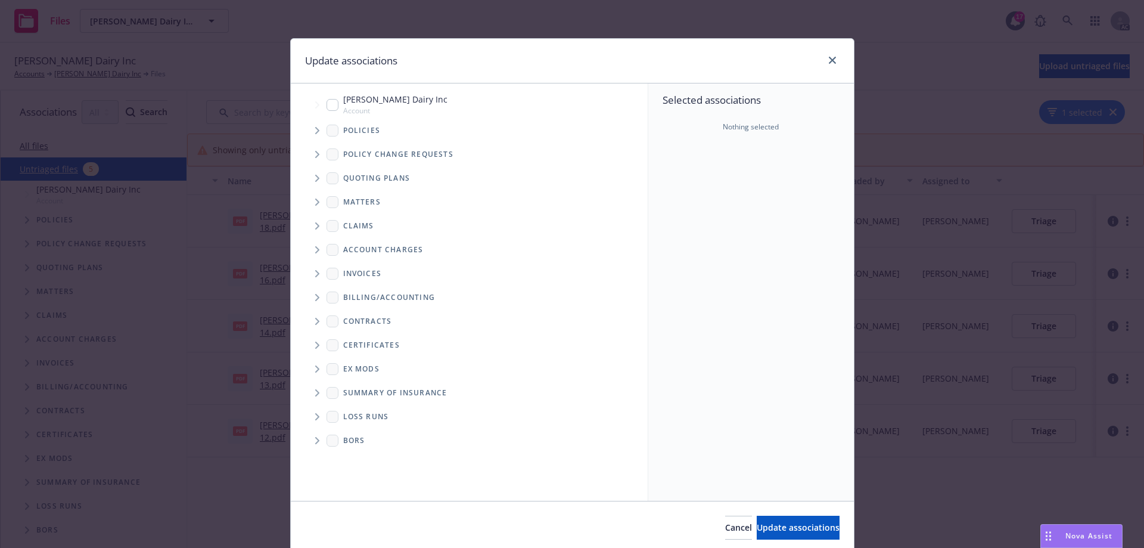
click at [330, 102] on input "Tree Example" at bounding box center [333, 105] width 12 height 12
checkbox input "true"
click at [776, 530] on span "Update associations" at bounding box center [798, 526] width 83 height 11
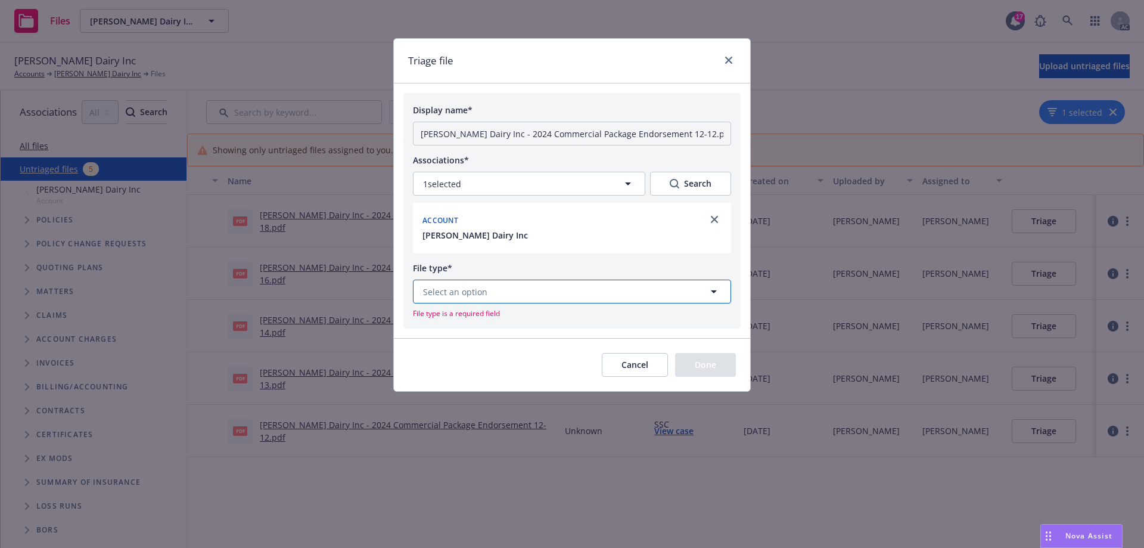
click at [532, 292] on button "Select an option" at bounding box center [572, 291] width 318 height 24
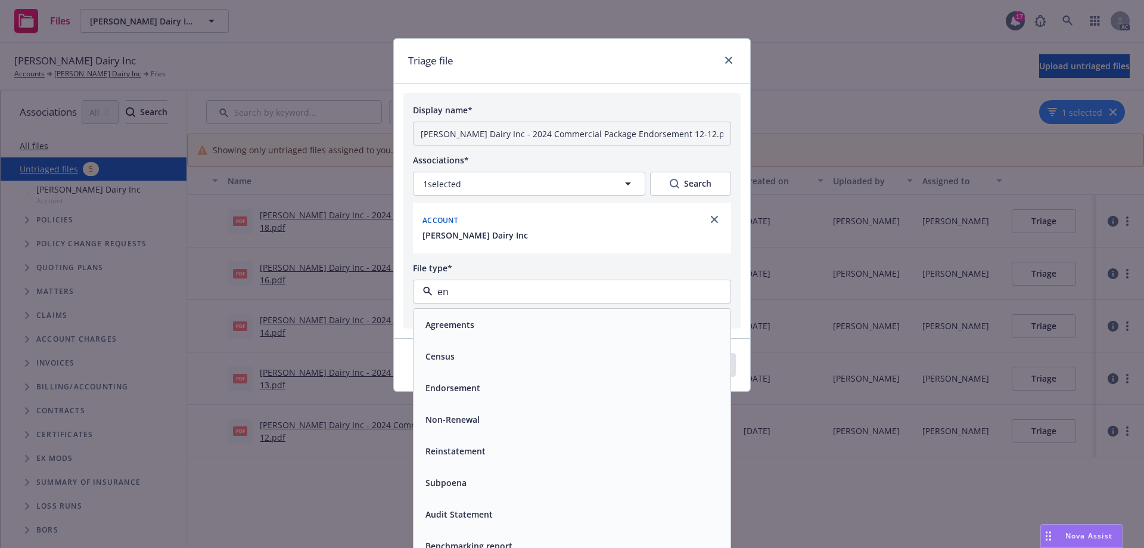
type input "end"
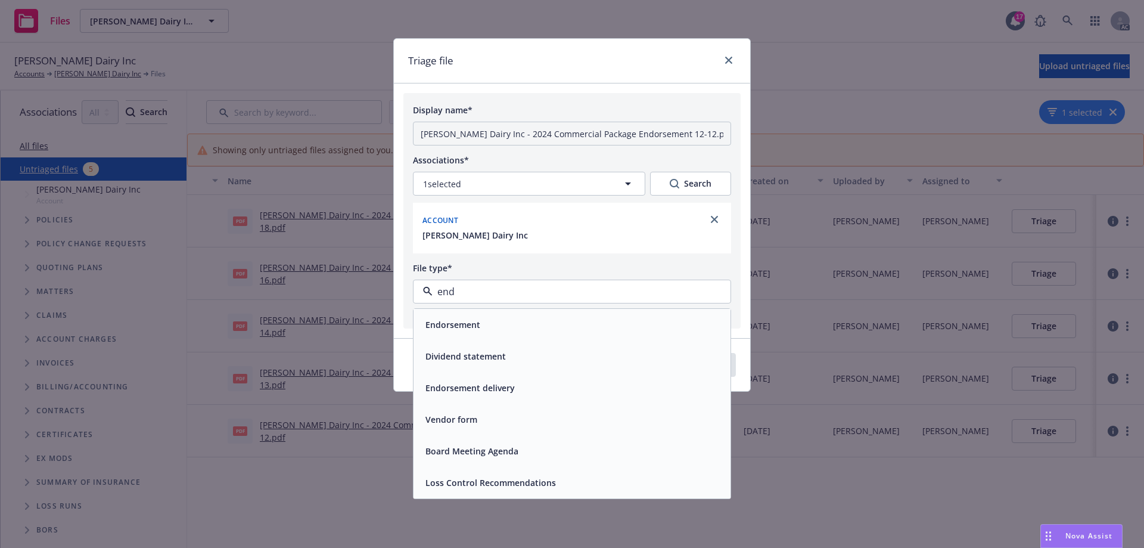
click at [489, 317] on div "Endorsement" at bounding box center [572, 324] width 303 height 17
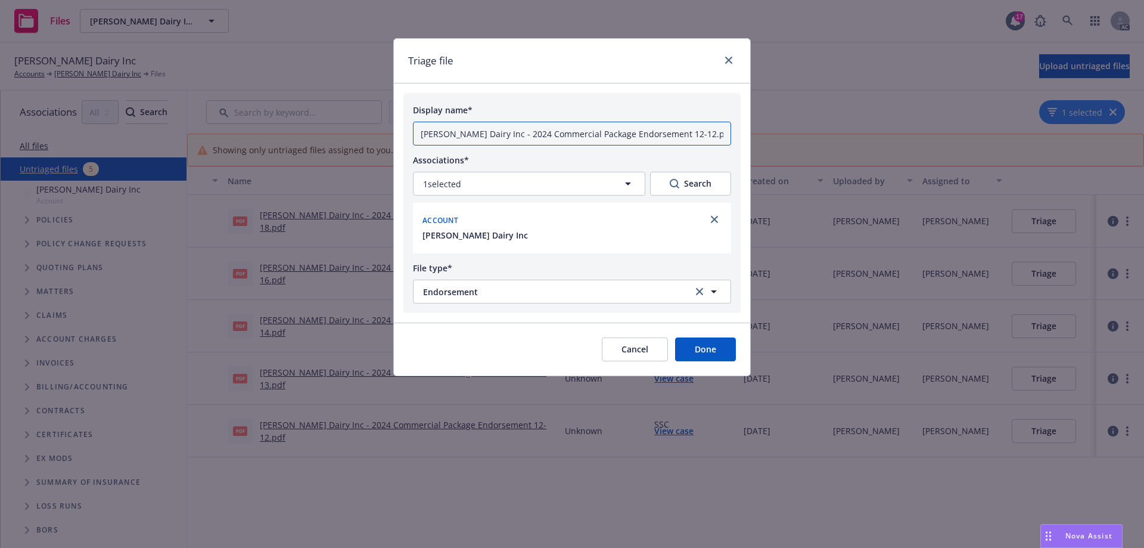
click at [715, 133] on input "Philip Verwey Dairy Inc - 2024 Commercial Package Endorsement 12-12.pdf" at bounding box center [572, 134] width 318 height 24
click at [420, 132] on input "Philip Verwey Dairy Inc - 2024 Commercial Package Endorsement 12-12.pdf" at bounding box center [572, 134] width 318 height 24
type input "Duplicate - Philip Verwey Dairy Inc - 2024 Commercial Package Endorsement 12-12…"
click at [699, 351] on button "Done" at bounding box center [705, 349] width 61 height 24
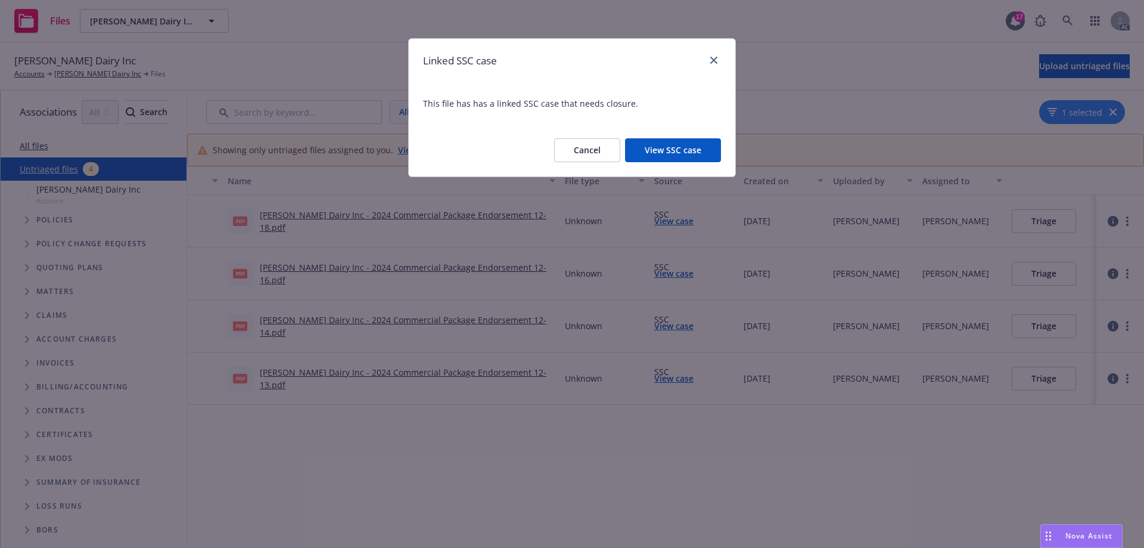
click at [681, 144] on button "View SSC case" at bounding box center [673, 150] width 96 height 24
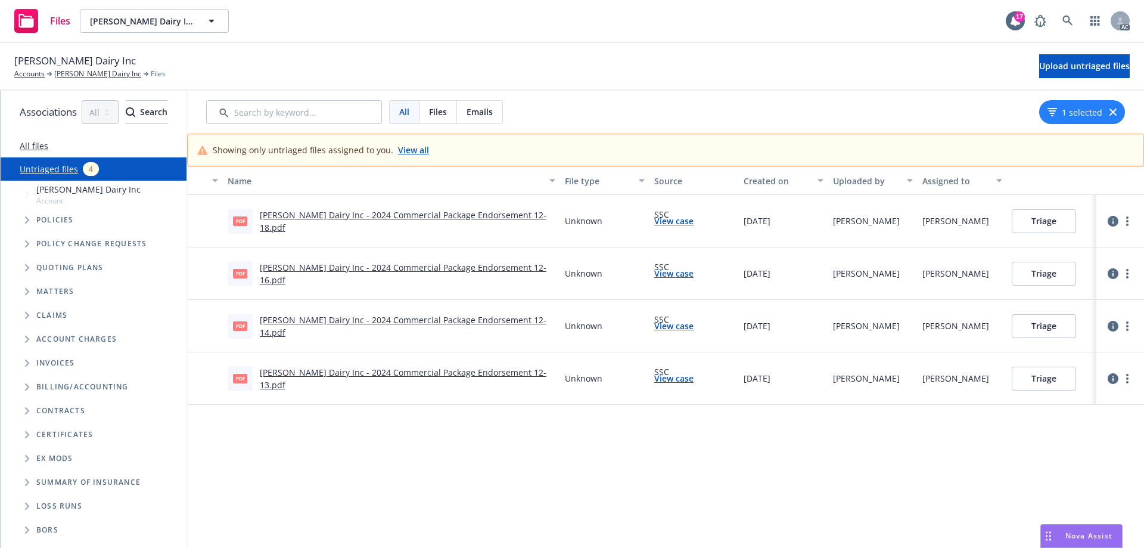
click at [514, 375] on link "Philip Verwey Dairy Inc - 2024 Commercial Package Endorsement 12-13.pdf" at bounding box center [403, 378] width 287 height 24
click at [1067, 381] on button "Triage" at bounding box center [1044, 378] width 64 height 24
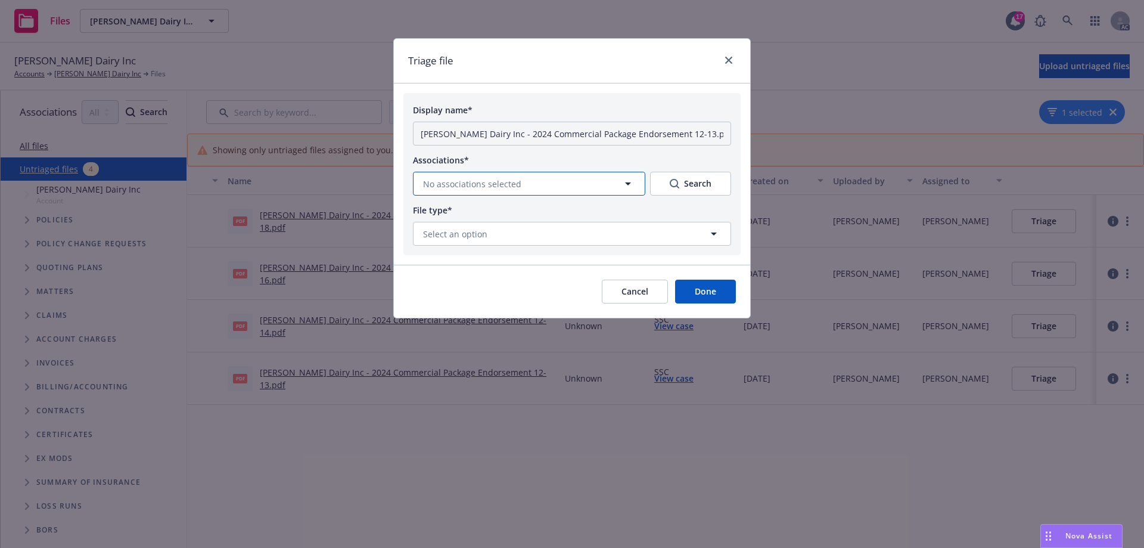
click at [579, 185] on button "No associations selected" at bounding box center [529, 184] width 232 height 24
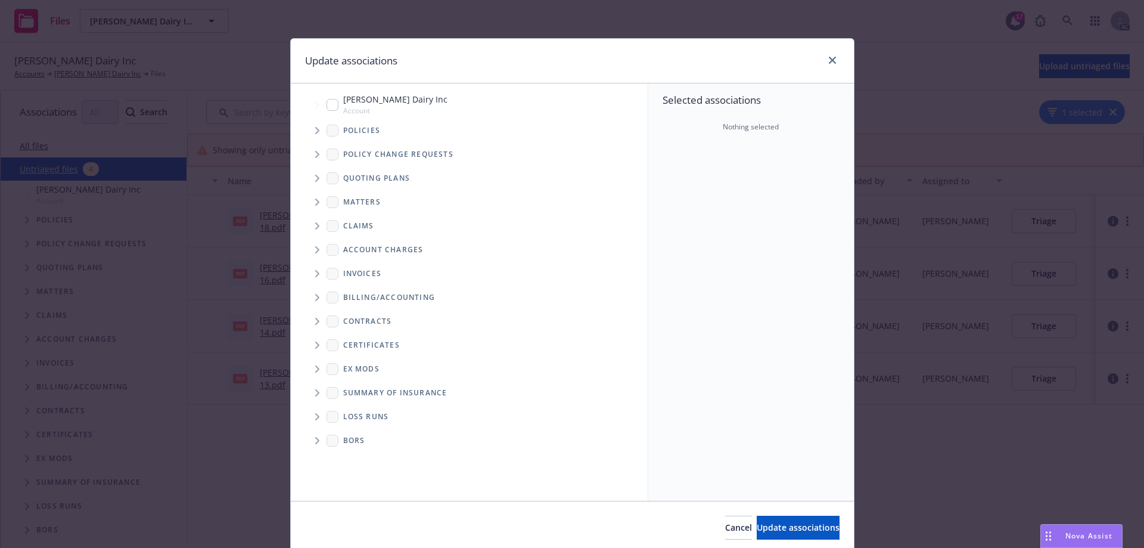
click at [329, 108] on input "Tree Example" at bounding box center [333, 105] width 12 height 12
checkbox input "true"
click at [766, 523] on span "Update associations" at bounding box center [798, 526] width 83 height 11
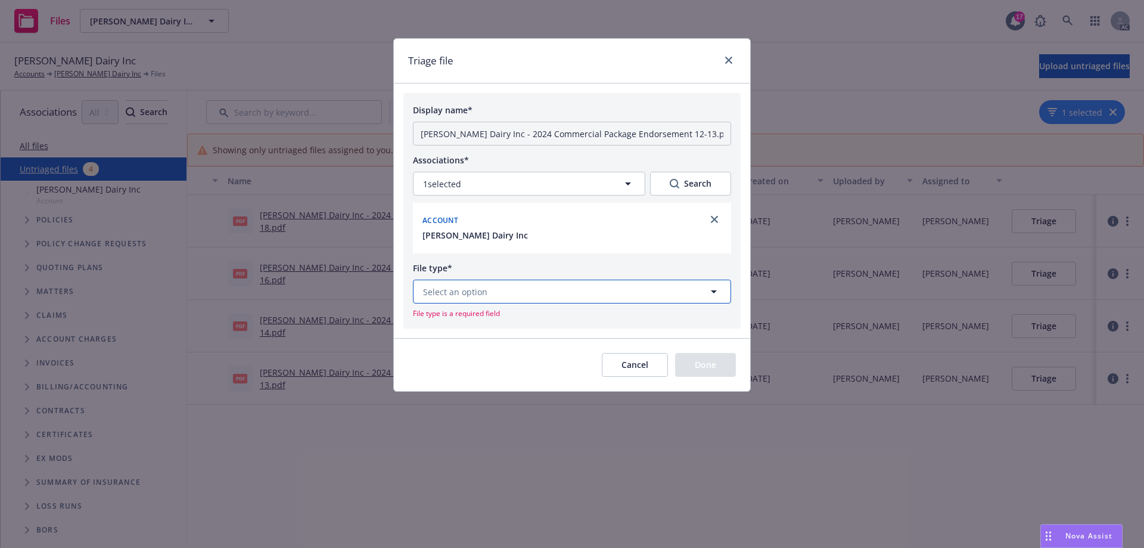
click at [475, 300] on button "Select an option" at bounding box center [572, 291] width 318 height 24
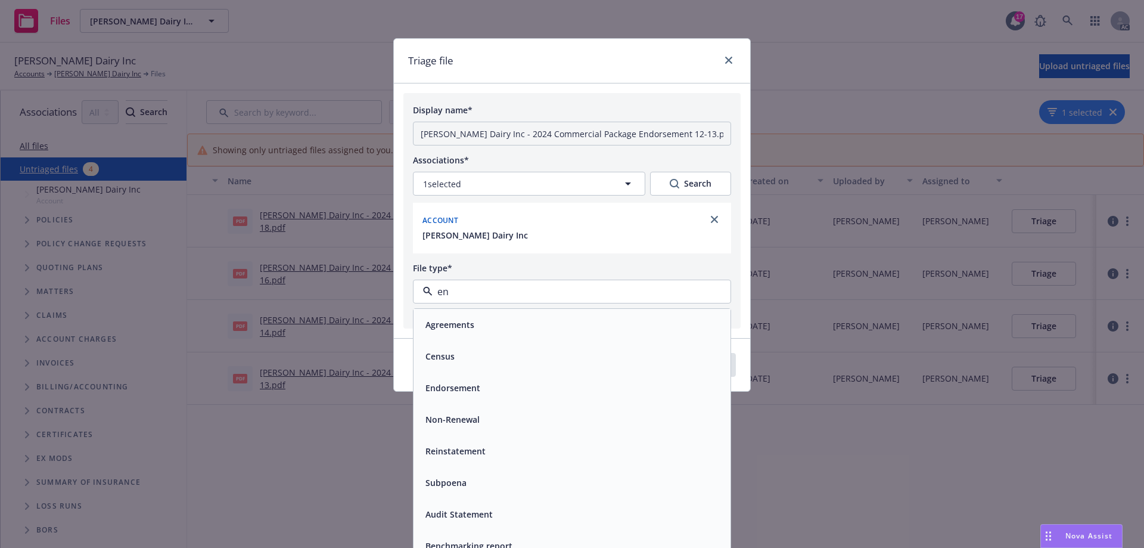
type input "end"
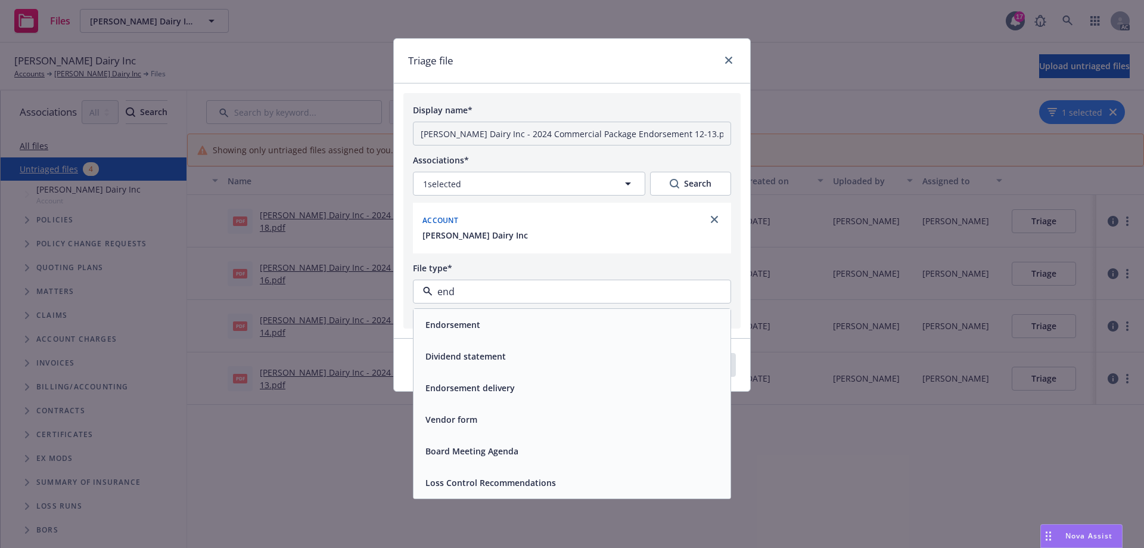
click at [459, 327] on span "Endorsement" at bounding box center [452, 324] width 55 height 13
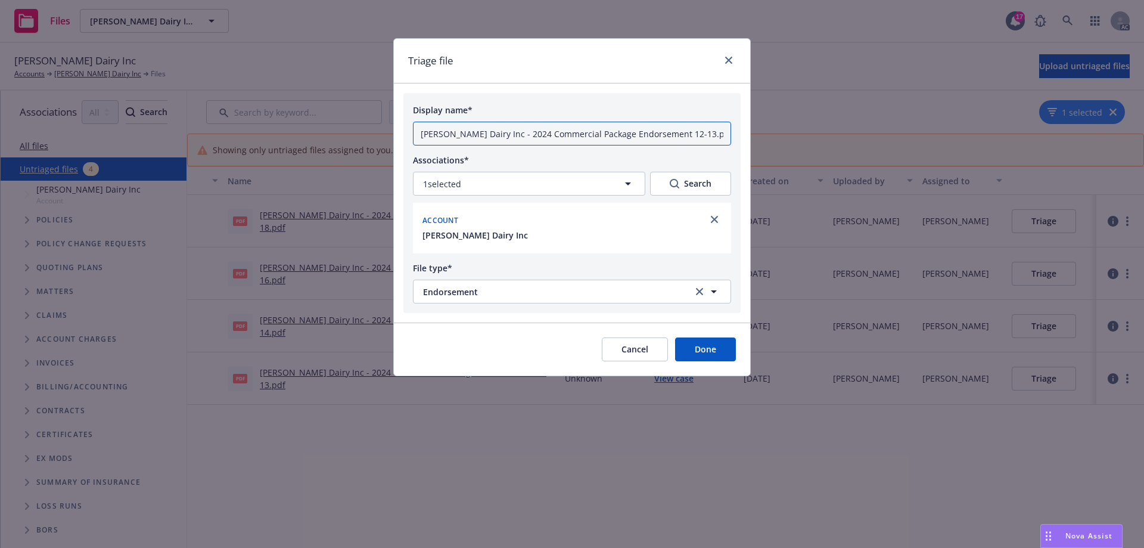
click at [423, 135] on input "Philip Verwey Dairy Inc - 2024 Commercial Package Endorsement 12-13.pdf" at bounding box center [572, 134] width 318 height 24
click at [430, 135] on input "DUPLICATE Philip Verwey Dairy Inc - 2024 Commercial Package Endorsement 12-13.p…" at bounding box center [572, 134] width 318 height 24
type input "Duplicate - Philip Verwey Dairy Inc - 2024 Commercial Package Endorsement 12-13…"
click at [712, 342] on button "Done" at bounding box center [705, 349] width 61 height 24
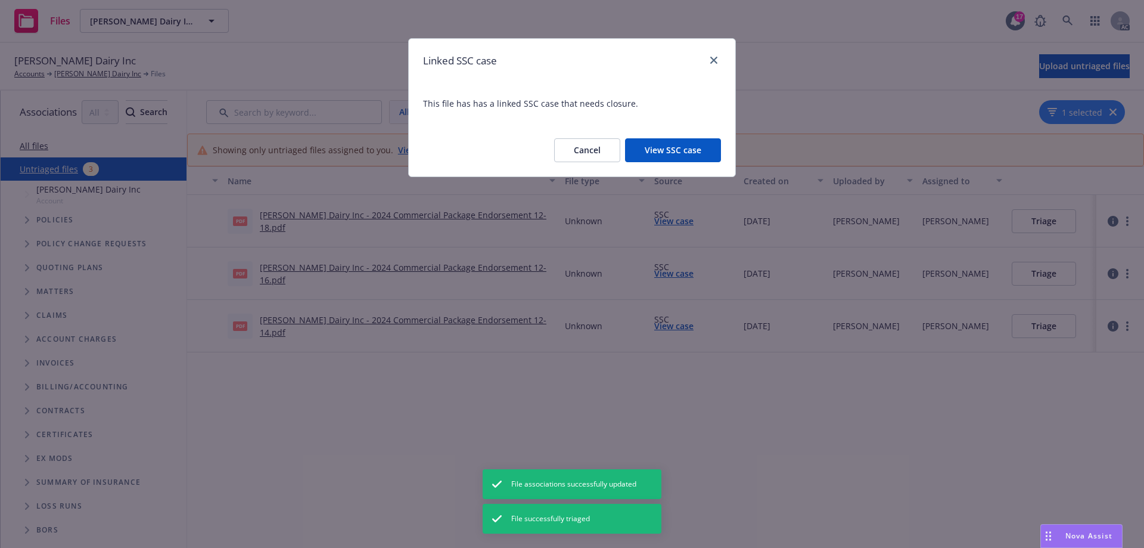
click at [677, 143] on button "View SSC case" at bounding box center [673, 150] width 96 height 24
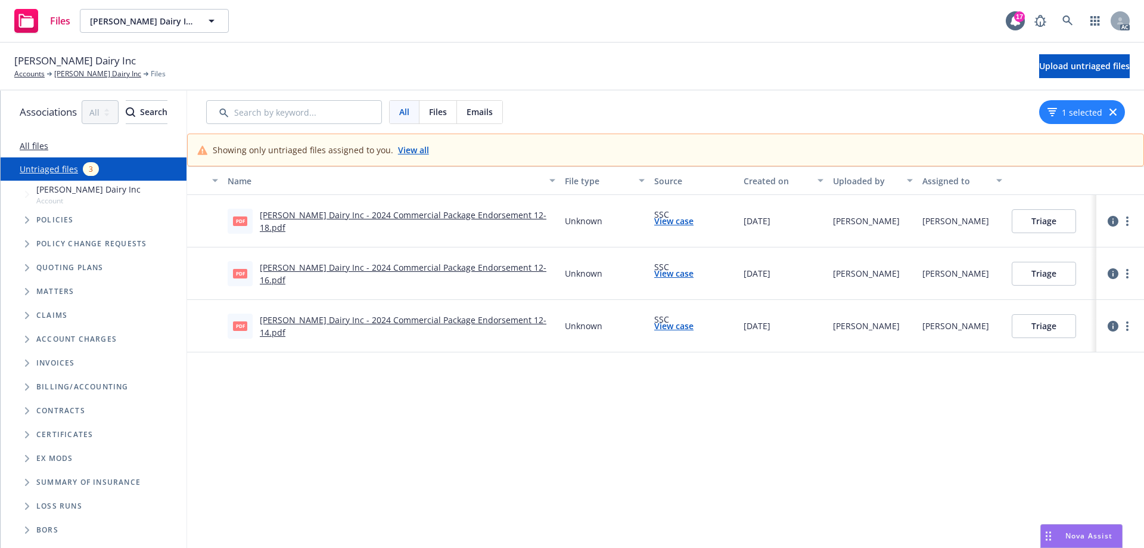
click at [537, 330] on link "Philip Verwey Dairy Inc - 2024 Commercial Package Endorsement 12-14.pdf" at bounding box center [403, 326] width 287 height 24
click at [1076, 319] on button "Triage" at bounding box center [1044, 326] width 64 height 24
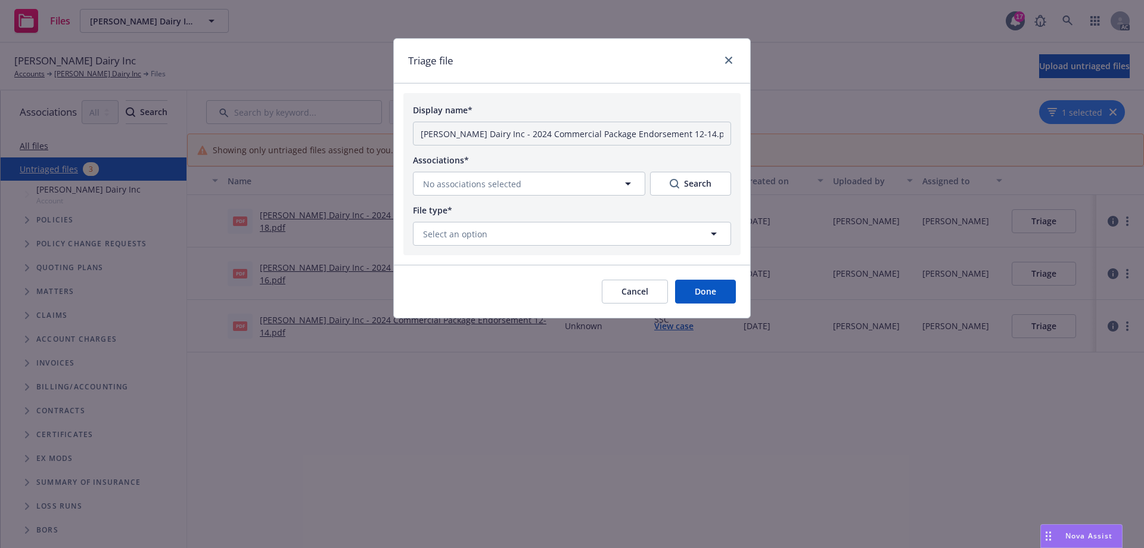
click at [630, 296] on button "Cancel" at bounding box center [635, 291] width 66 height 24
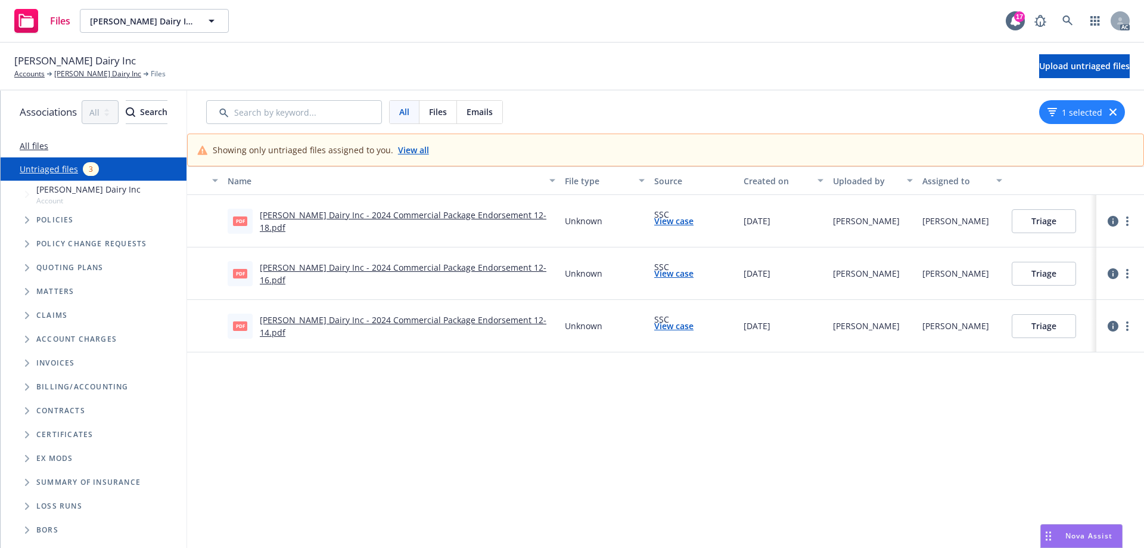
click at [504, 274] on link "Philip Verwey Dairy Inc - 2024 Commercial Package Endorsement 12-16.pdf" at bounding box center [403, 274] width 287 height 24
click at [541, 219] on link "Philip Verwey Dairy Inc - 2024 Commercial Package Endorsement 12-18.pdf" at bounding box center [403, 221] width 287 height 24
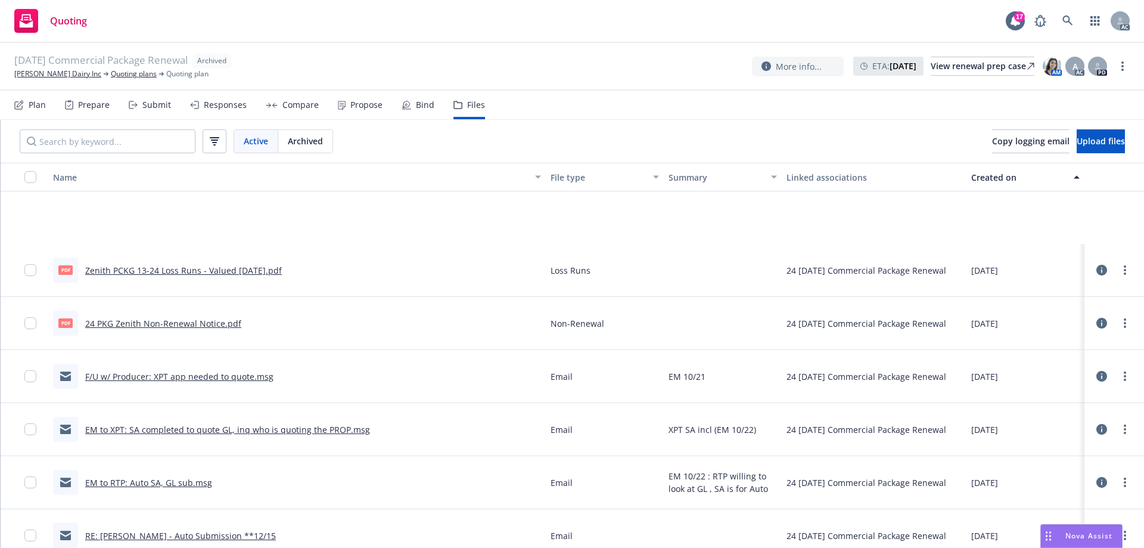
scroll to position [119, 0]
